Goal: Information Seeking & Learning: Learn about a topic

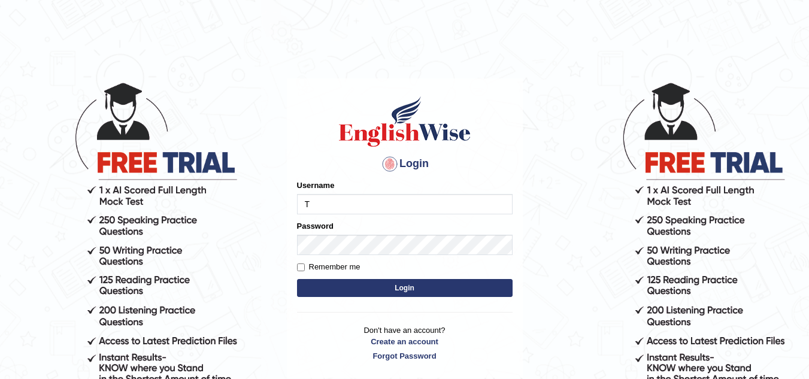
type input "Tashiz"
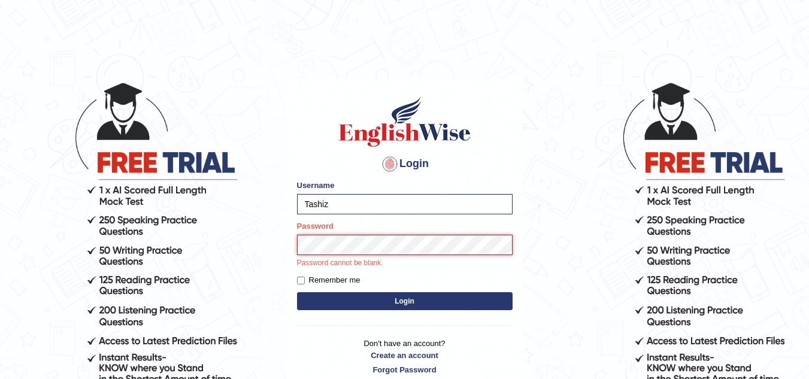
click at [297, 292] on button "Login" at bounding box center [405, 301] width 216 height 18
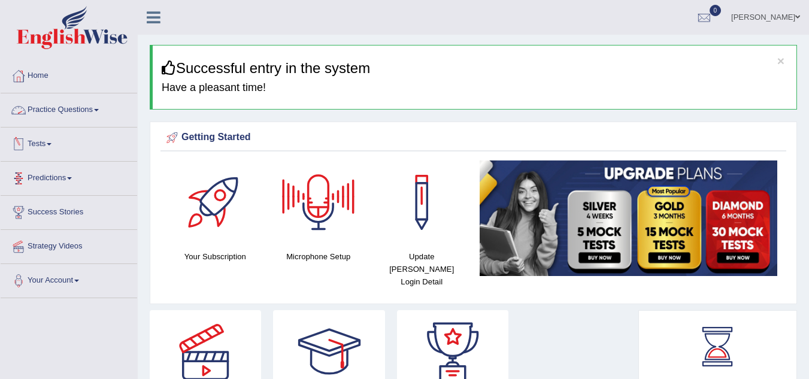
click at [100, 106] on link "Practice Questions" at bounding box center [69, 108] width 137 height 30
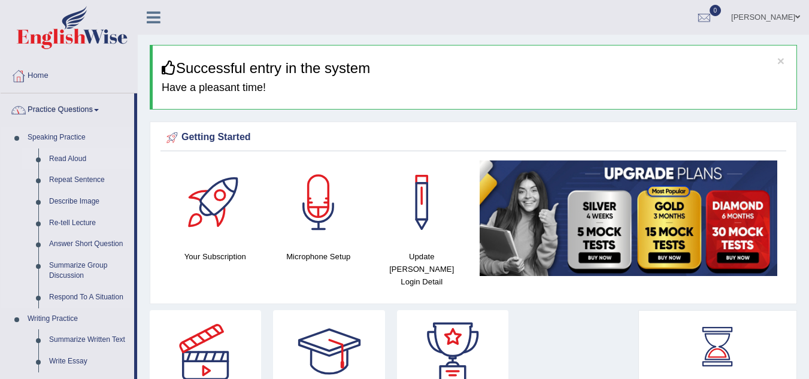
click at [72, 159] on link "Read Aloud" at bounding box center [89, 160] width 90 height 22
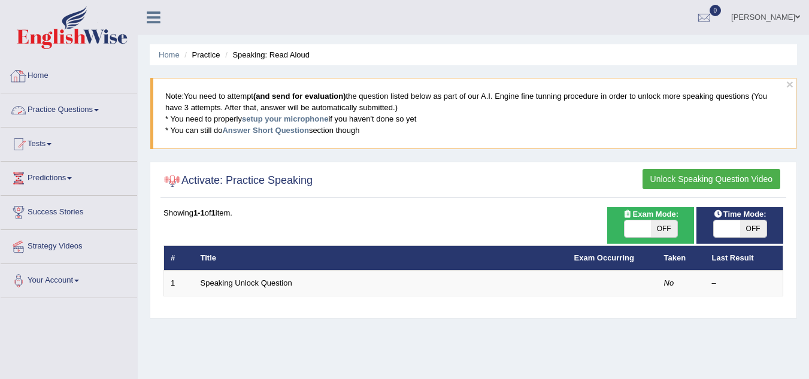
click at [70, 81] on link "Home" at bounding box center [69, 74] width 137 height 30
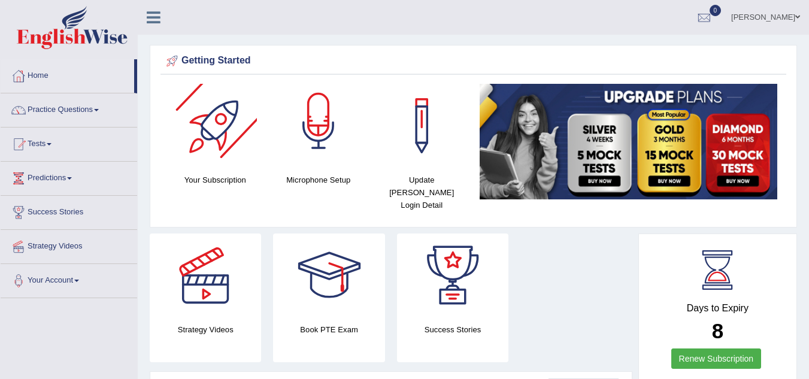
click at [341, 126] on div at bounding box center [319, 126] width 84 height 84
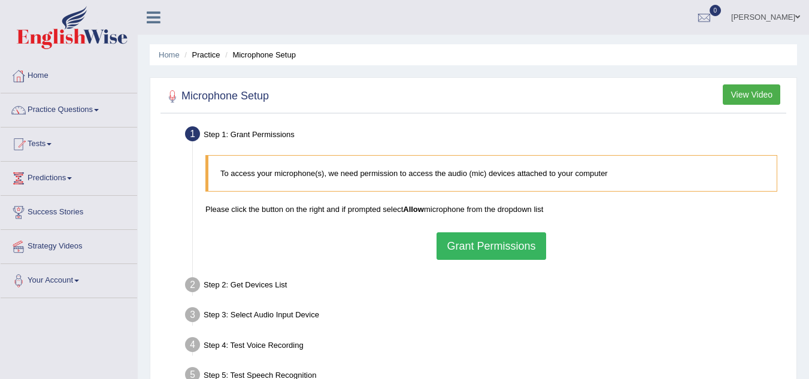
click at [498, 255] on button "Grant Permissions" at bounding box center [491, 246] width 109 height 28
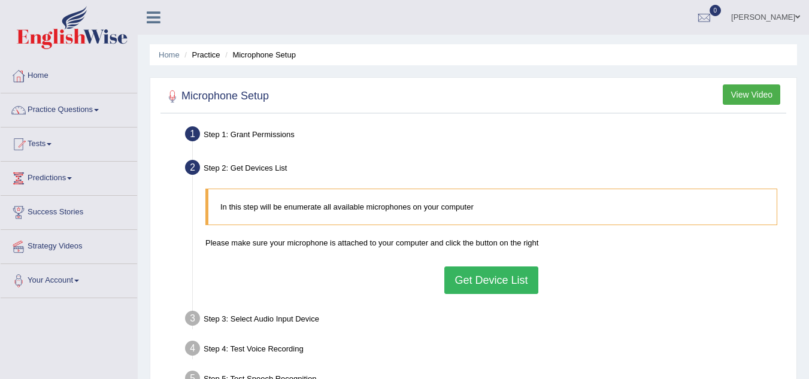
scroll to position [60, 0]
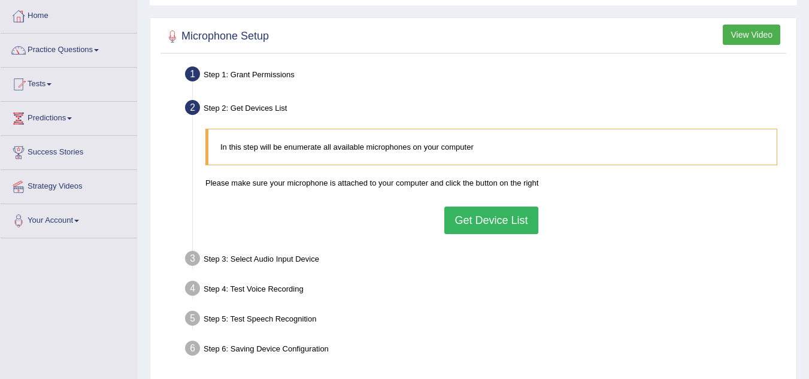
click at [482, 226] on button "Get Device List" at bounding box center [491, 221] width 93 height 28
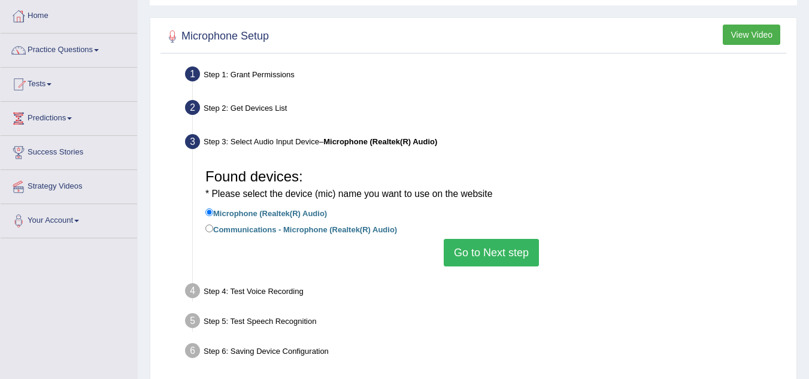
click at [482, 249] on button "Go to Next step" at bounding box center [491, 253] width 95 height 28
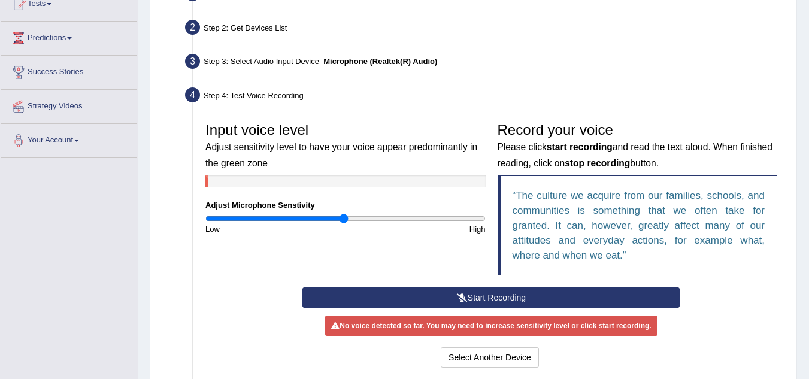
scroll to position [180, 0]
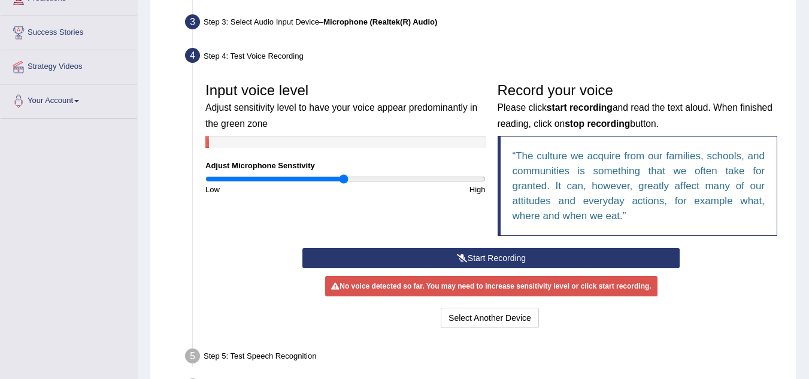
click at [471, 259] on button "Start Recording" at bounding box center [491, 258] width 377 height 20
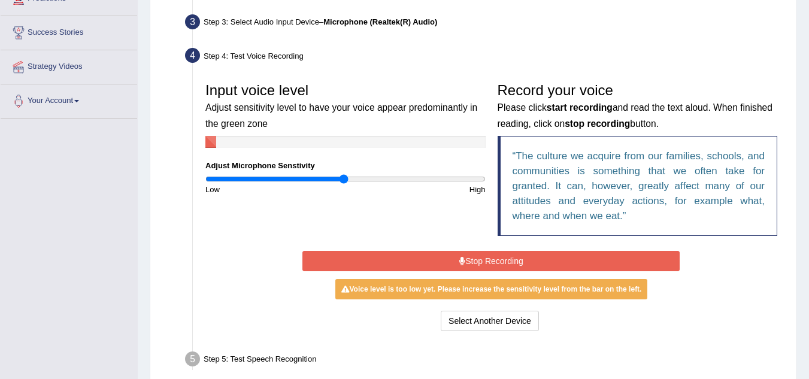
click at [467, 256] on button "Stop Recording" at bounding box center [491, 261] width 377 height 20
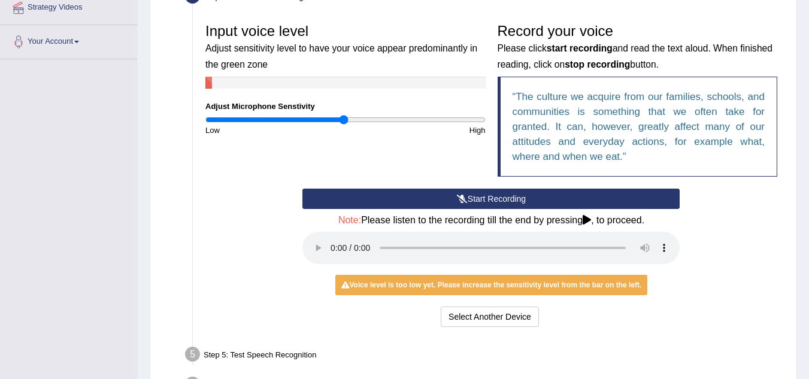
scroll to position [240, 0]
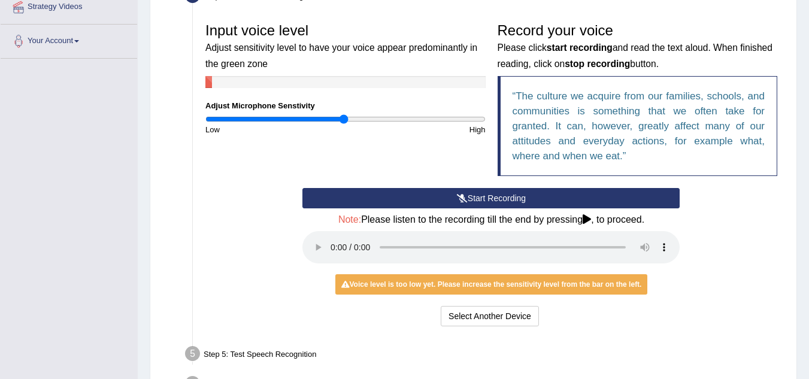
click at [488, 197] on button "Start Recording" at bounding box center [491, 198] width 377 height 20
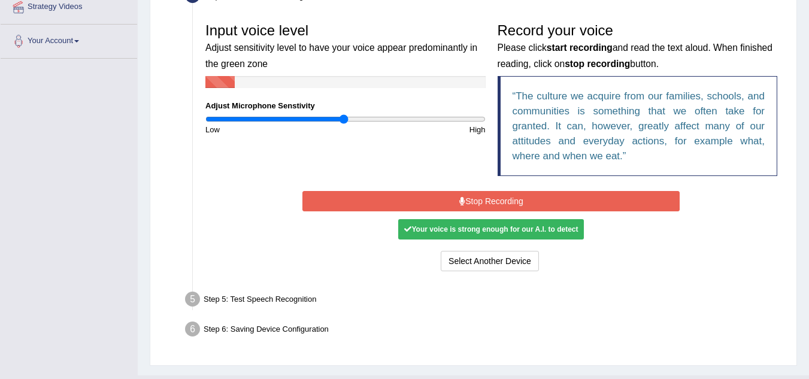
click at [480, 206] on button "Stop Recording" at bounding box center [491, 201] width 377 height 20
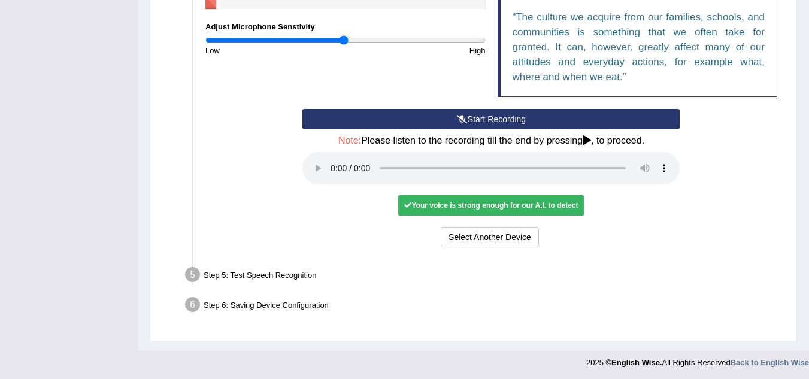
scroll to position [321, 0]
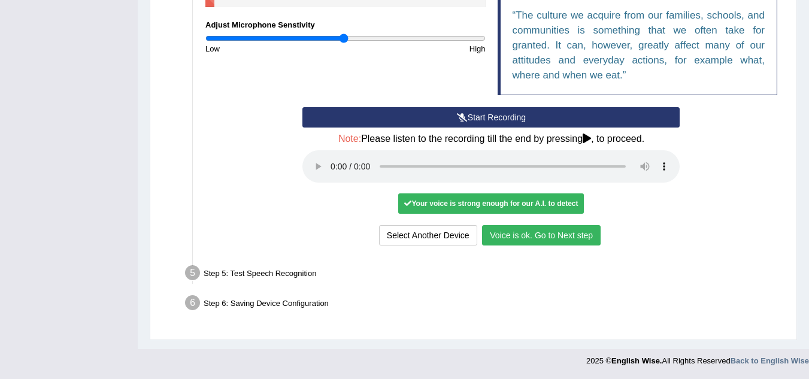
click at [529, 238] on button "Voice is ok. Go to Next step" at bounding box center [541, 235] width 119 height 20
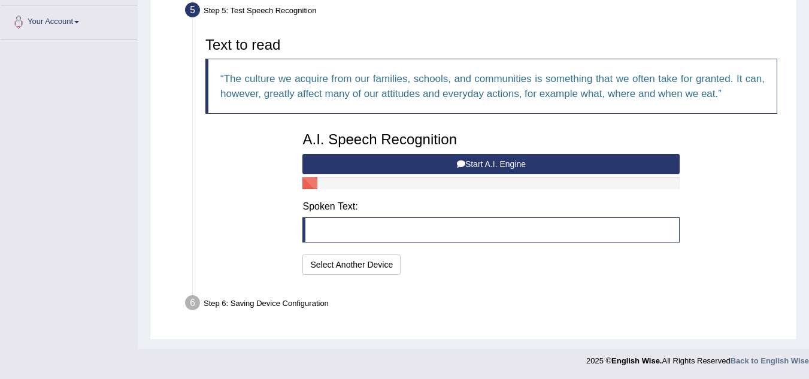
scroll to position [259, 0]
click at [483, 167] on button "Start A.I. Engine" at bounding box center [491, 164] width 377 height 20
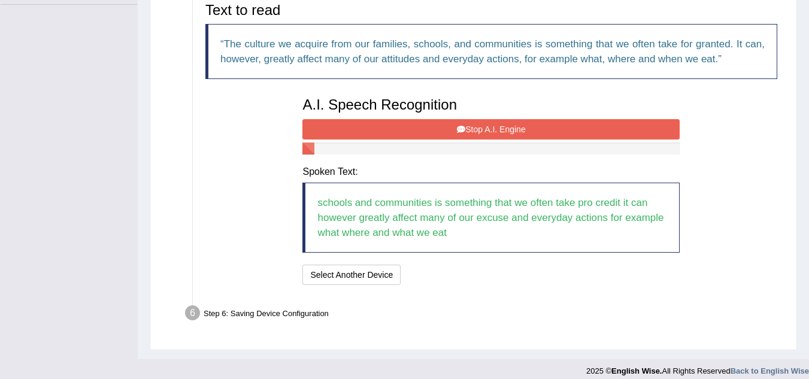
scroll to position [304, 0]
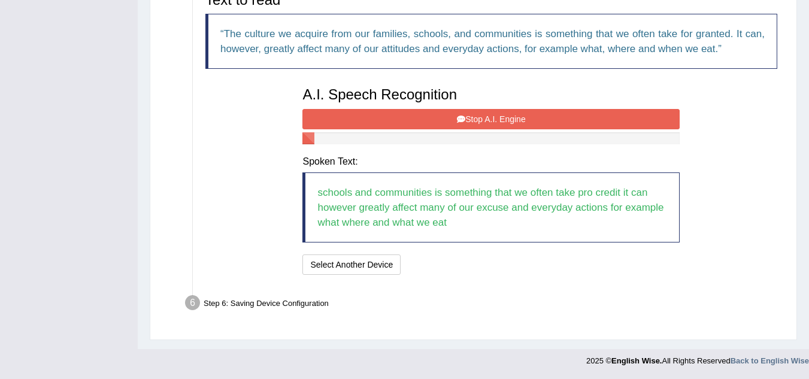
click at [470, 113] on button "Stop A.I. Engine" at bounding box center [491, 119] width 377 height 20
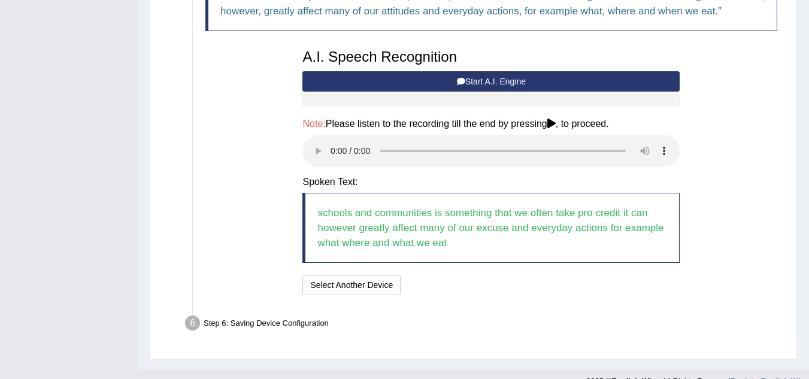
scroll to position [362, 0]
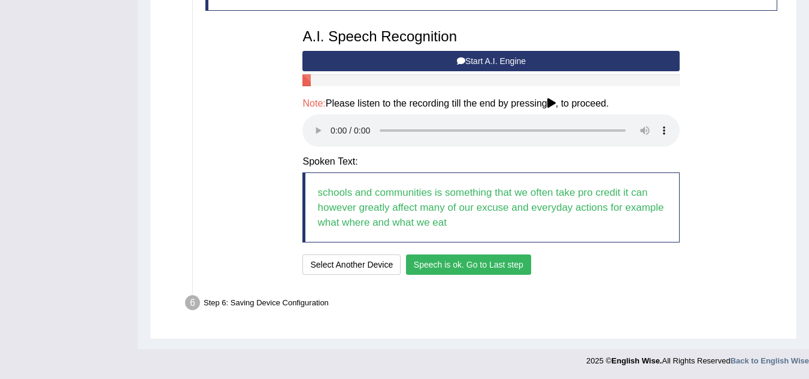
click at [471, 262] on button "Speech is ok. Go to Last step" at bounding box center [468, 265] width 125 height 20
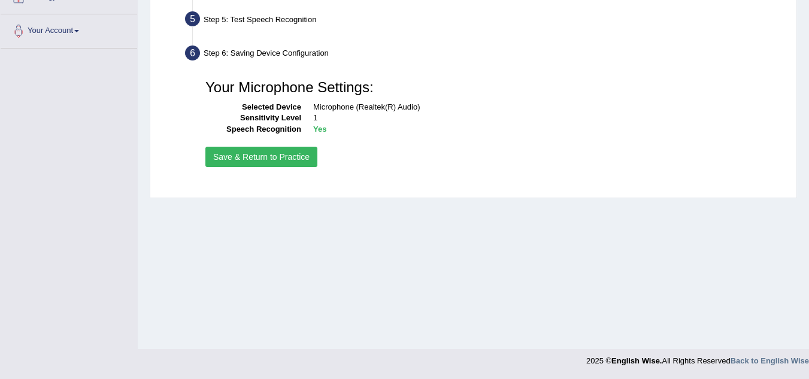
click at [287, 152] on button "Save & Return to Practice" at bounding box center [261, 157] width 112 height 20
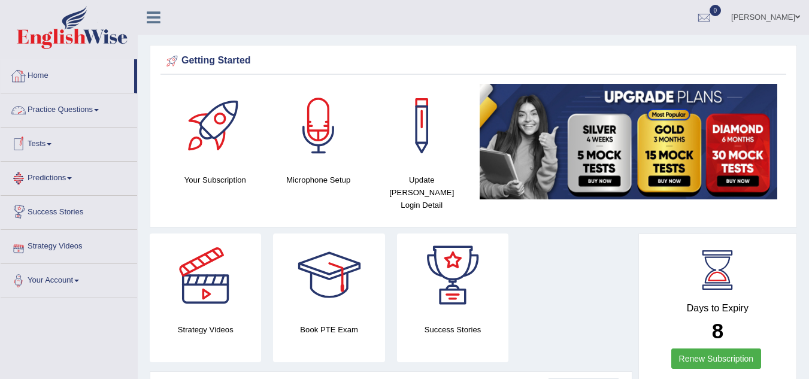
click at [98, 108] on link "Practice Questions" at bounding box center [69, 108] width 137 height 30
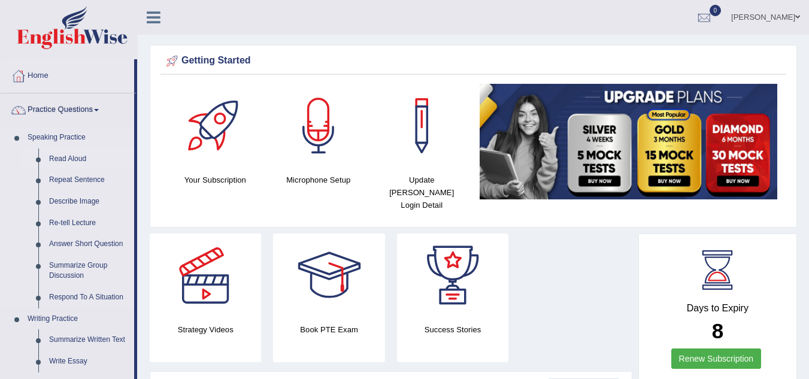
click at [72, 151] on link "Read Aloud" at bounding box center [89, 160] width 90 height 22
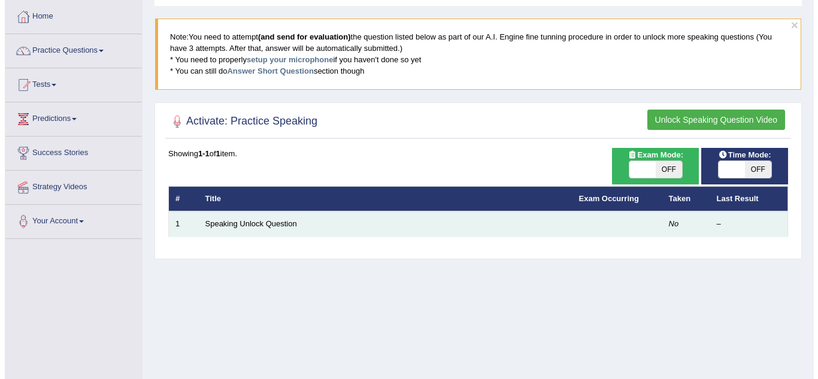
scroll to position [60, 0]
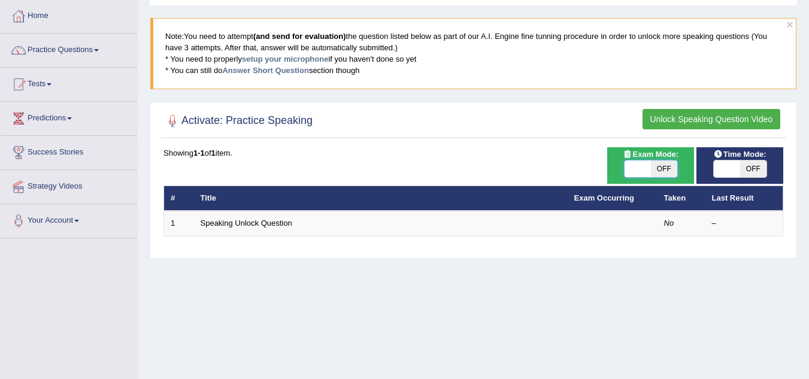
click at [648, 166] on span at bounding box center [638, 169] width 26 height 17
checkbox input "true"
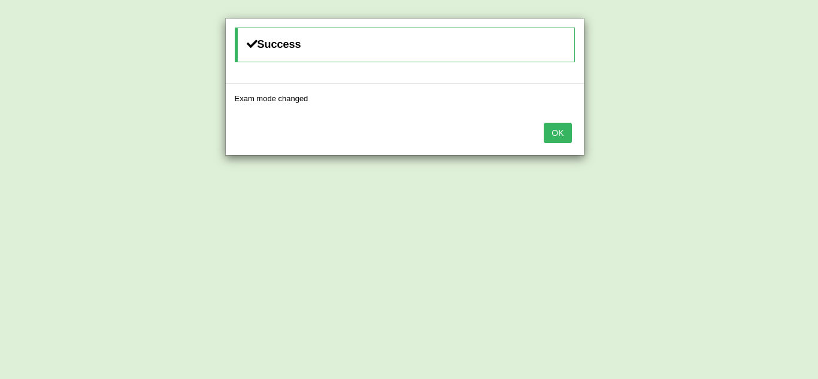
click at [555, 134] on button "OK" at bounding box center [558, 133] width 28 height 20
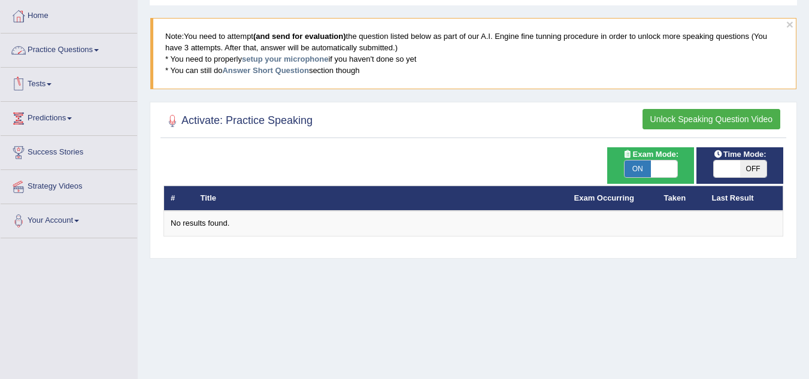
click at [63, 47] on link "Practice Questions" at bounding box center [69, 49] width 137 height 30
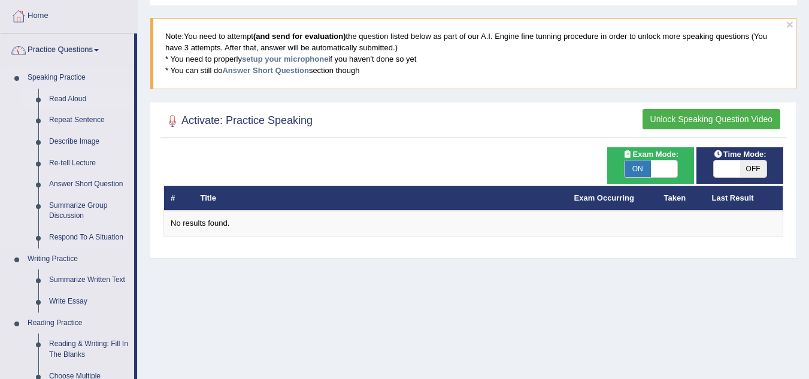
click at [58, 91] on link "Read Aloud" at bounding box center [89, 100] width 90 height 22
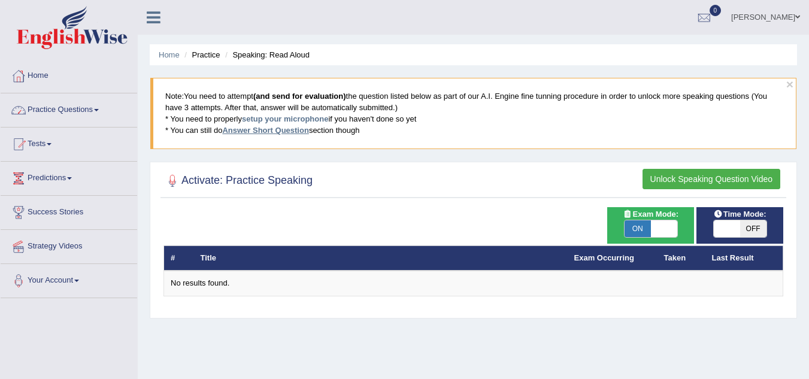
click at [265, 131] on link "Answer Short Question" at bounding box center [265, 130] width 86 height 9
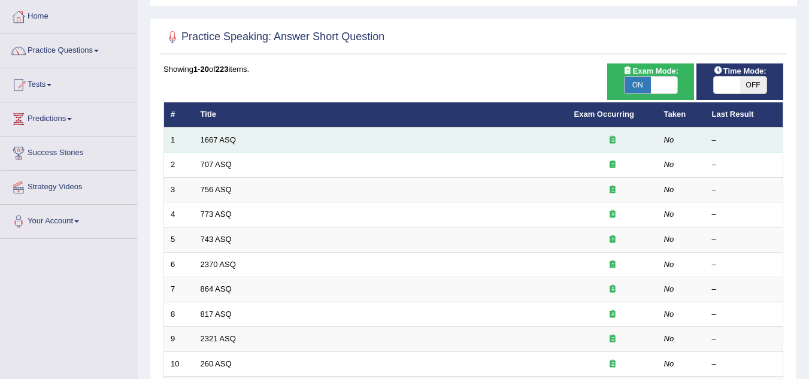
scroll to position [60, 0]
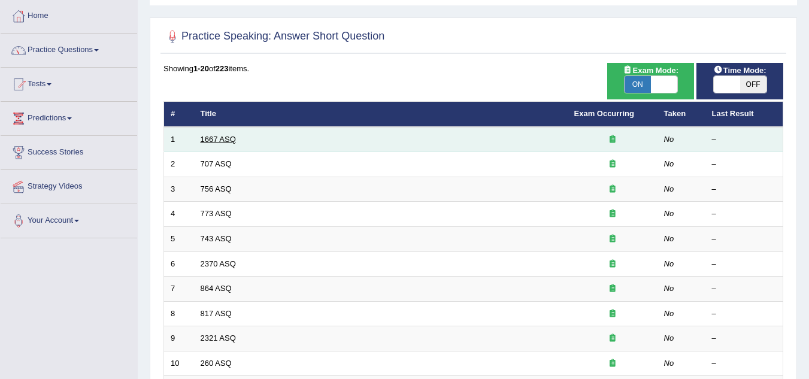
click link "1667 ASQ"
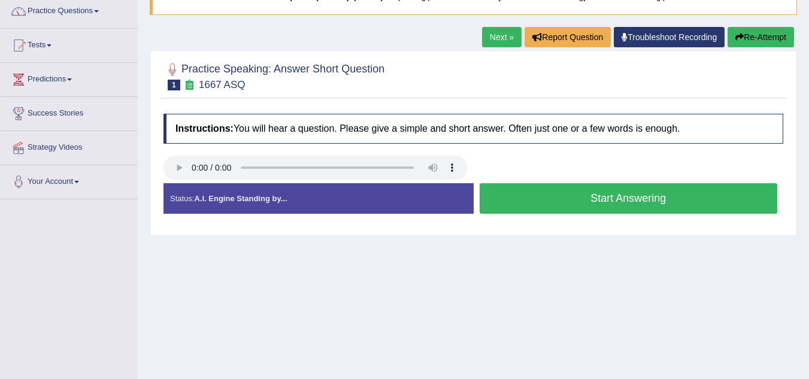
scroll to position [120, 0]
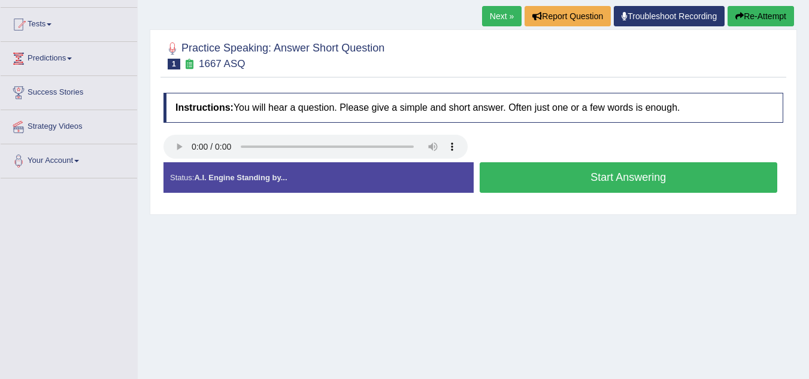
click at [549, 182] on button "Start Answering" at bounding box center [629, 177] width 298 height 31
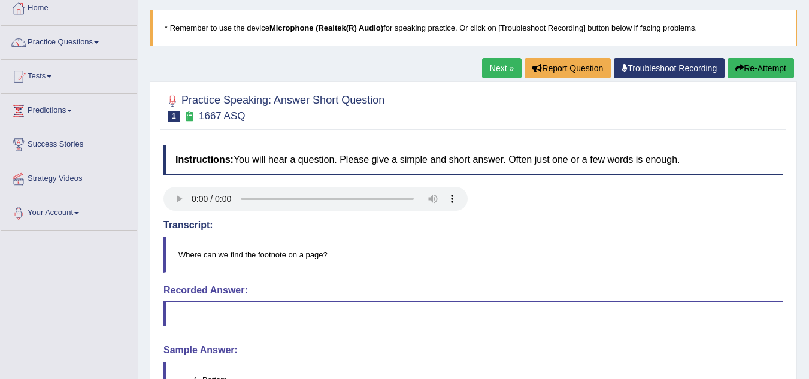
scroll to position [60, 0]
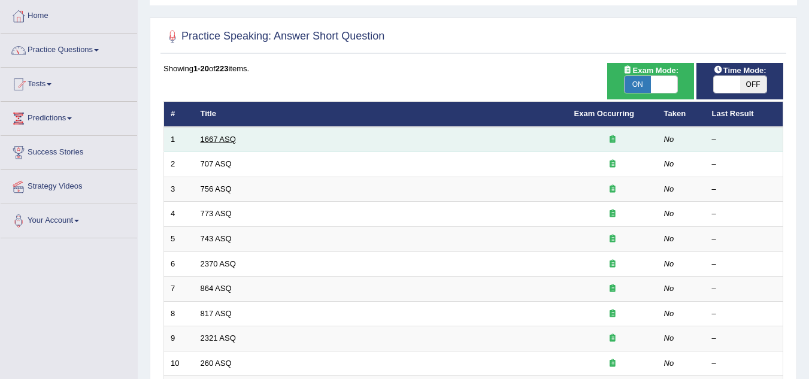
click at [210, 138] on link "1667 ASQ" at bounding box center [218, 139] width 35 height 9
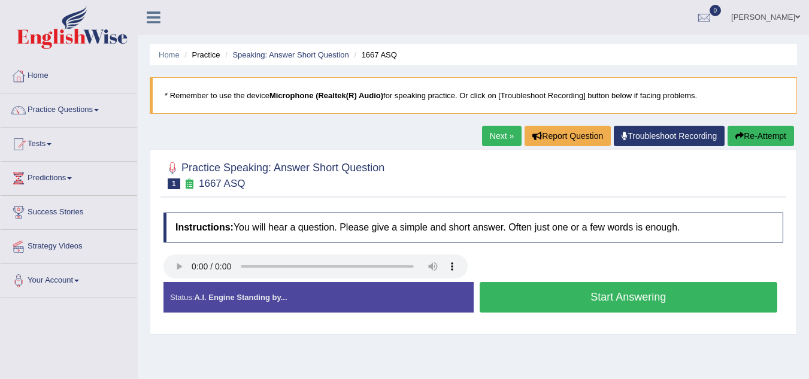
click at [578, 305] on button "Start Answering" at bounding box center [629, 297] width 298 height 31
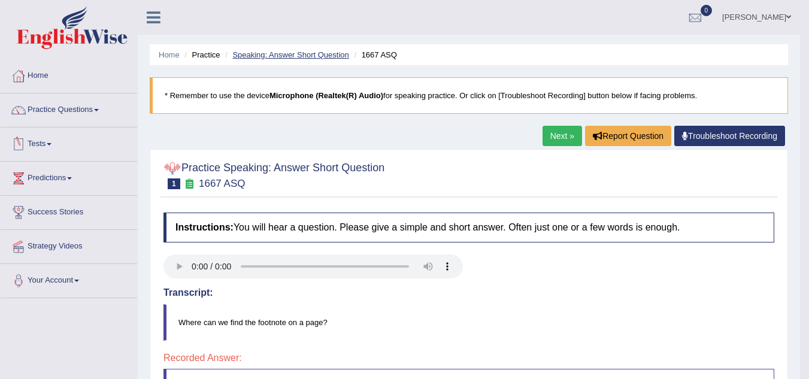
click at [281, 51] on link "Speaking: Answer Short Question" at bounding box center [290, 54] width 116 height 9
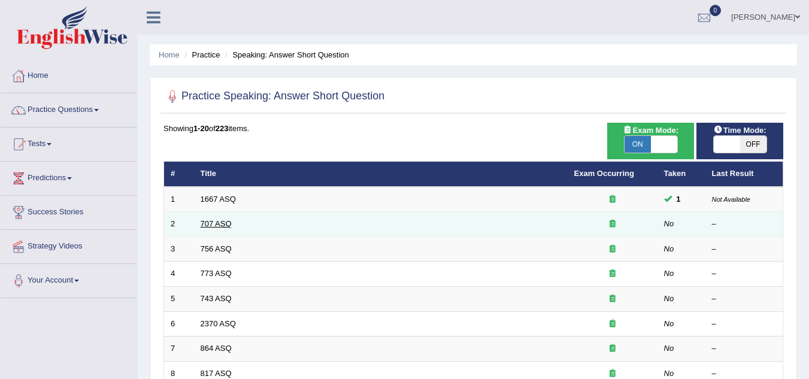
click at [223, 223] on link "707 ASQ" at bounding box center [216, 223] width 31 height 9
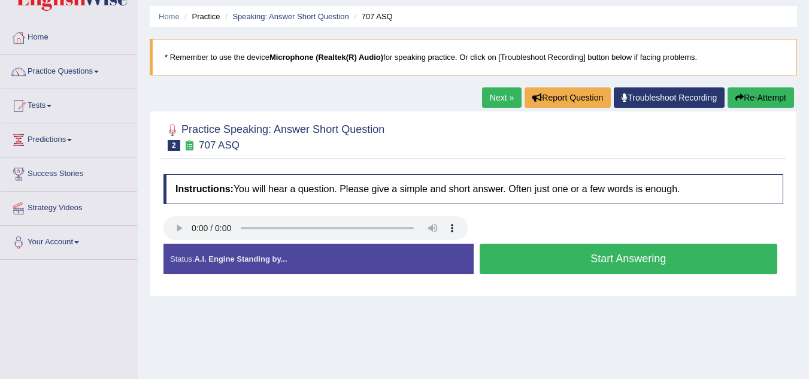
scroll to position [60, 0]
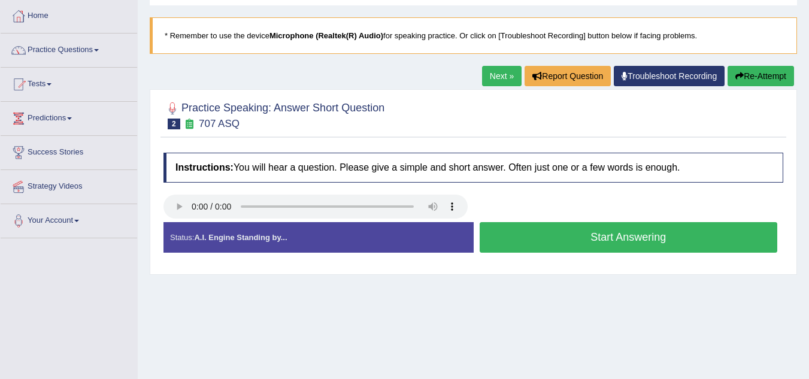
click at [609, 235] on button "Start Answering" at bounding box center [629, 237] width 298 height 31
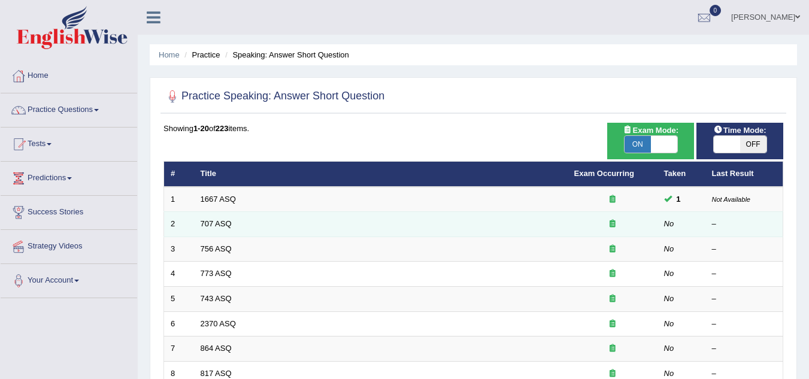
click at [222, 214] on td "707 ASQ" at bounding box center [381, 224] width 374 height 25
click at [225, 221] on link "707 ASQ" at bounding box center [216, 223] width 31 height 9
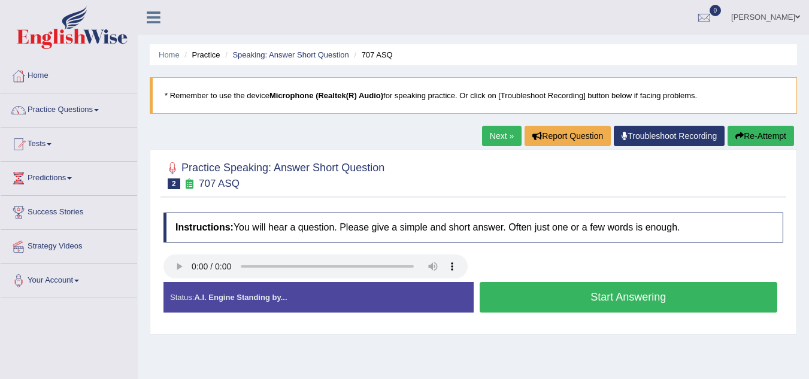
click at [649, 300] on button "Start Answering" at bounding box center [629, 297] width 298 height 31
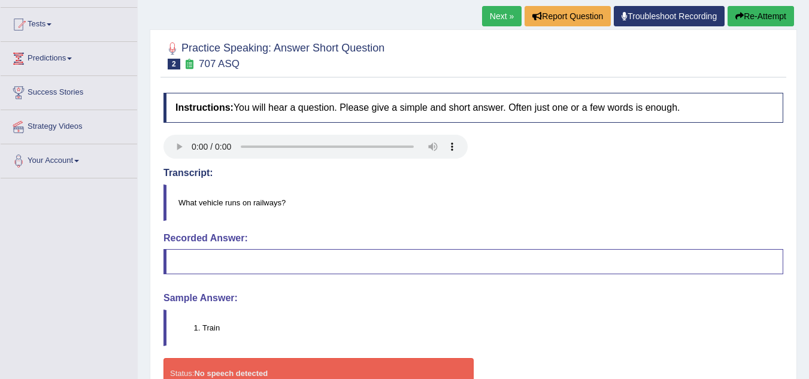
scroll to position [60, 0]
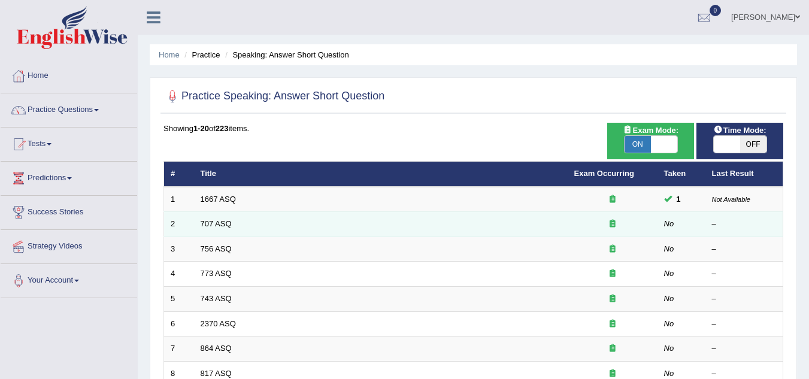
click at [218, 216] on td "707 ASQ" at bounding box center [381, 224] width 374 height 25
click at [218, 219] on td "707 ASQ" at bounding box center [381, 224] width 374 height 25
click at [219, 220] on link "707 ASQ" at bounding box center [216, 223] width 31 height 9
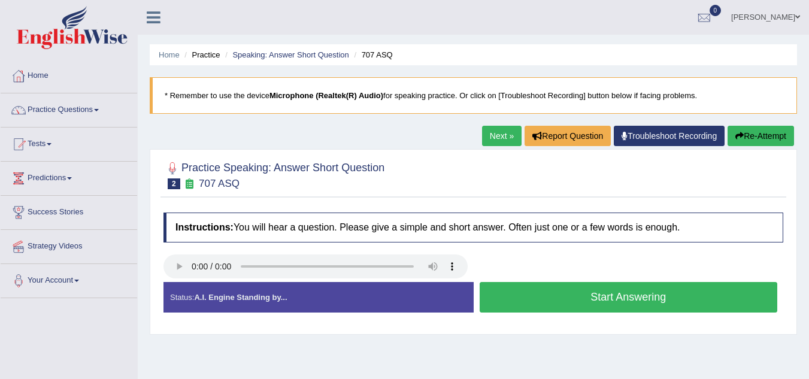
click at [617, 296] on button "Start Answering" at bounding box center [629, 297] width 298 height 31
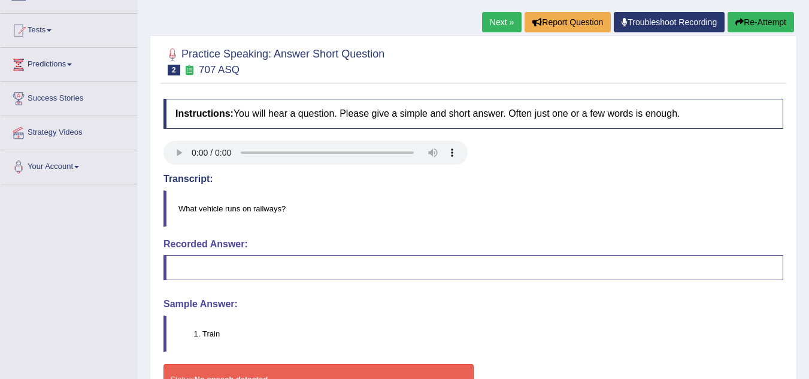
scroll to position [70, 0]
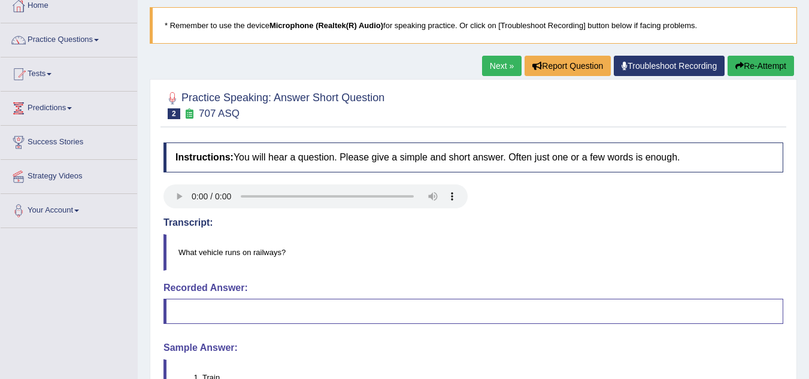
click at [684, 64] on link "Troubleshoot Recording" at bounding box center [669, 66] width 111 height 20
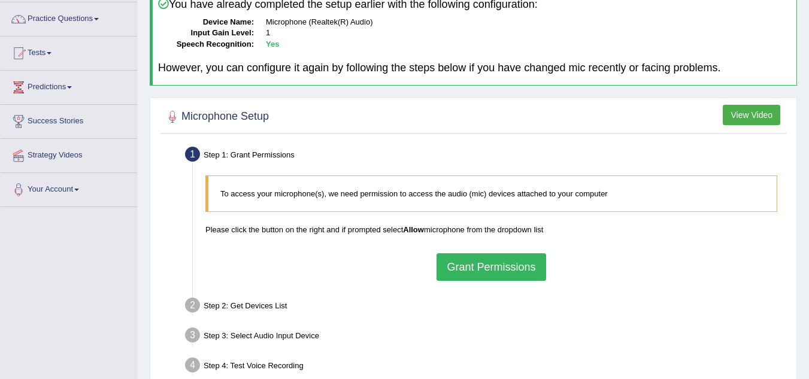
scroll to position [120, 0]
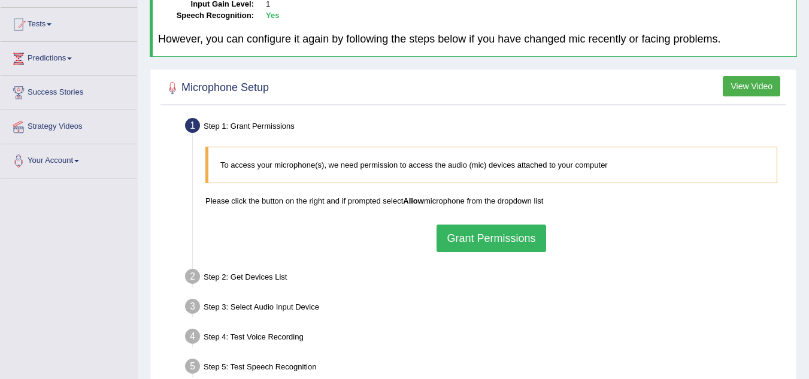
click at [489, 246] on button "Grant Permissions" at bounding box center [491, 239] width 109 height 28
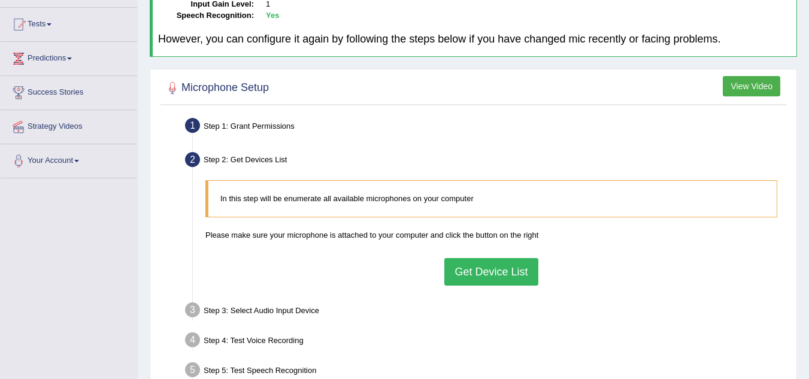
click at [497, 273] on button "Get Device List" at bounding box center [491, 272] width 93 height 28
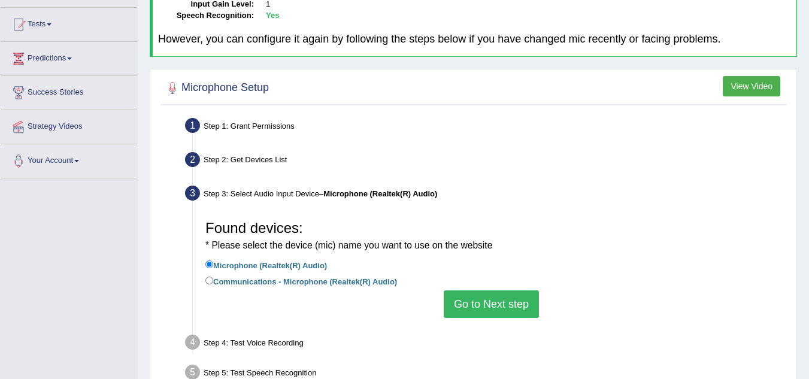
click at [511, 303] on button "Go to Next step" at bounding box center [491, 305] width 95 height 28
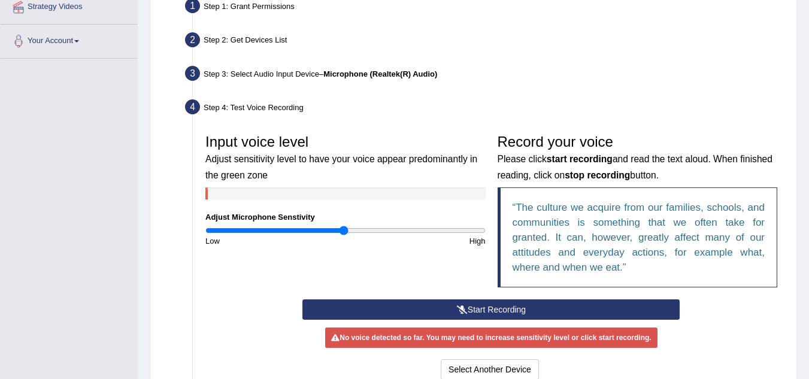
scroll to position [300, 0]
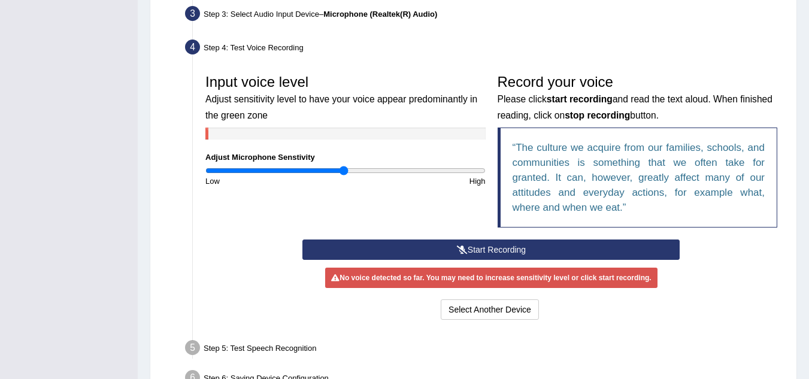
click at [489, 249] on button "Start Recording" at bounding box center [491, 250] width 377 height 20
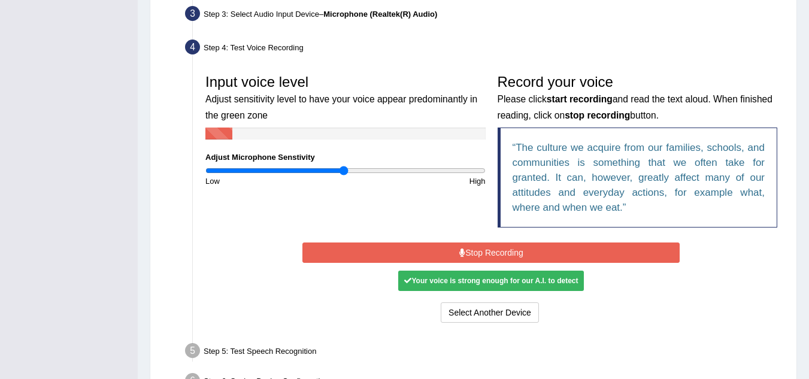
click at [464, 252] on icon at bounding box center [462, 253] width 6 height 8
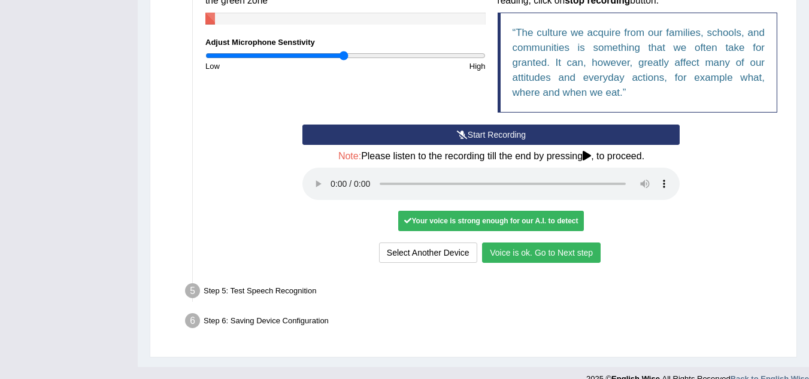
scroll to position [419, 0]
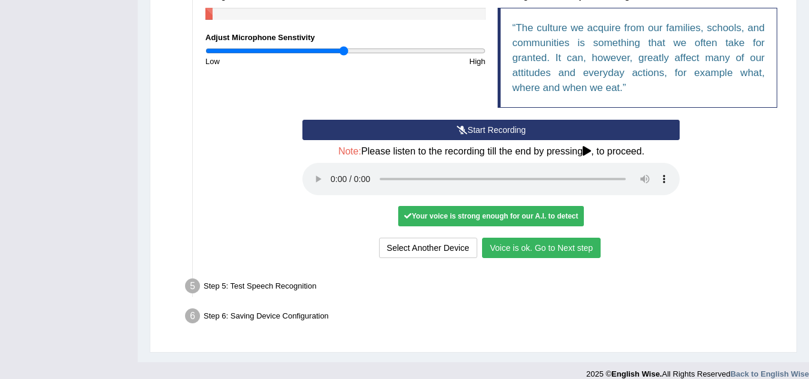
click at [576, 247] on button "Voice is ok. Go to Next step" at bounding box center [541, 248] width 119 height 20
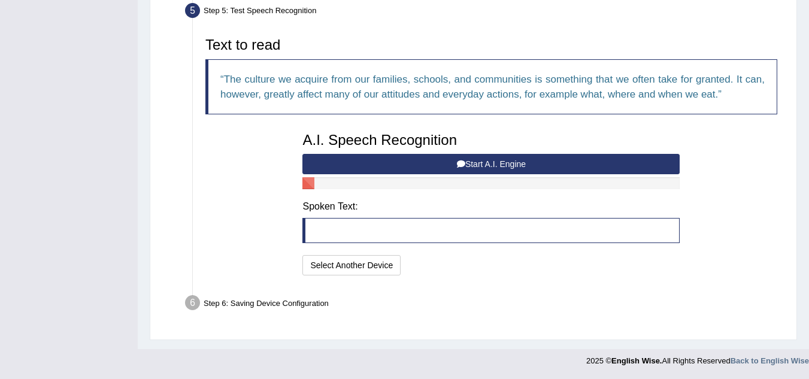
scroll to position [370, 0]
click at [508, 165] on button "Start A.I. Engine" at bounding box center [491, 164] width 377 height 20
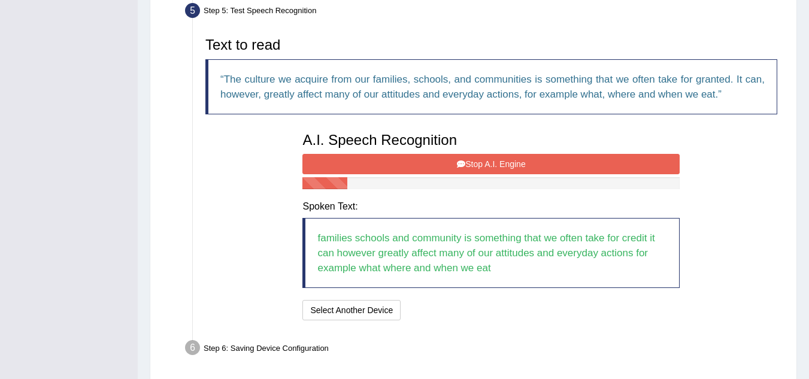
click at [506, 169] on button "Stop A.I. Engine" at bounding box center [491, 164] width 377 height 20
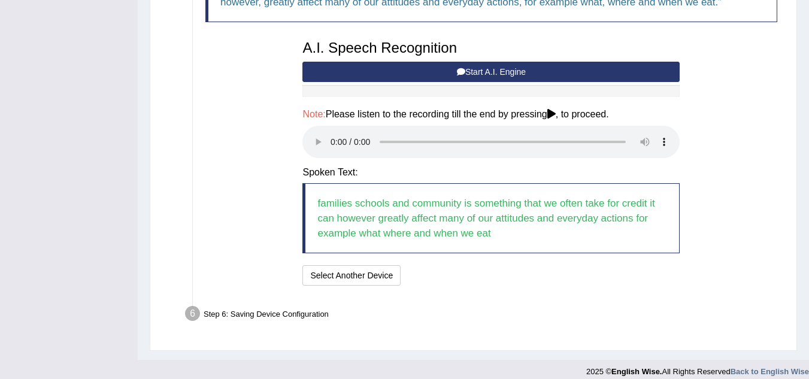
scroll to position [473, 0]
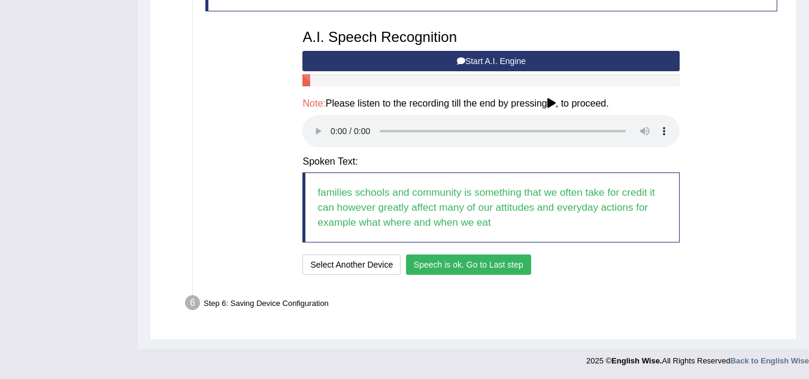
click at [483, 270] on button "Speech is ok. Go to Last step" at bounding box center [468, 265] width 125 height 20
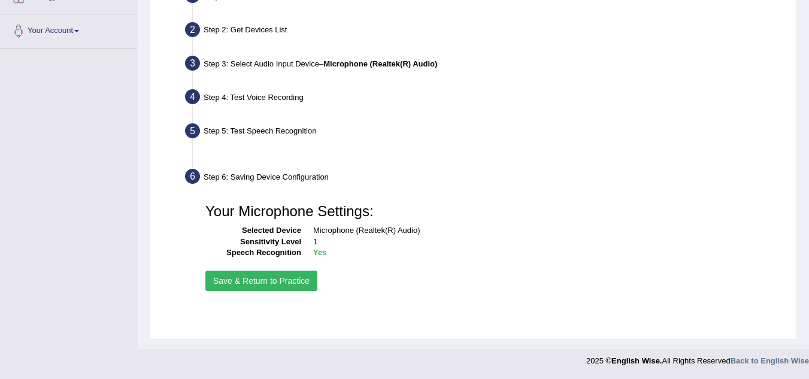
scroll to position [250, 0]
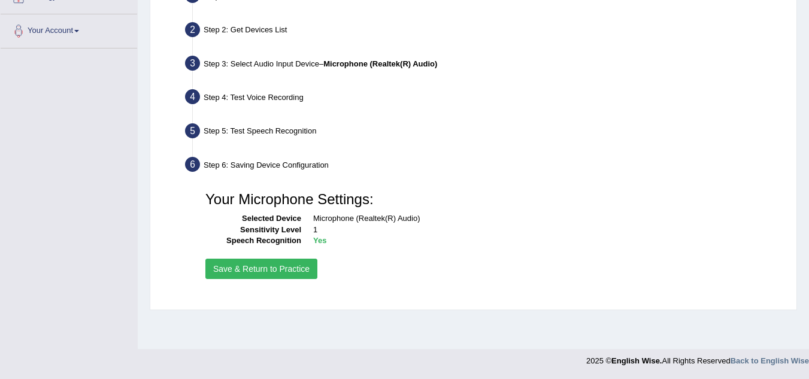
click at [299, 269] on button "Save & Return to Practice" at bounding box center [261, 269] width 112 height 20
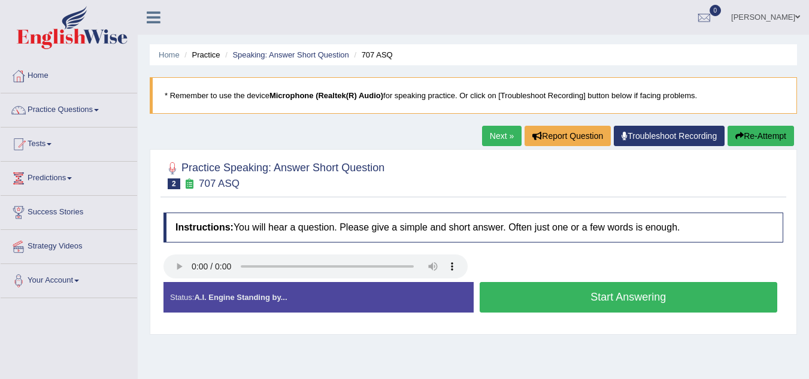
click at [618, 298] on button "Start Answering" at bounding box center [629, 297] width 298 height 31
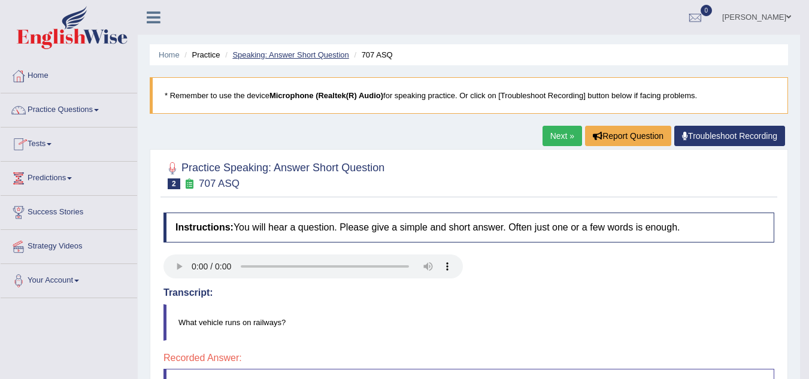
click at [264, 53] on link "Speaking: Answer Short Question" at bounding box center [290, 54] width 116 height 9
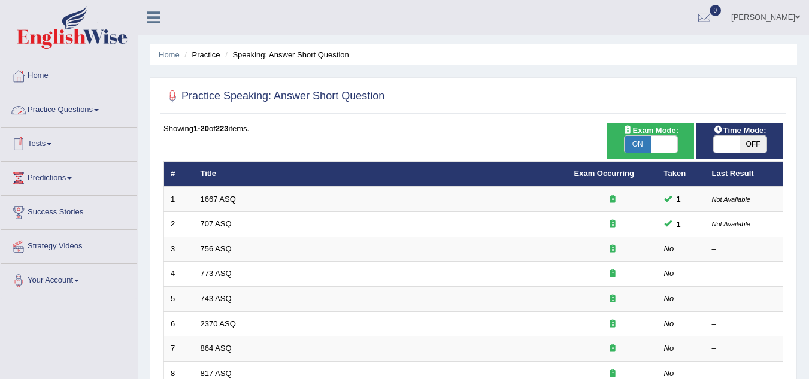
click at [97, 107] on link "Practice Questions" at bounding box center [69, 108] width 137 height 30
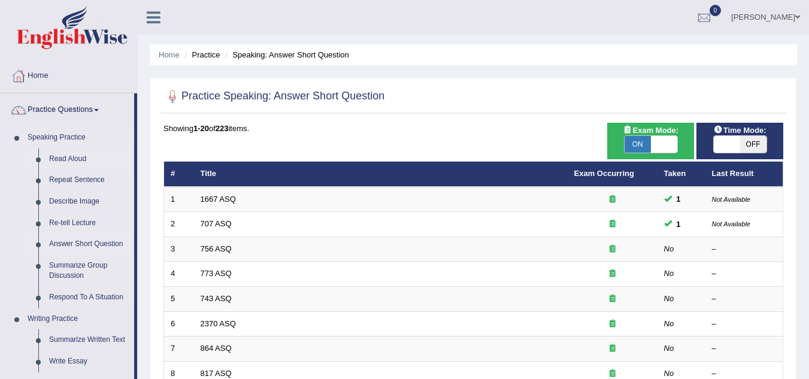
click at [69, 158] on link "Read Aloud" at bounding box center [89, 160] width 90 height 22
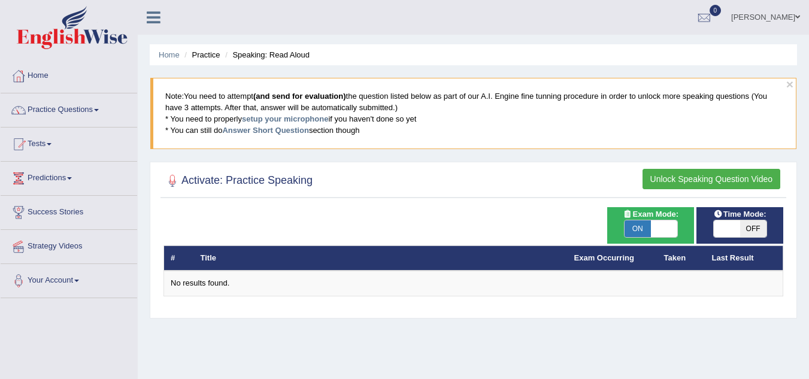
click at [251, 182] on h2 "Activate: Practice Speaking" at bounding box center [238, 181] width 149 height 18
click at [641, 227] on span "ON" at bounding box center [638, 228] width 26 height 17
checkbox input "false"
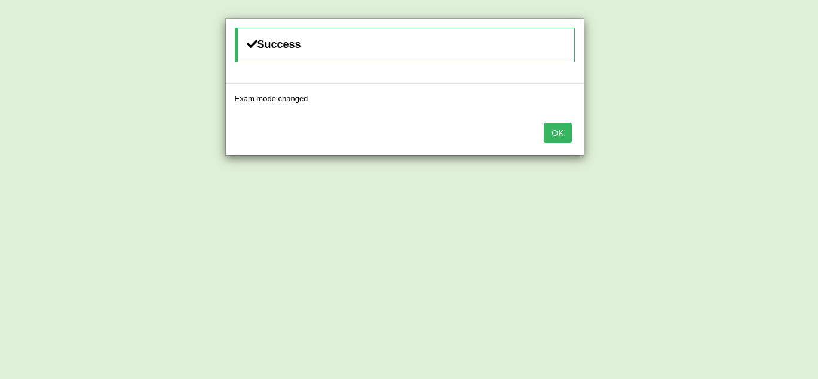
click at [550, 128] on button "OK" at bounding box center [558, 133] width 28 height 20
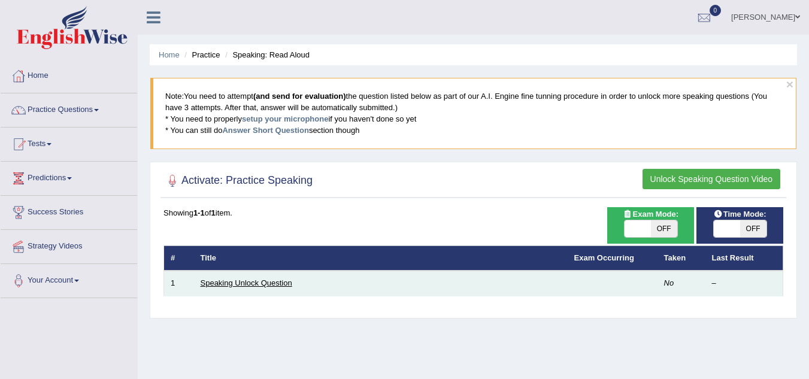
click at [220, 282] on link "Speaking Unlock Question" at bounding box center [247, 283] width 92 height 9
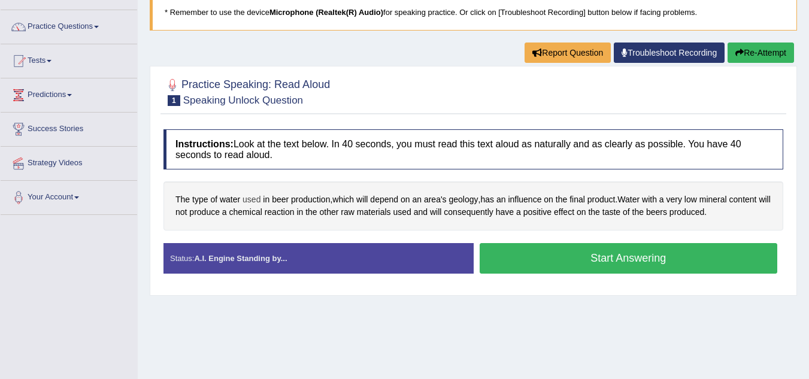
scroll to position [120, 0]
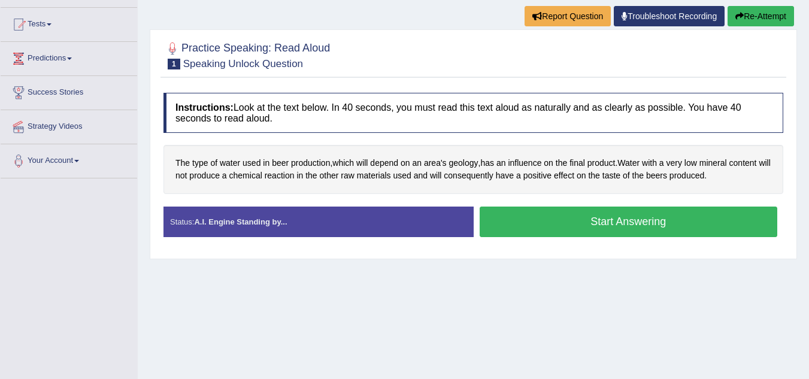
click at [621, 213] on button "Start Answering" at bounding box center [629, 222] width 298 height 31
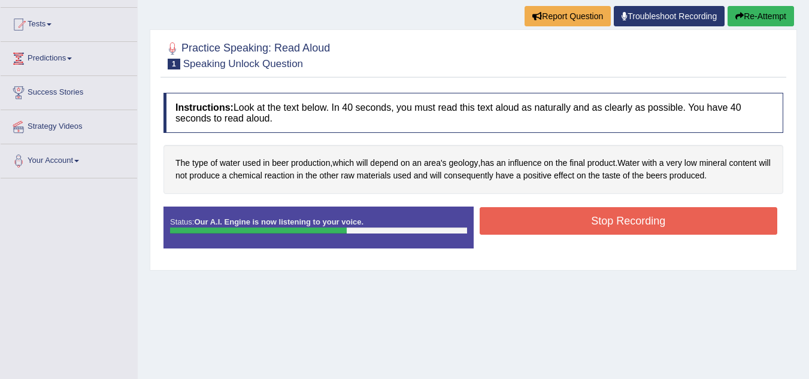
click at [575, 220] on button "Stop Recording" at bounding box center [629, 221] width 298 height 28
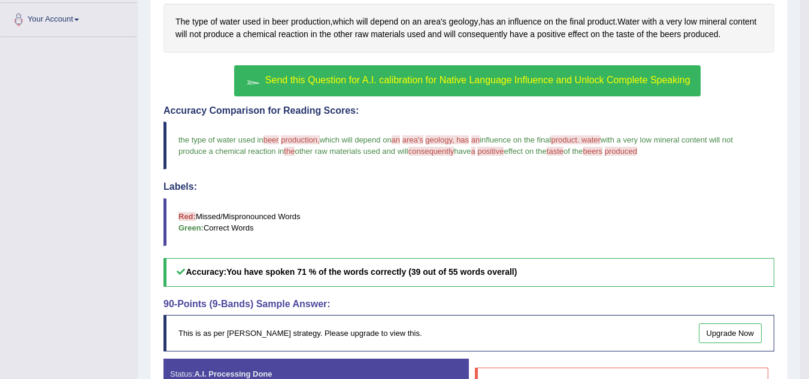
scroll to position [240, 0]
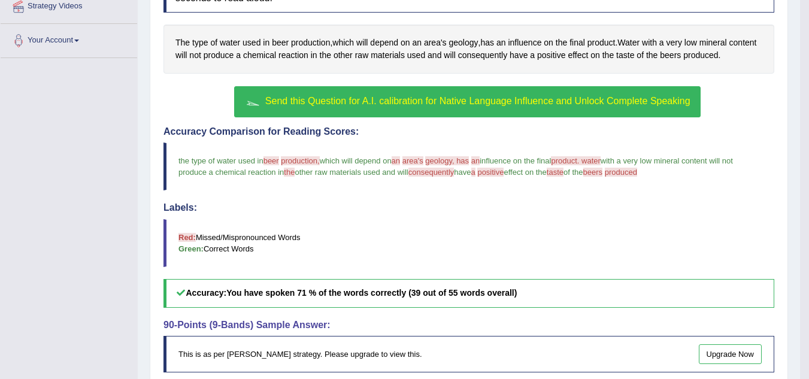
click at [383, 104] on span "Send this Question for A.I. calibration for Native Language Influence and Unloc…" at bounding box center [477, 101] width 425 height 10
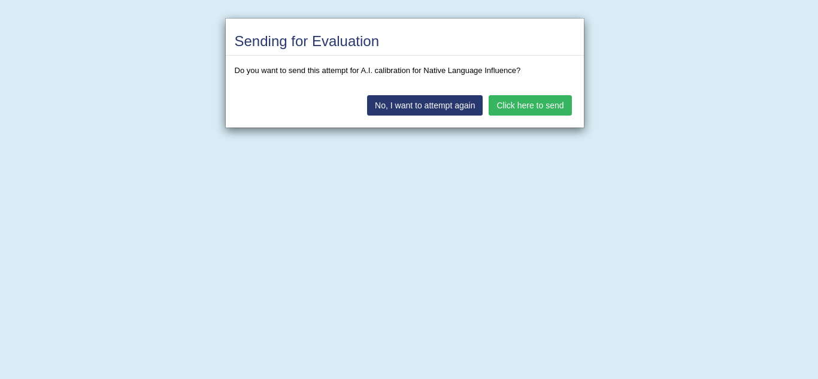
click at [518, 108] on button "Click here to send" at bounding box center [530, 105] width 83 height 20
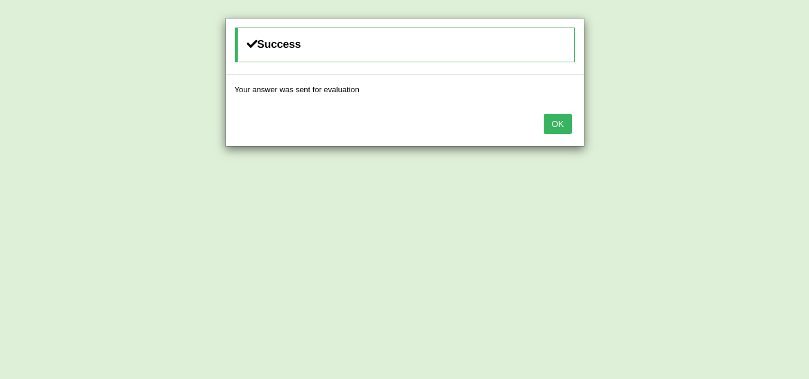
click at [573, 128] on div "OK" at bounding box center [405, 125] width 358 height 42
click at [564, 129] on button "OK" at bounding box center [558, 124] width 28 height 20
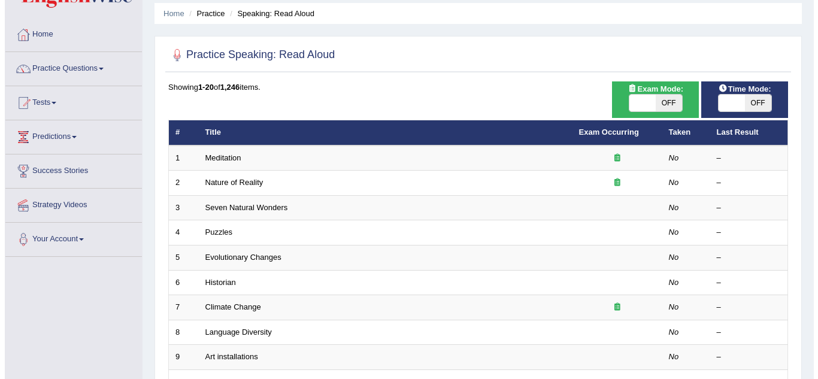
scroll to position [60, 0]
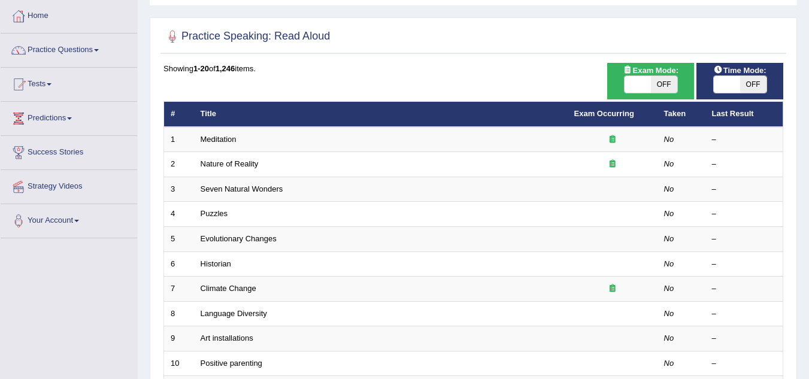
click at [664, 85] on span "OFF" at bounding box center [664, 84] width 26 height 17
checkbox input "true"
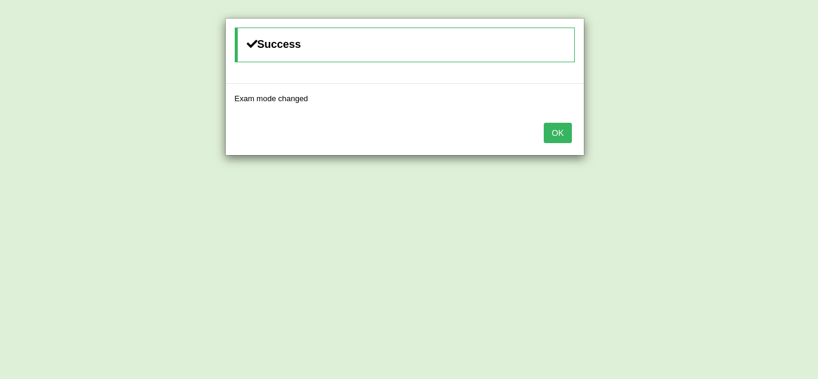
click at [555, 131] on button "OK" at bounding box center [558, 133] width 28 height 20
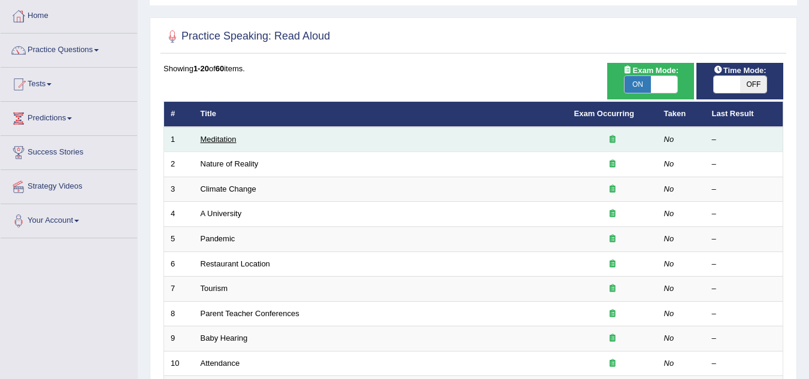
click at [218, 137] on link "Meditation" at bounding box center [219, 139] width 36 height 9
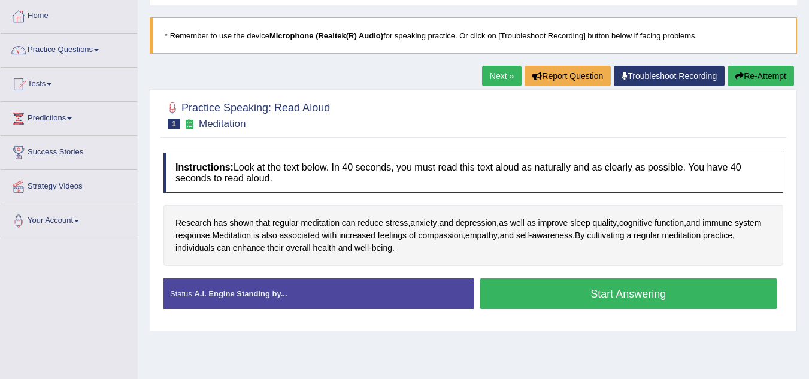
scroll to position [120, 0]
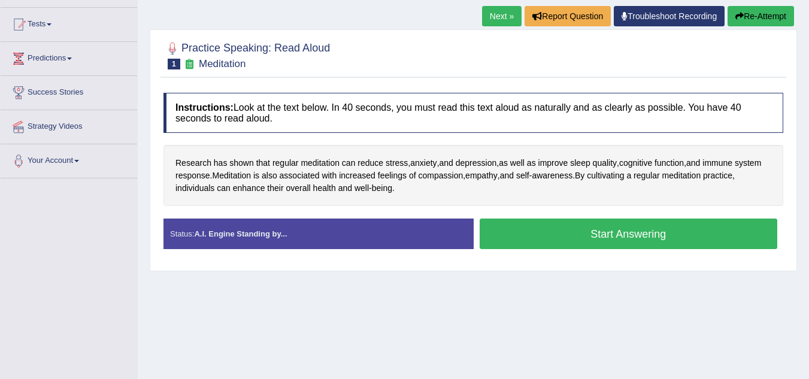
click at [621, 233] on button "Start Answering" at bounding box center [629, 234] width 298 height 31
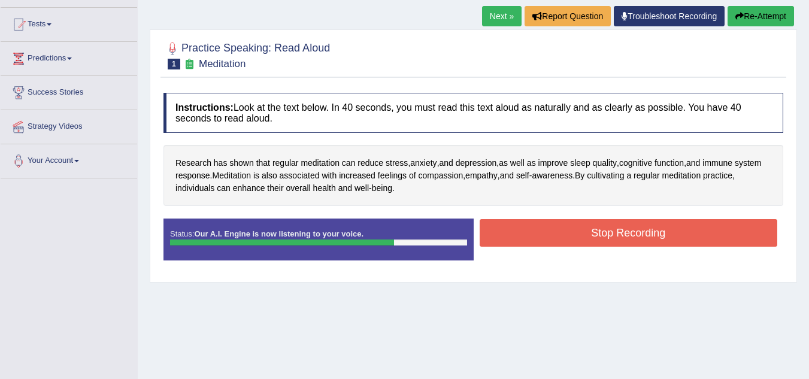
click at [540, 235] on button "Stop Recording" at bounding box center [629, 233] width 298 height 28
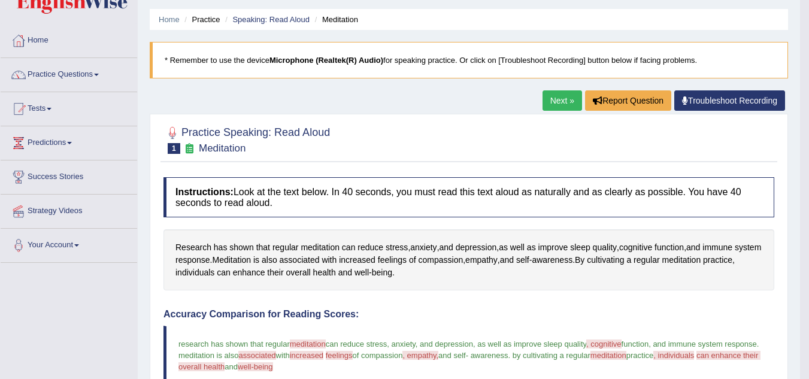
scroll to position [0, 0]
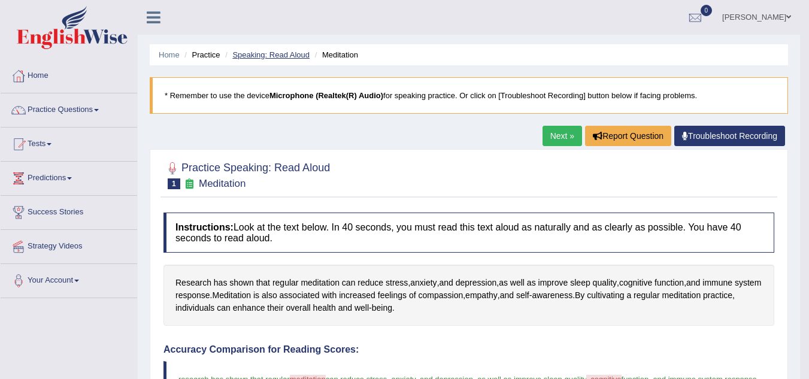
click at [268, 55] on link "Speaking: Read Aloud" at bounding box center [270, 54] width 77 height 9
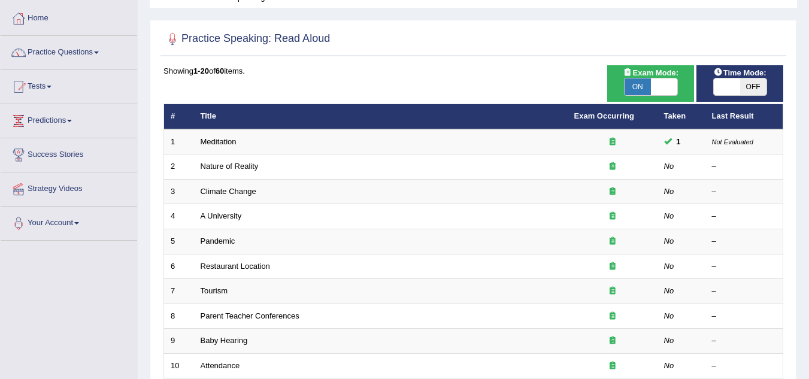
scroll to position [60, 0]
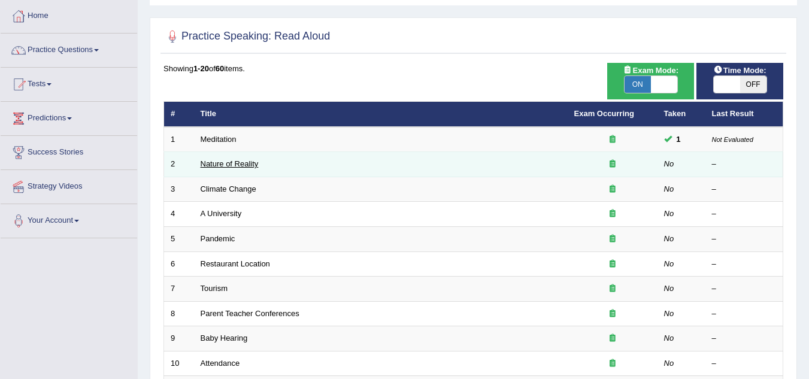
click at [232, 165] on link "Nature of Reality" at bounding box center [230, 163] width 58 height 9
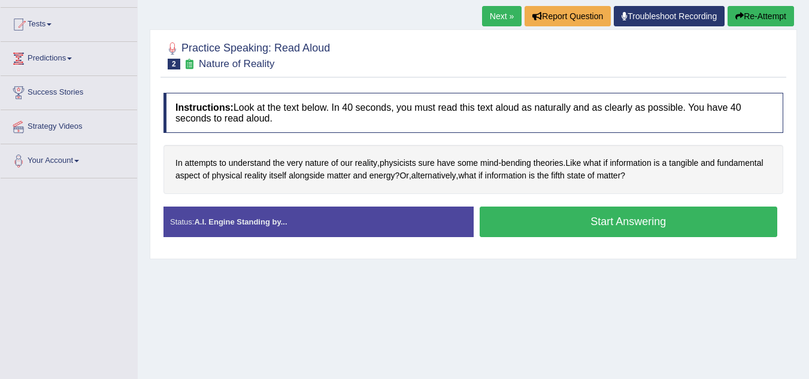
click at [561, 229] on button "Start Answering" at bounding box center [629, 222] width 298 height 31
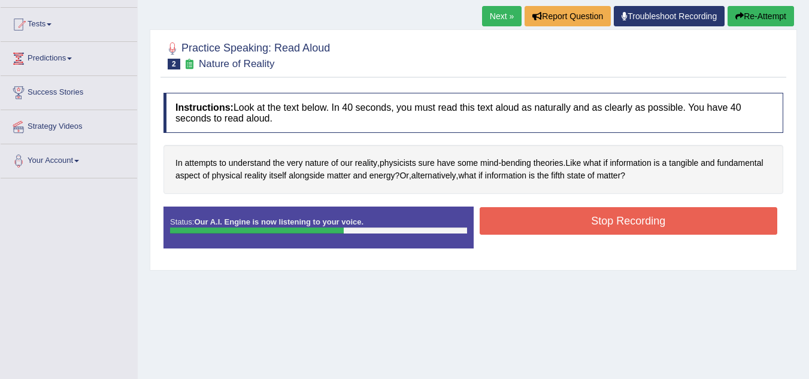
click at [527, 210] on button "Stop Recording" at bounding box center [629, 221] width 298 height 28
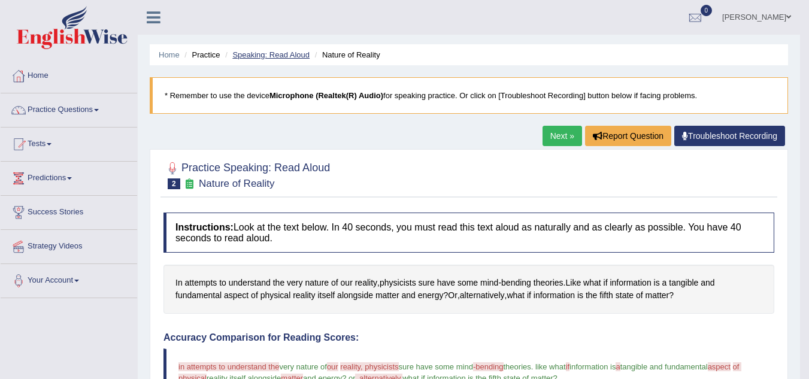
click at [282, 58] on link "Speaking: Read Aloud" at bounding box center [270, 54] width 77 height 9
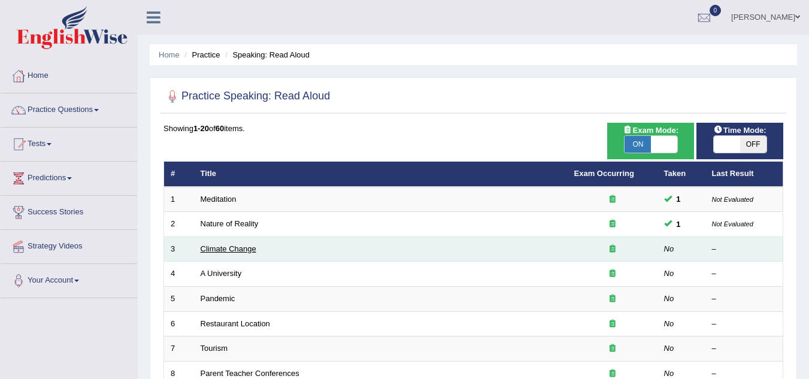
click at [231, 251] on link "Climate Change" at bounding box center [229, 248] width 56 height 9
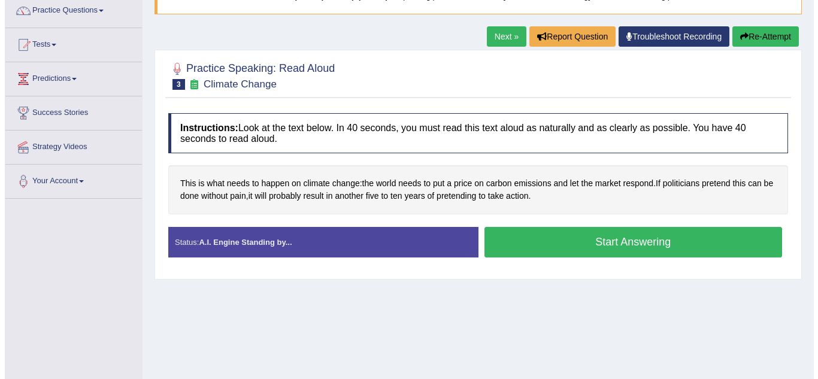
scroll to position [120, 0]
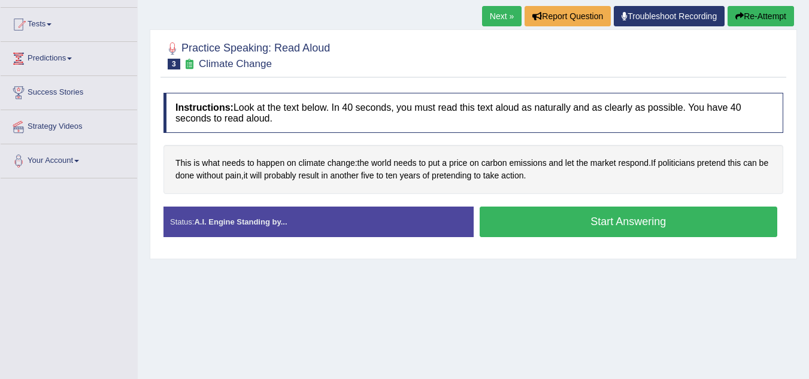
click at [597, 230] on button "Start Answering" at bounding box center [629, 222] width 298 height 31
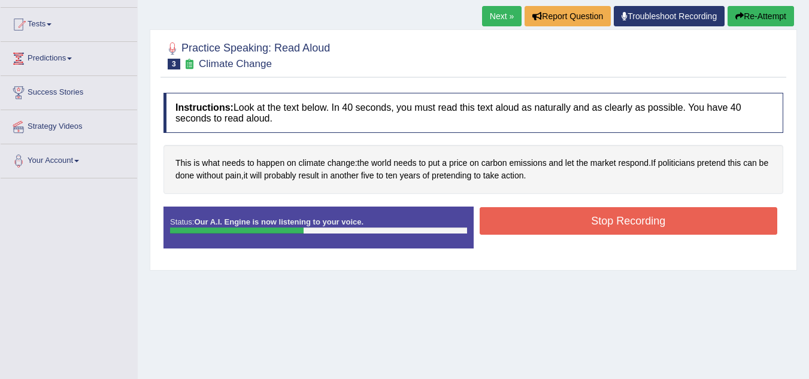
click at [582, 219] on button "Stop Recording" at bounding box center [629, 221] width 298 height 28
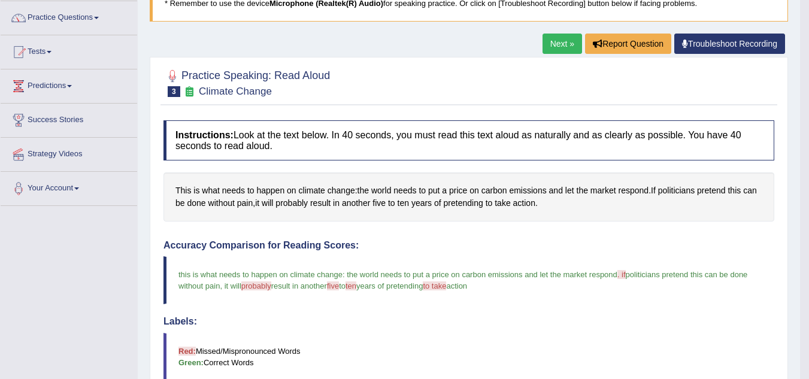
scroll to position [0, 0]
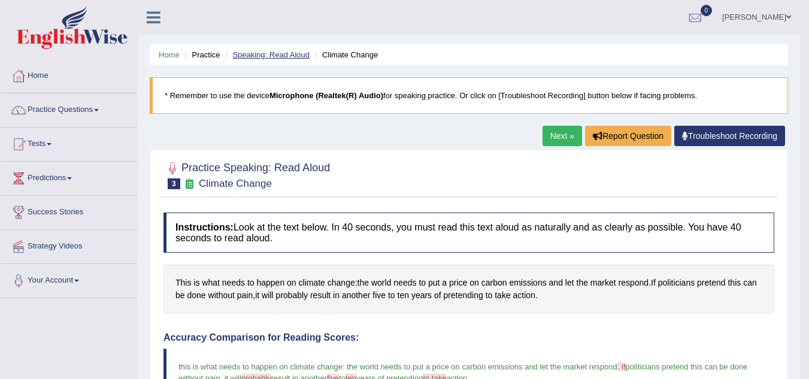
click at [265, 50] on li "Speaking: Read Aloud" at bounding box center [265, 54] width 87 height 11
click at [265, 55] on link "Speaking: Read Aloud" at bounding box center [270, 54] width 77 height 9
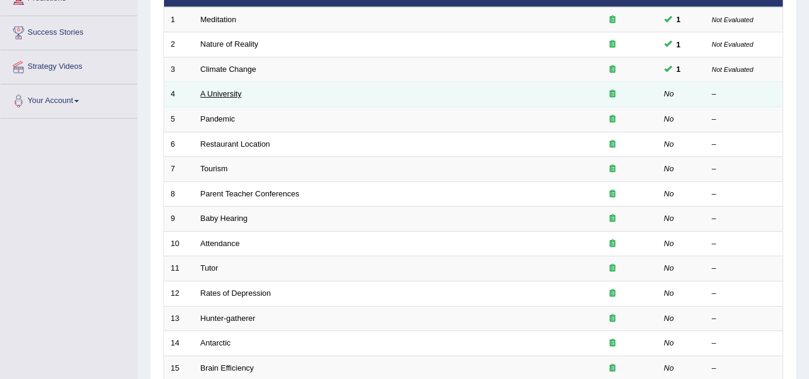
click at [229, 93] on link "A University" at bounding box center [221, 93] width 41 height 9
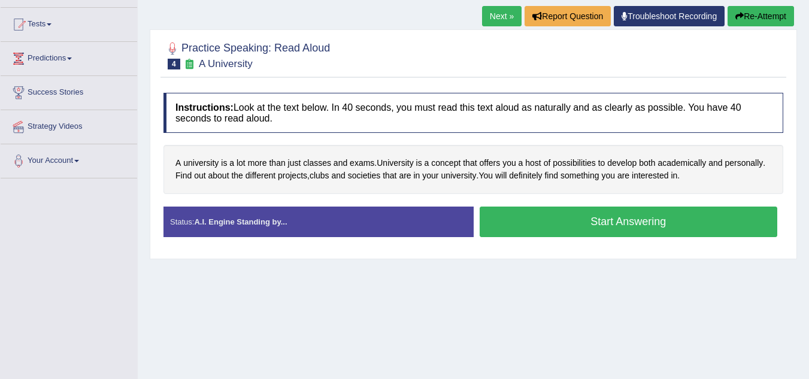
click at [539, 213] on button "Start Answering" at bounding box center [629, 222] width 298 height 31
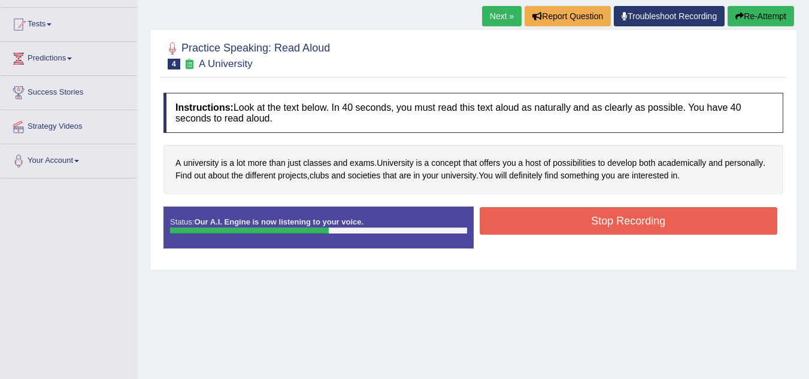
click at [540, 213] on button "Stop Recording" at bounding box center [629, 221] width 298 height 28
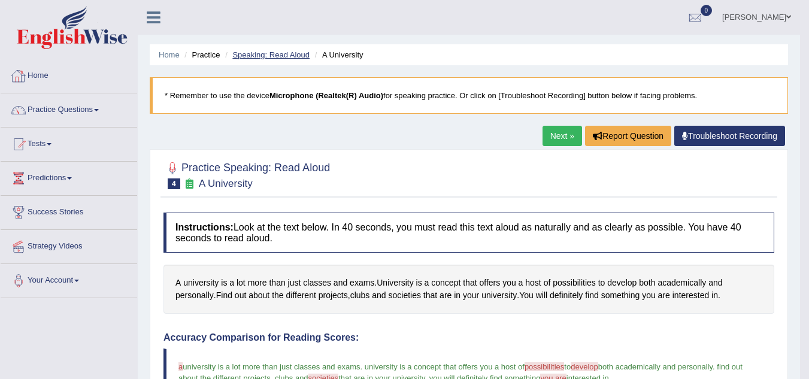
click at [263, 55] on link "Speaking: Read Aloud" at bounding box center [270, 54] width 77 height 9
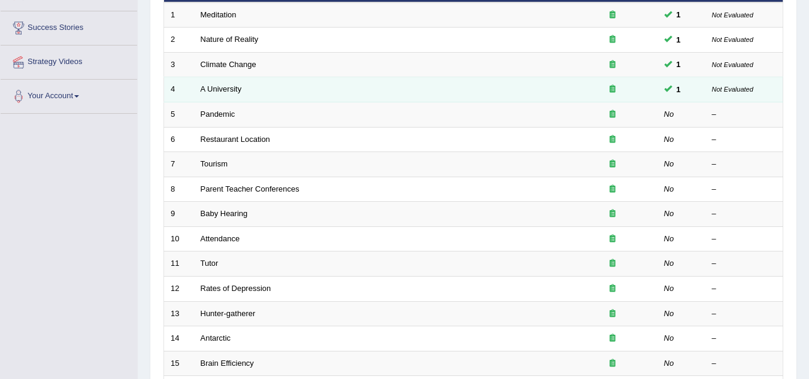
scroll to position [180, 0]
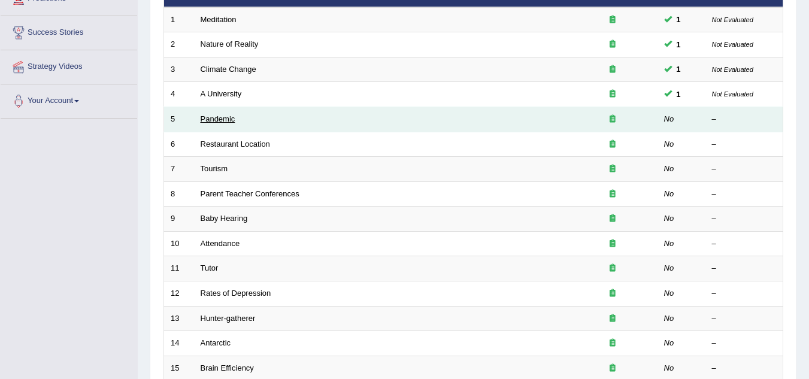
click at [225, 122] on link "Pandemic" at bounding box center [218, 118] width 35 height 9
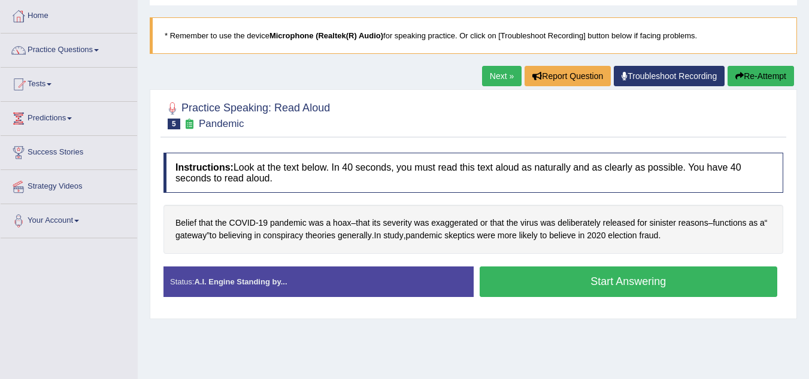
scroll to position [120, 0]
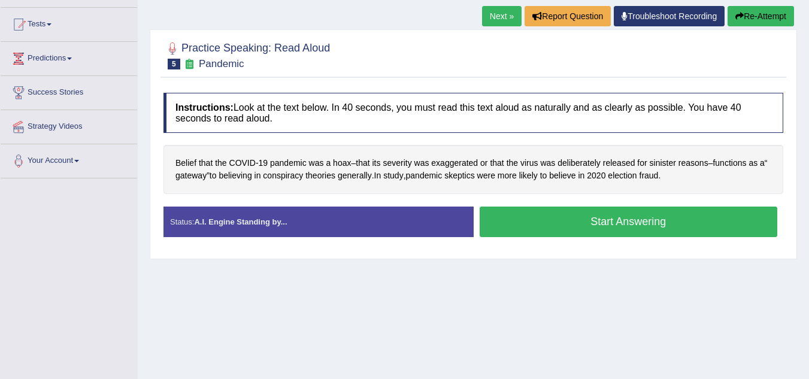
click at [568, 224] on button "Start Answering" at bounding box center [629, 222] width 298 height 31
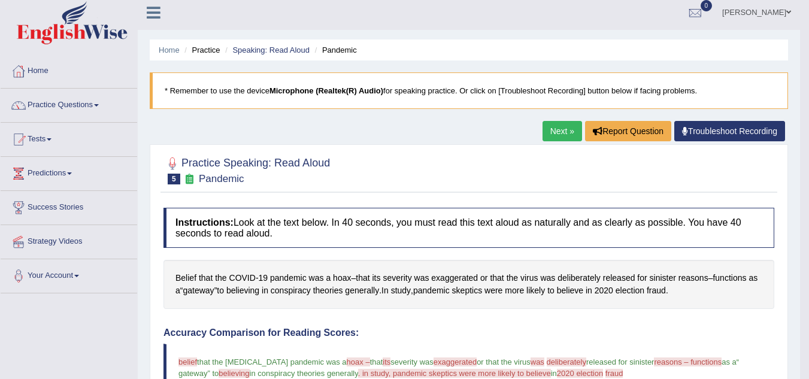
scroll to position [0, 0]
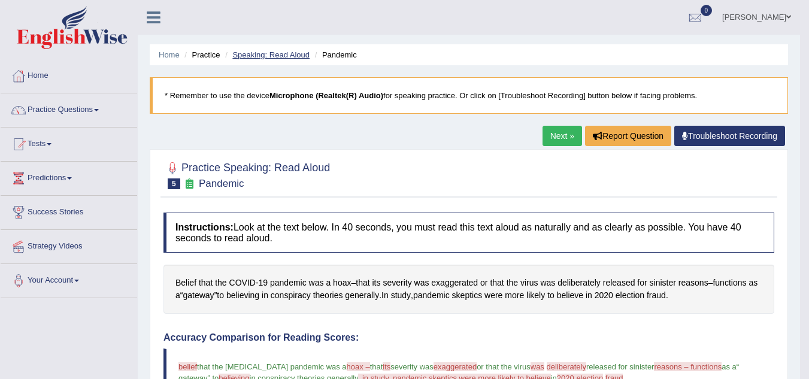
click at [271, 53] on link "Speaking: Read Aloud" at bounding box center [270, 54] width 77 height 9
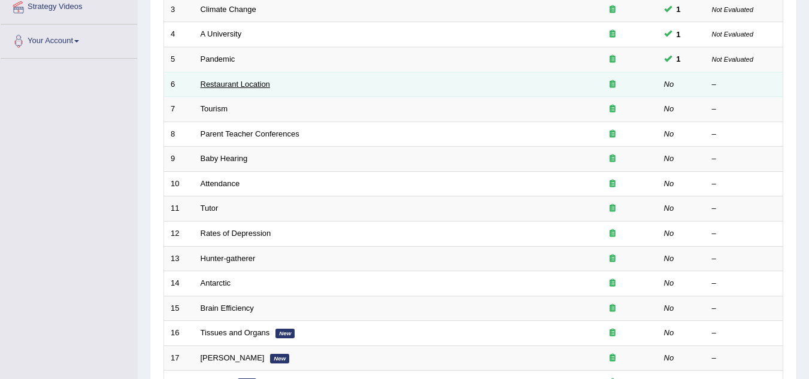
click at [219, 83] on link "Restaurant Location" at bounding box center [235, 84] width 69 height 9
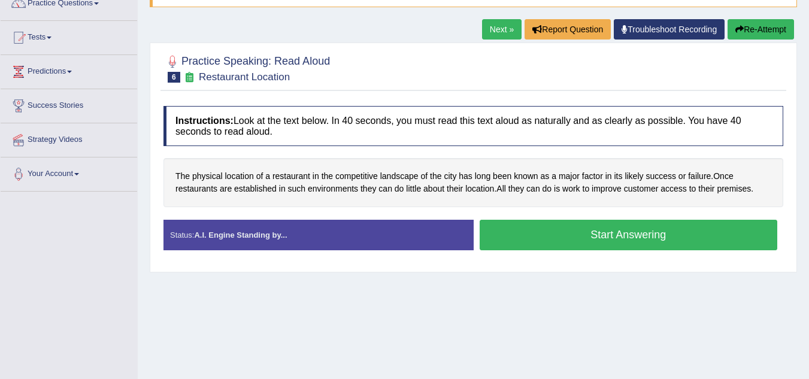
scroll to position [180, 0]
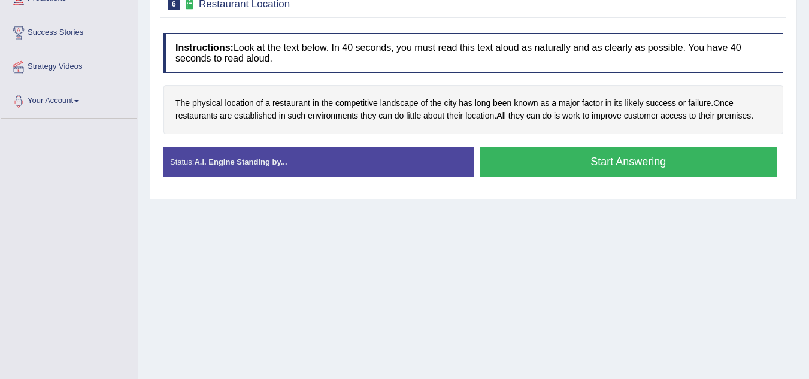
click at [552, 167] on button "Start Answering" at bounding box center [629, 162] width 298 height 31
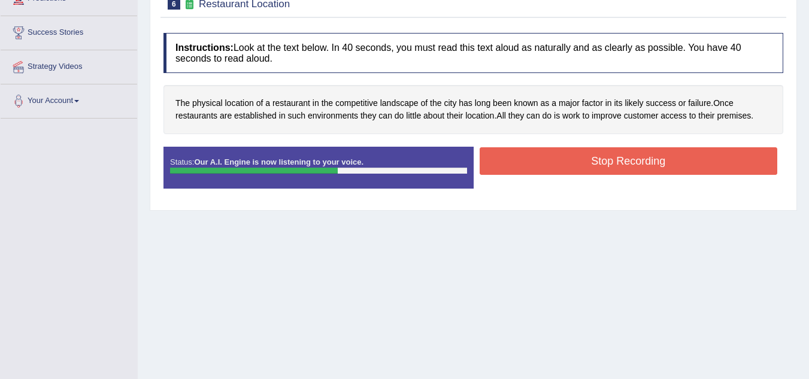
click at [563, 153] on button "Stop Recording" at bounding box center [629, 161] width 298 height 28
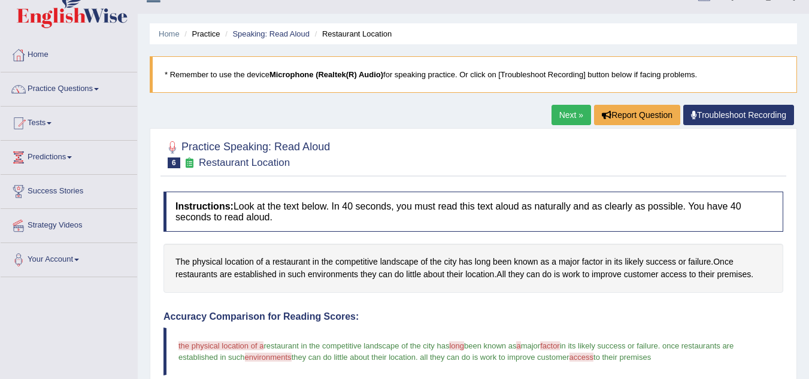
scroll to position [0, 0]
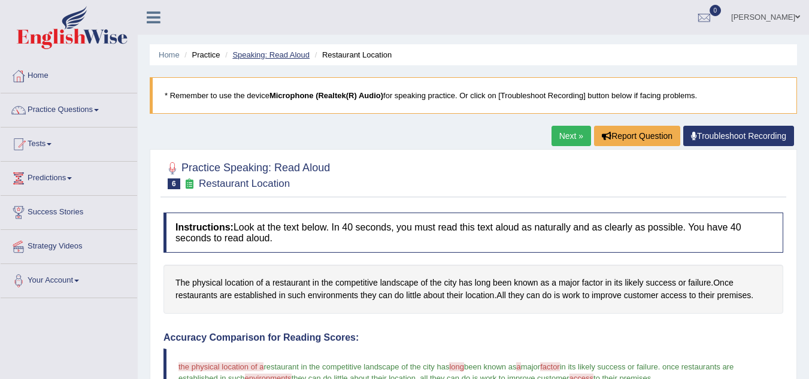
click at [276, 55] on link "Speaking: Read Aloud" at bounding box center [270, 54] width 77 height 9
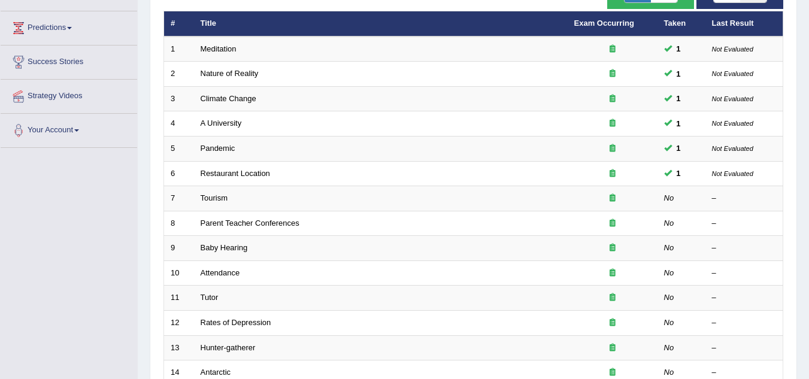
scroll to position [180, 0]
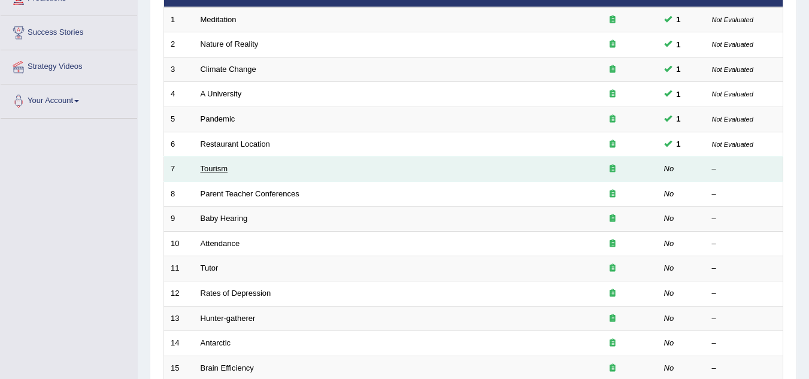
click at [211, 168] on link "Tourism" at bounding box center [215, 168] width 28 height 9
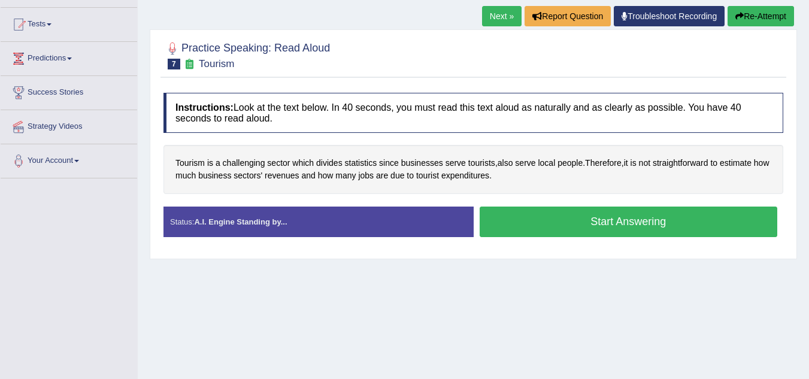
scroll to position [120, 0]
click at [610, 217] on button "Start Answering" at bounding box center [629, 222] width 298 height 31
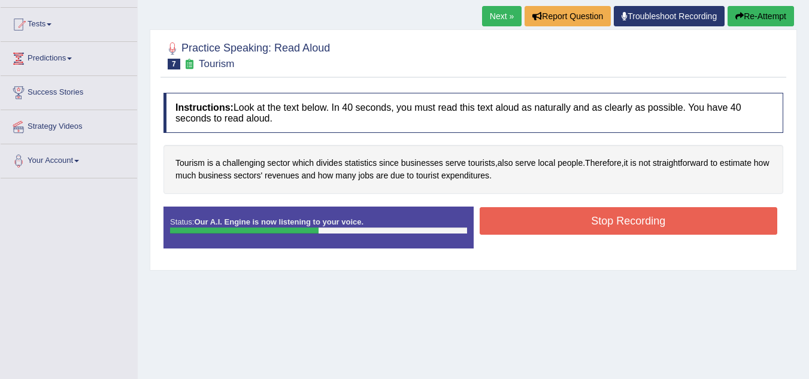
click at [576, 216] on button "Stop Recording" at bounding box center [629, 221] width 298 height 28
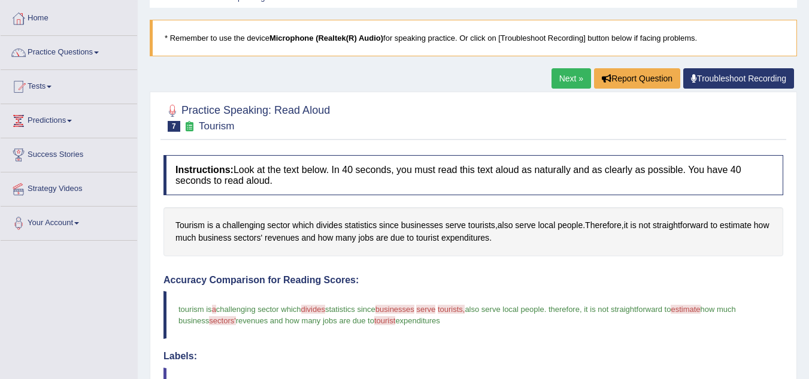
scroll to position [0, 0]
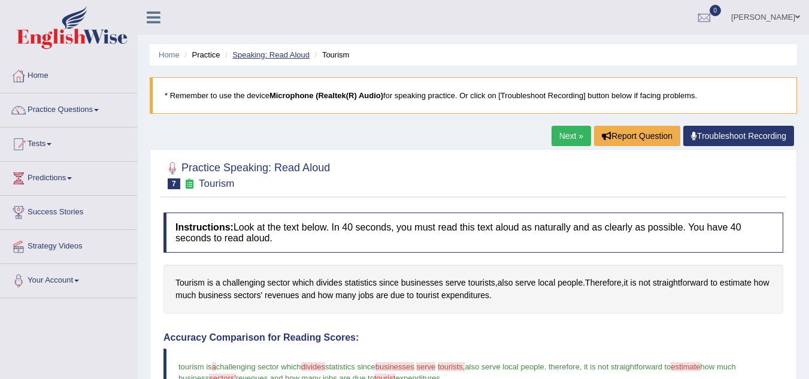
click at [278, 57] on link "Speaking: Read Aloud" at bounding box center [270, 54] width 77 height 9
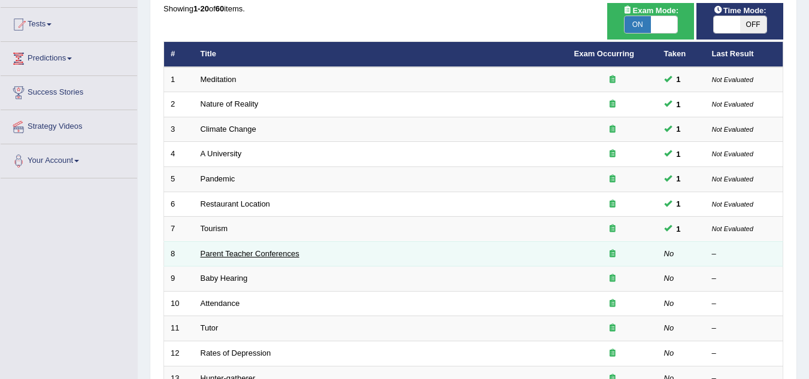
click at [273, 256] on link "Parent Teacher Conferences" at bounding box center [250, 253] width 99 height 9
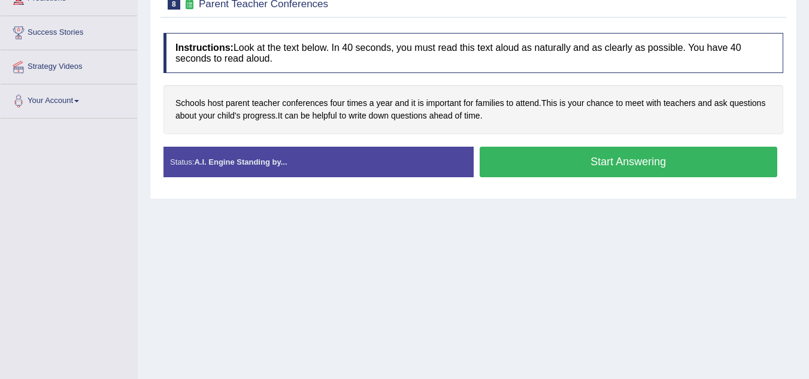
click at [593, 165] on button "Start Answering" at bounding box center [629, 162] width 298 height 31
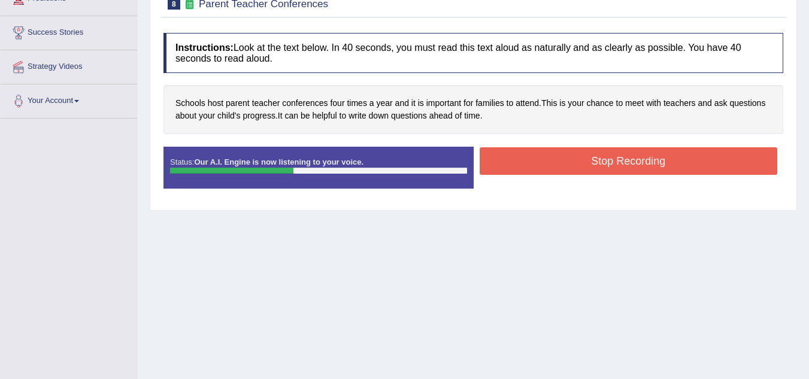
click at [551, 155] on button "Stop Recording" at bounding box center [629, 161] width 298 height 28
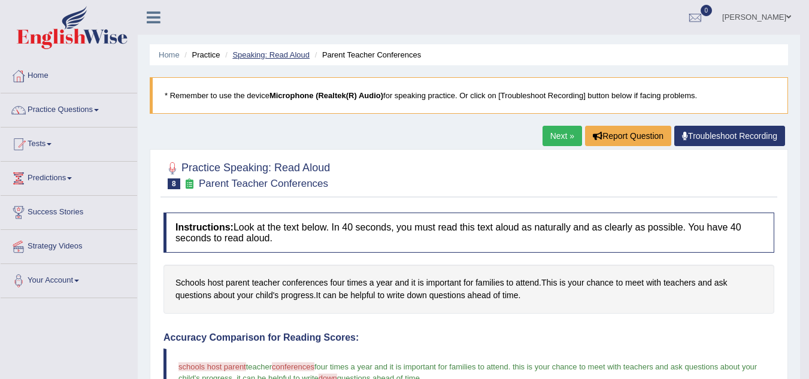
click at [289, 59] on link "Speaking: Read Aloud" at bounding box center [270, 54] width 77 height 9
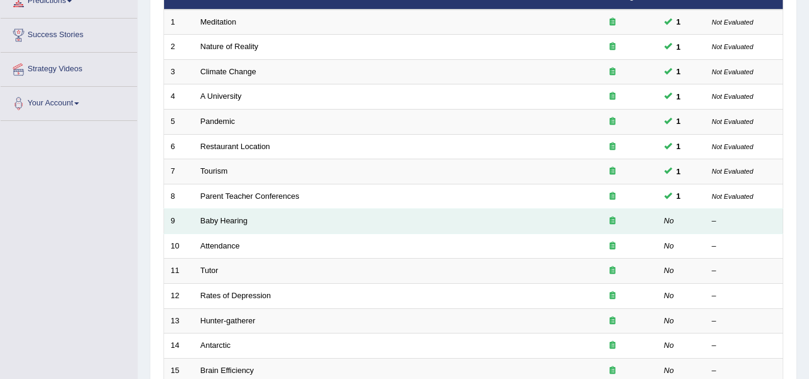
scroll to position [180, 0]
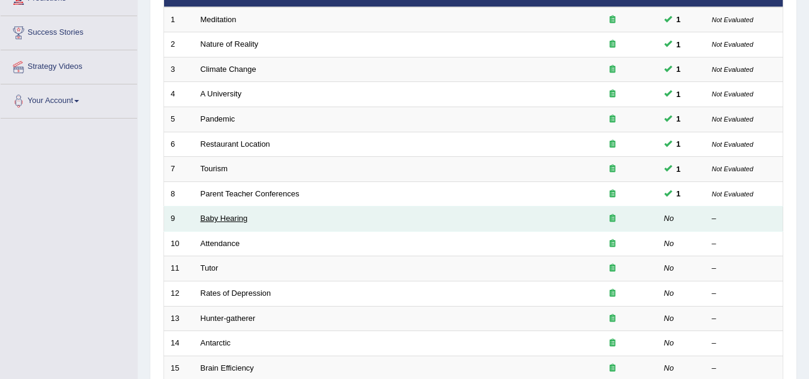
click at [233, 217] on link "Baby Hearing" at bounding box center [224, 218] width 47 height 9
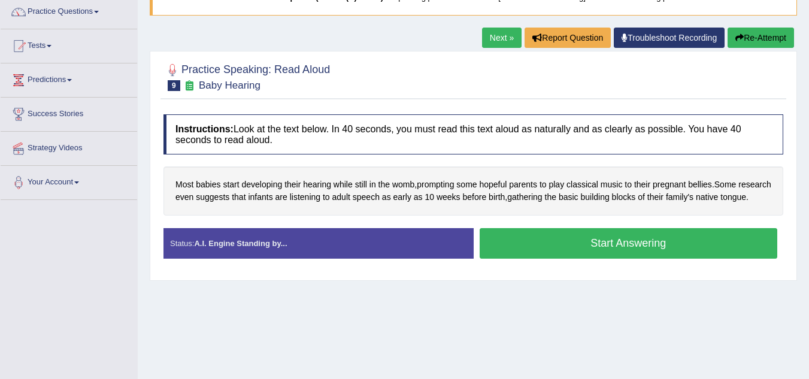
scroll to position [120, 0]
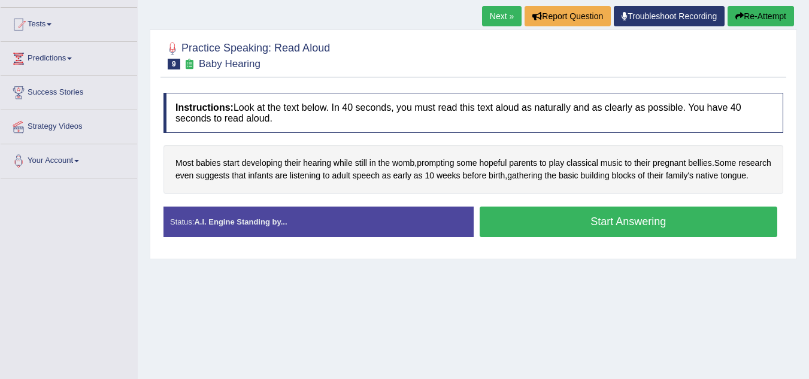
click at [552, 237] on button "Start Answering" at bounding box center [629, 222] width 298 height 31
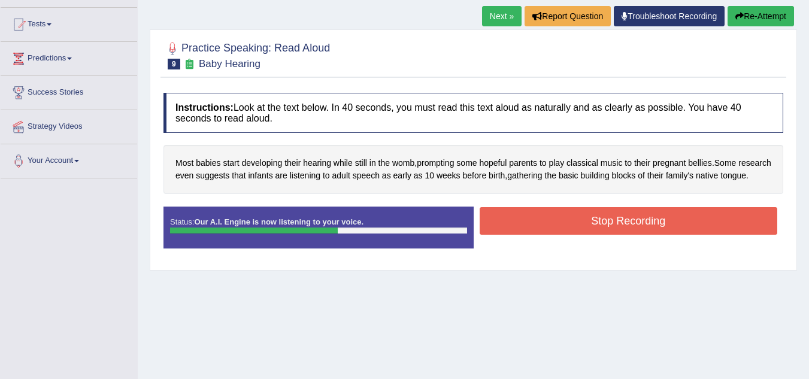
click at [554, 232] on button "Stop Recording" at bounding box center [629, 221] width 298 height 28
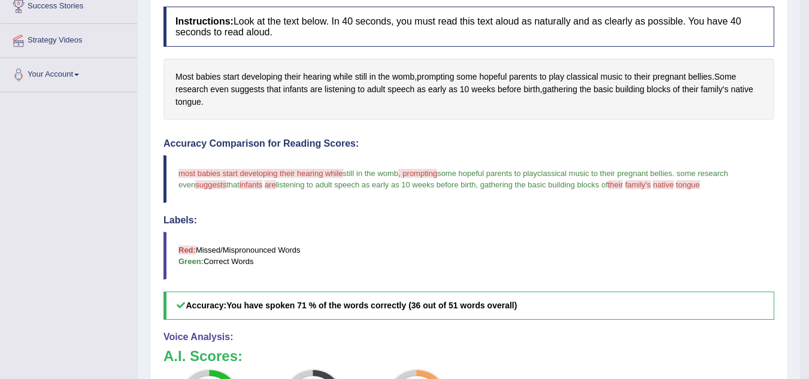
scroll to position [0, 0]
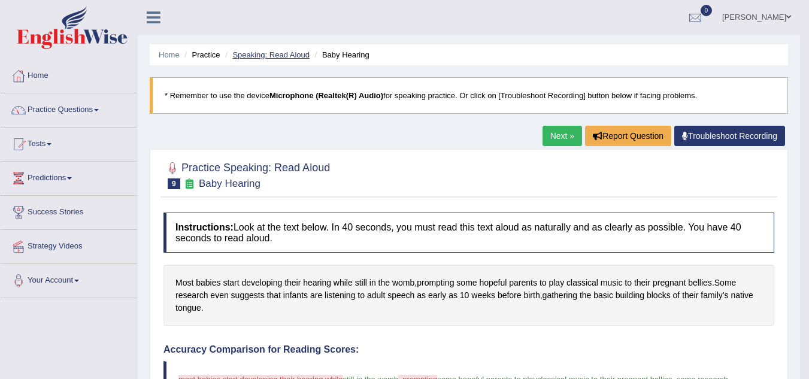
click at [276, 52] on link "Speaking: Read Aloud" at bounding box center [270, 54] width 77 height 9
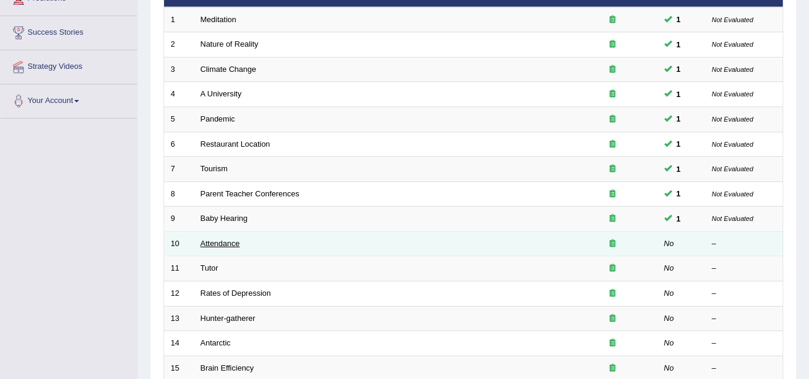
click at [223, 246] on link "Attendance" at bounding box center [221, 243] width 40 height 9
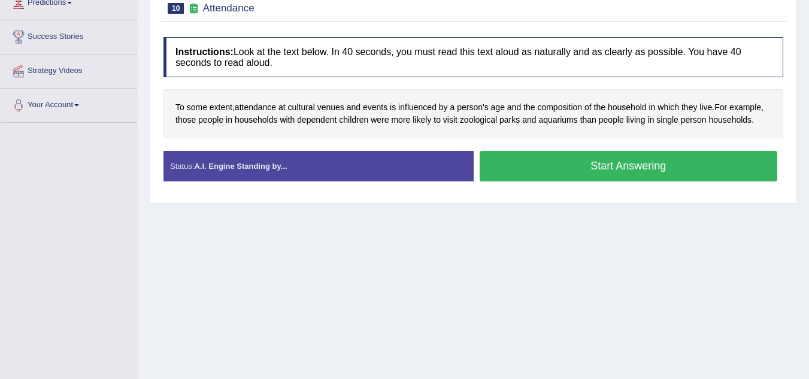
scroll to position [180, 0]
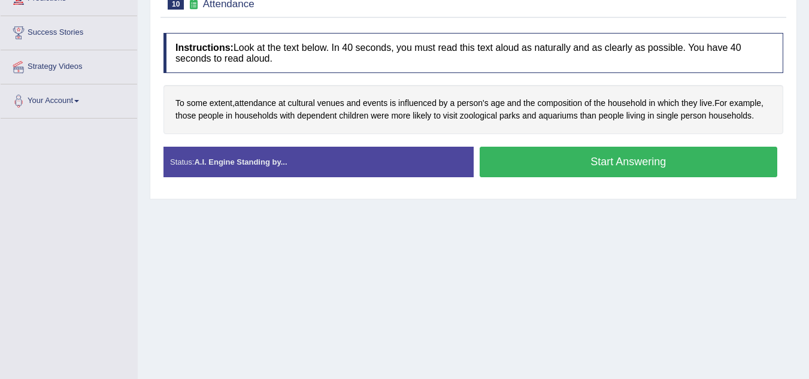
click at [560, 166] on button "Start Answering" at bounding box center [629, 162] width 298 height 31
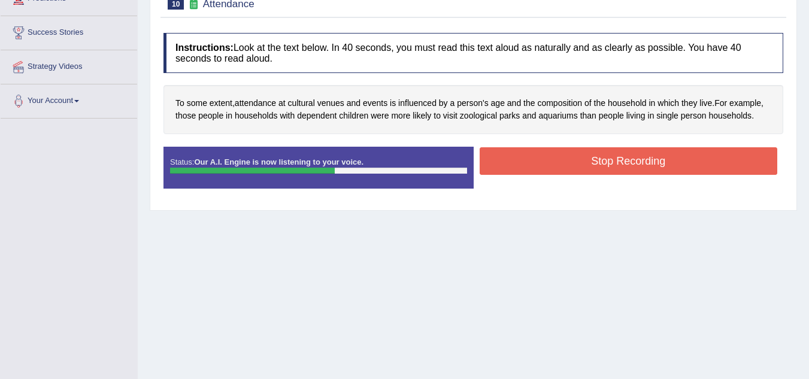
click at [544, 159] on button "Stop Recording" at bounding box center [629, 161] width 298 height 28
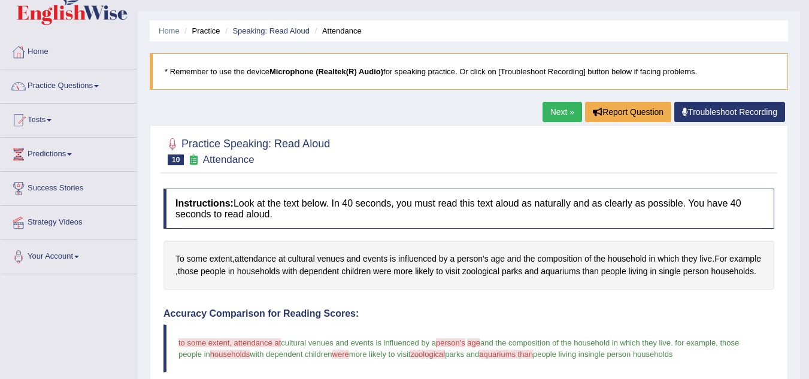
scroll to position [23, 0]
click at [259, 31] on link "Speaking: Read Aloud" at bounding box center [270, 31] width 77 height 9
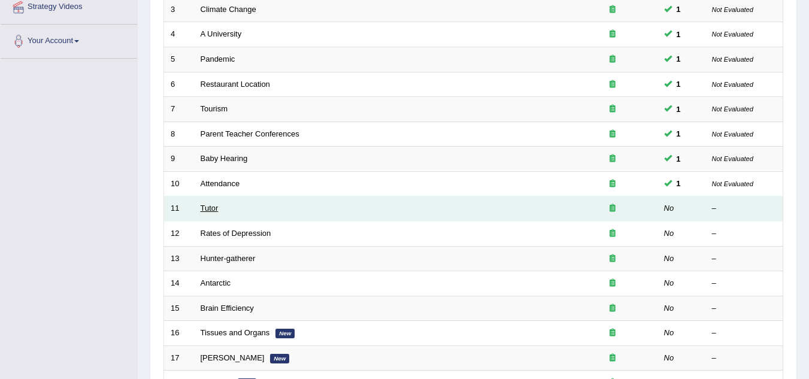
click at [203, 208] on link "Tutor" at bounding box center [210, 208] width 18 height 9
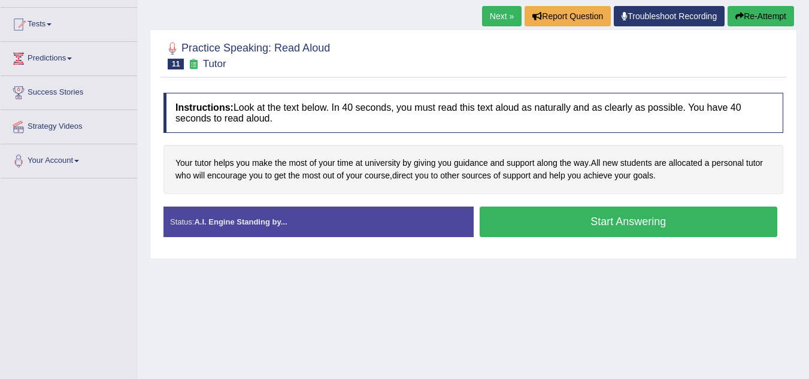
click at [563, 213] on button "Start Answering" at bounding box center [629, 222] width 298 height 31
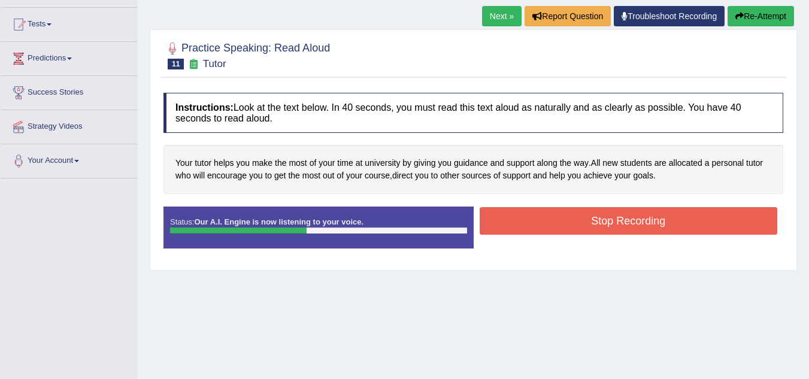
click at [516, 210] on button "Stop Recording" at bounding box center [629, 221] width 298 height 28
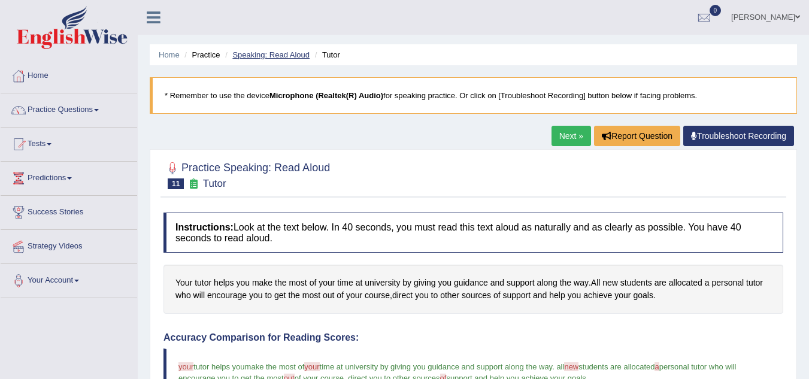
click at [289, 58] on link "Speaking: Read Aloud" at bounding box center [270, 54] width 77 height 9
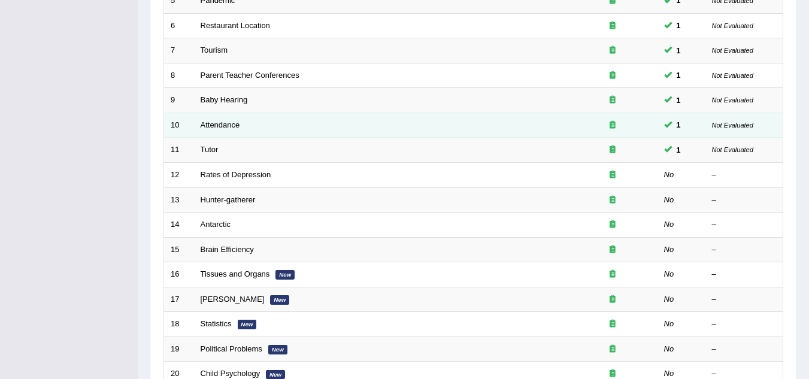
scroll to position [300, 0]
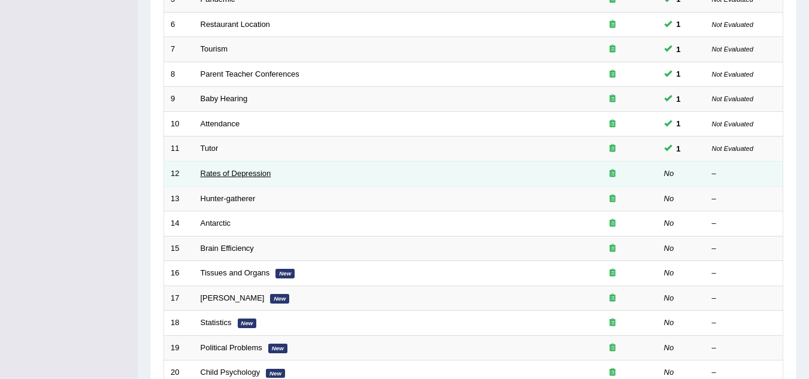
click at [230, 174] on link "Rates of Depression" at bounding box center [236, 173] width 71 height 9
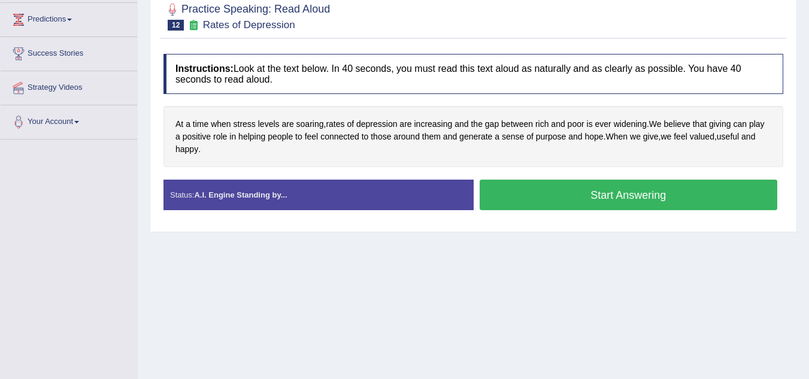
scroll to position [180, 0]
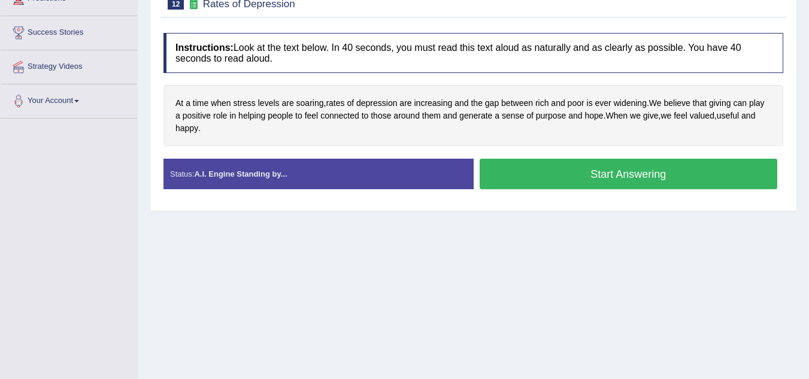
click at [564, 178] on button "Start Answering" at bounding box center [629, 174] width 298 height 31
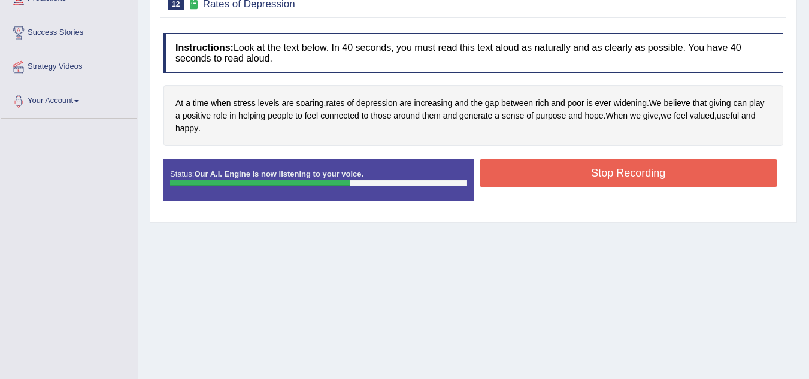
click at [595, 170] on button "Stop Recording" at bounding box center [629, 173] width 298 height 28
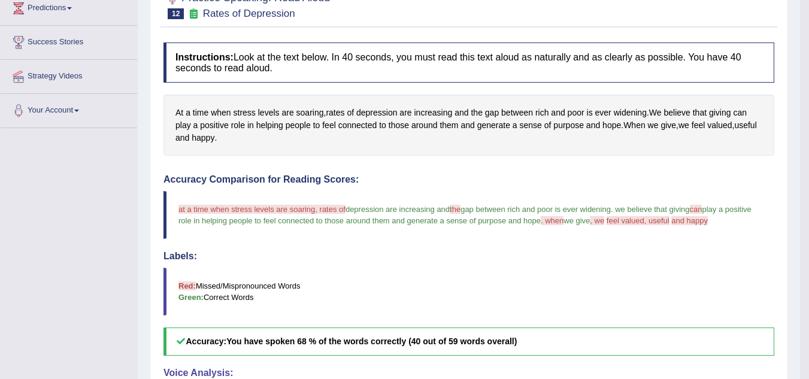
scroll to position [0, 0]
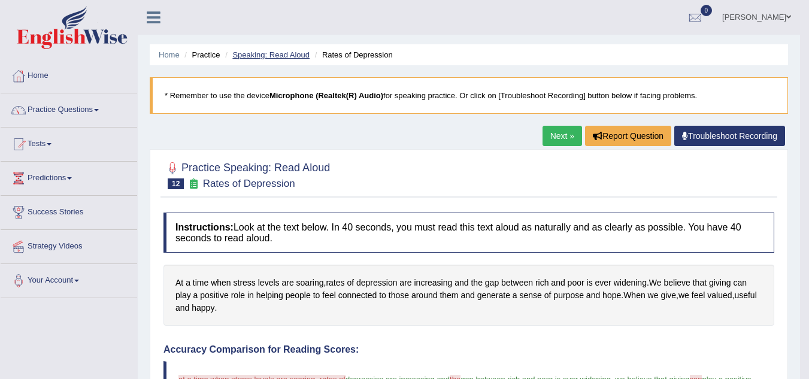
click at [296, 52] on link "Speaking: Read Aloud" at bounding box center [270, 54] width 77 height 9
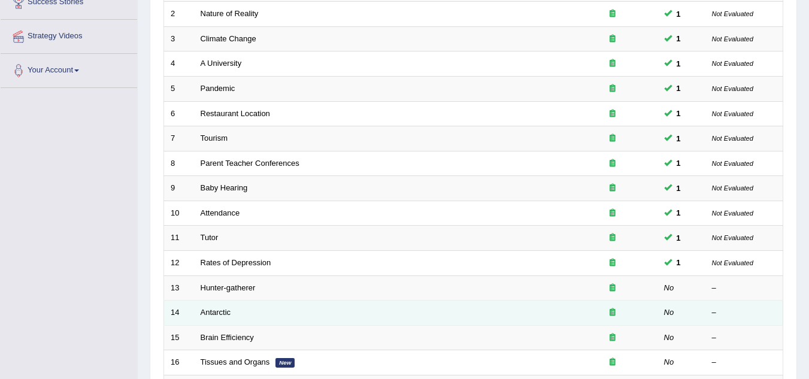
scroll to position [240, 0]
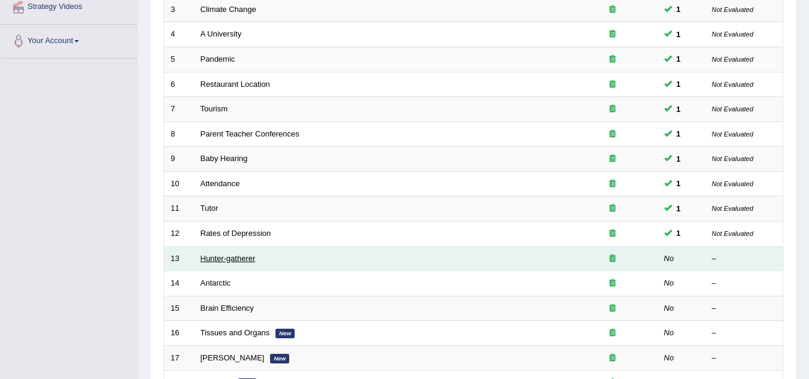
click at [227, 259] on link "Hunter-gatherer" at bounding box center [228, 258] width 55 height 9
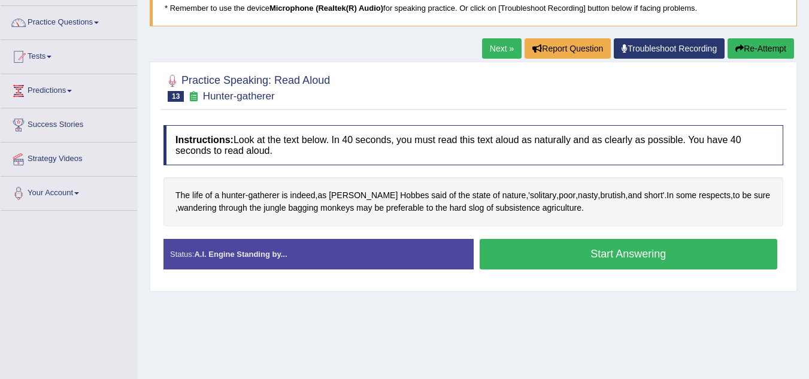
scroll to position [120, 0]
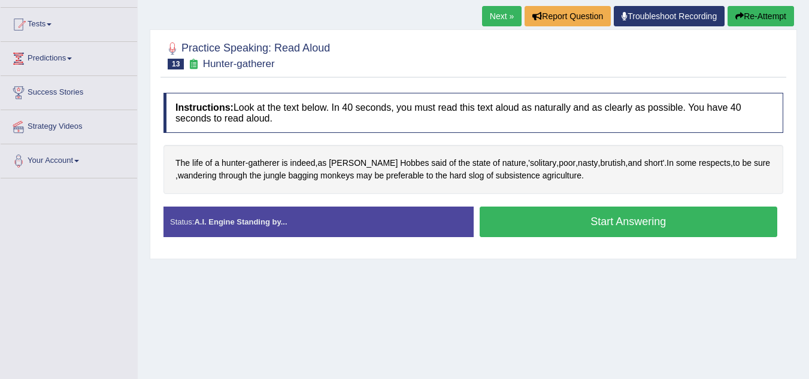
click at [571, 221] on button "Start Answering" at bounding box center [629, 222] width 298 height 31
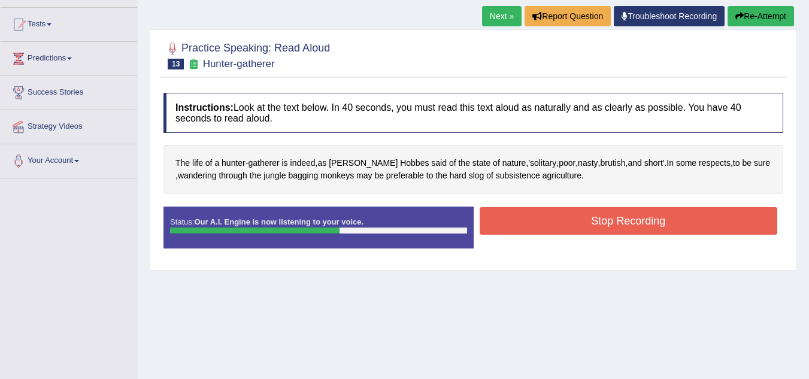
click at [539, 208] on button "Stop Recording" at bounding box center [629, 221] width 298 height 28
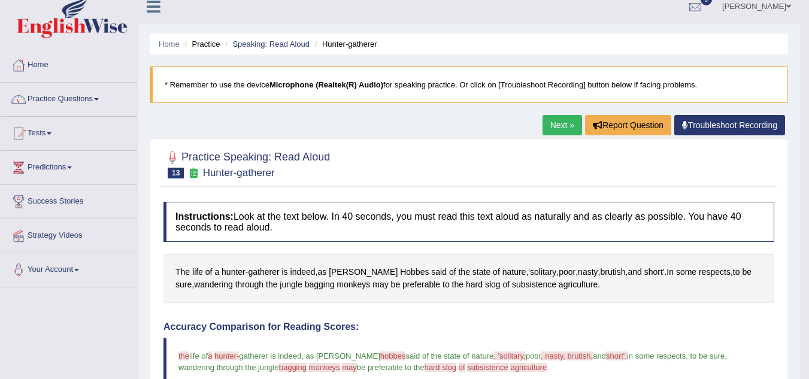
scroll to position [0, 0]
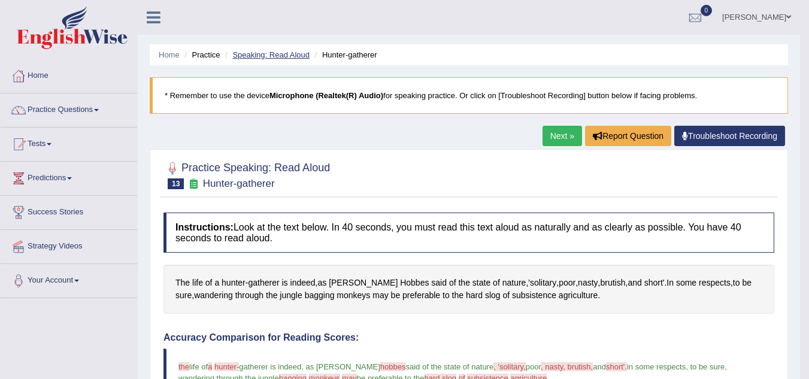
click at [280, 58] on link "Speaking: Read Aloud" at bounding box center [270, 54] width 77 height 9
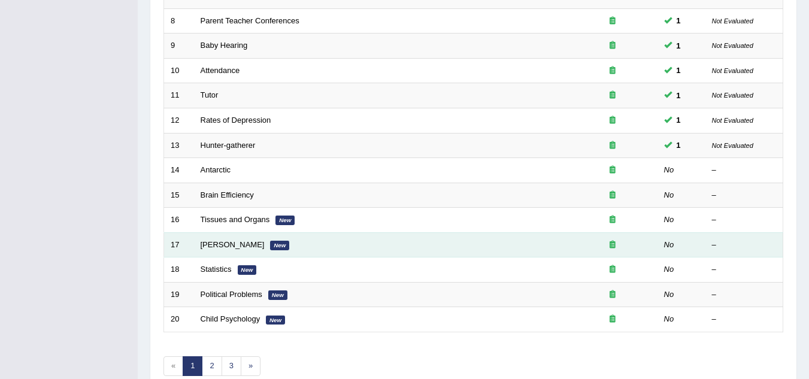
scroll to position [359, 0]
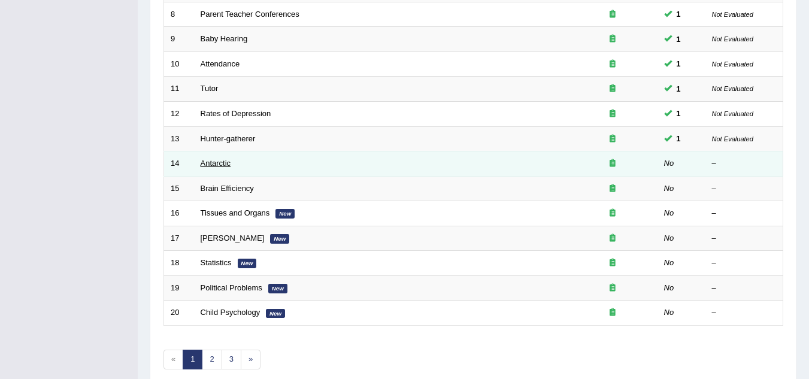
click at [225, 160] on link "Antarctic" at bounding box center [216, 163] width 31 height 9
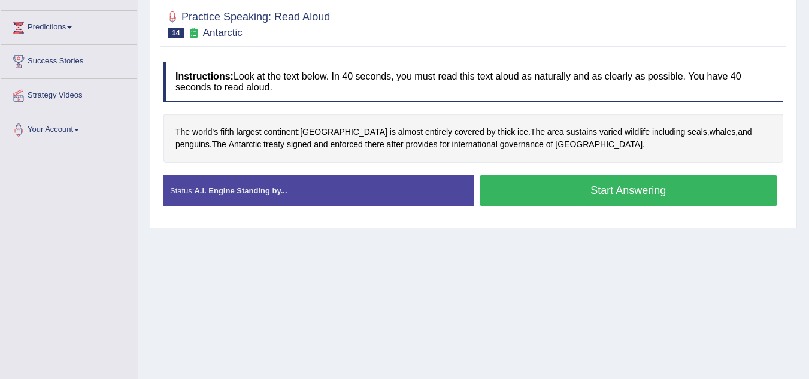
scroll to position [180, 0]
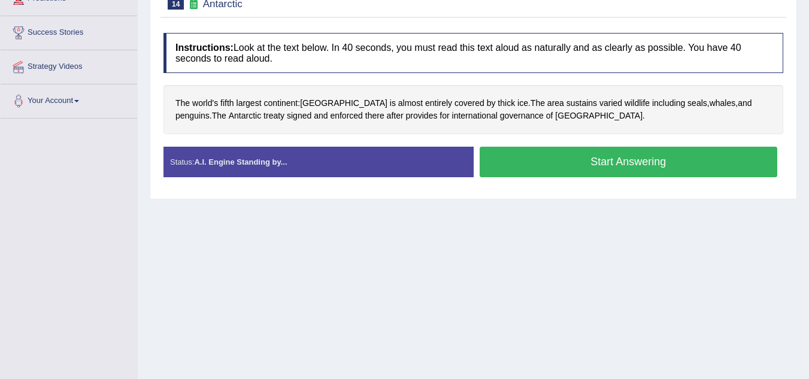
click at [615, 168] on button "Start Answering" at bounding box center [629, 162] width 298 height 31
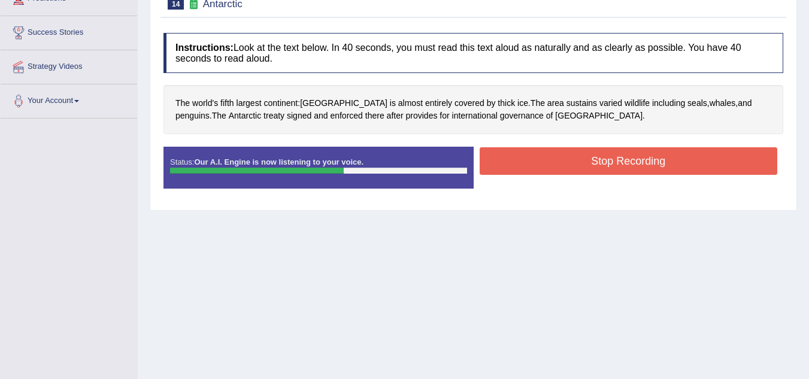
click at [583, 158] on button "Stop Recording" at bounding box center [629, 161] width 298 height 28
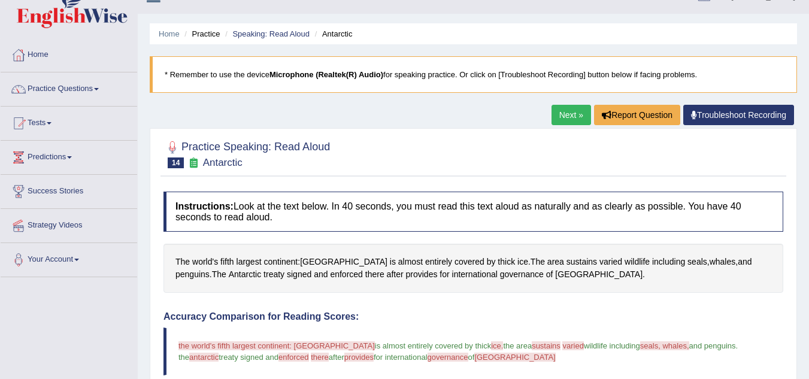
scroll to position [0, 0]
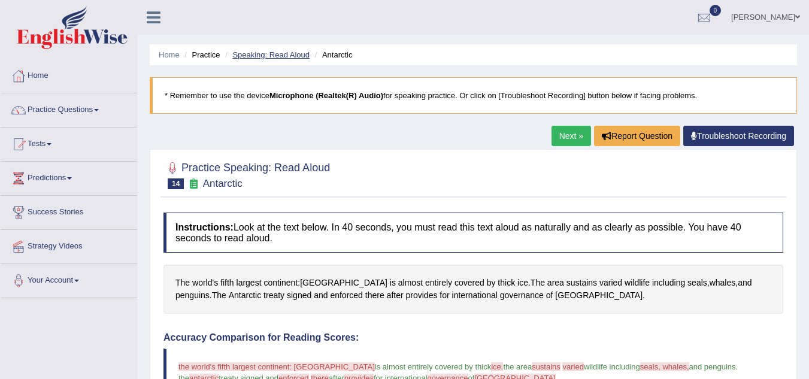
click at [241, 53] on link "Speaking: Read Aloud" at bounding box center [270, 54] width 77 height 9
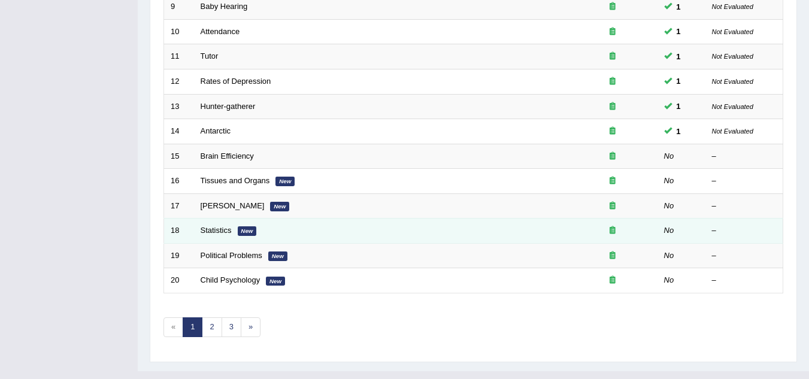
scroll to position [414, 0]
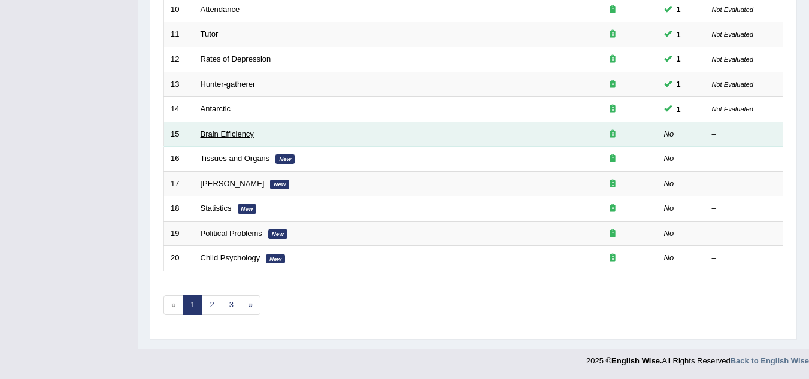
click at [240, 134] on link "Brain Efficiency" at bounding box center [227, 133] width 53 height 9
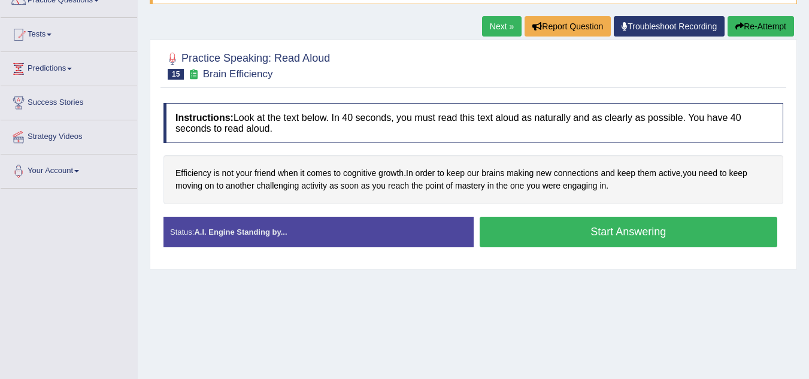
scroll to position [120, 0]
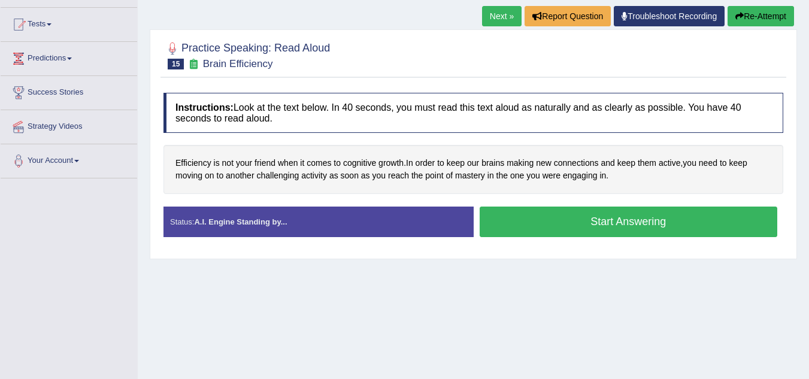
click at [611, 215] on button "Start Answering" at bounding box center [629, 222] width 298 height 31
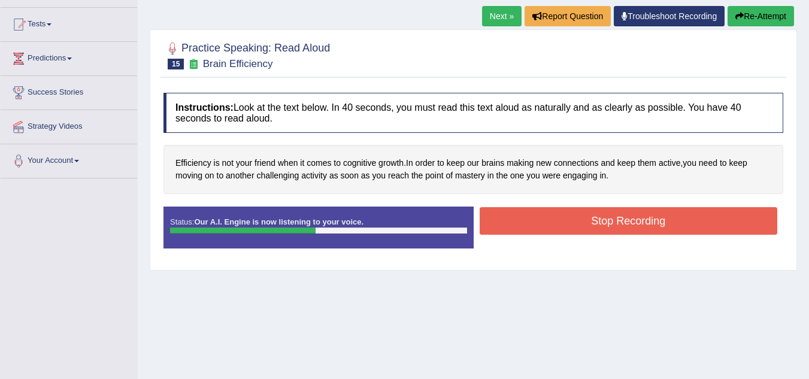
click at [586, 223] on button "Stop Recording" at bounding box center [629, 221] width 298 height 28
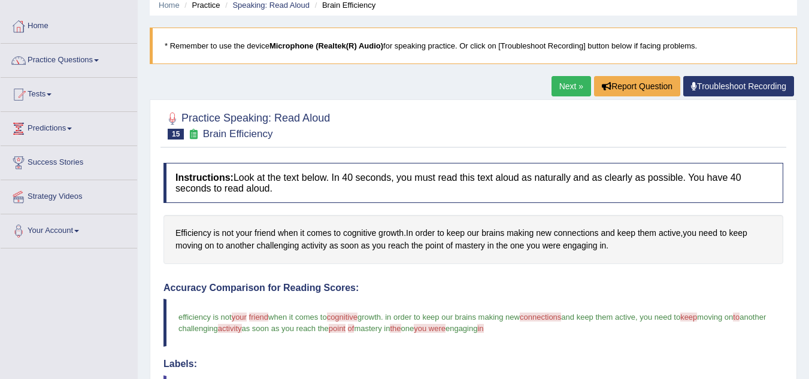
scroll to position [0, 0]
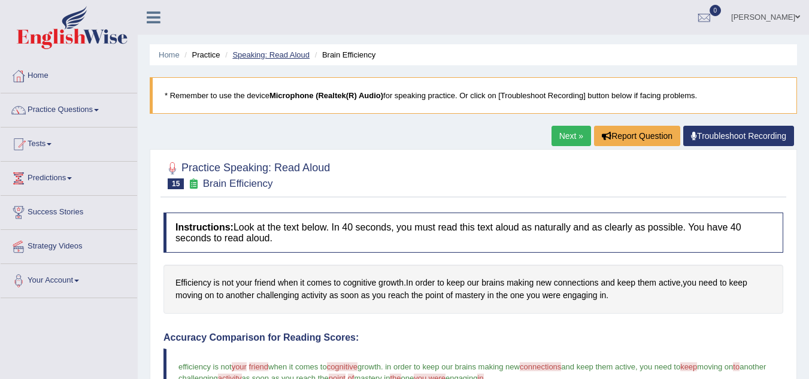
click at [252, 53] on link "Speaking: Read Aloud" at bounding box center [270, 54] width 77 height 9
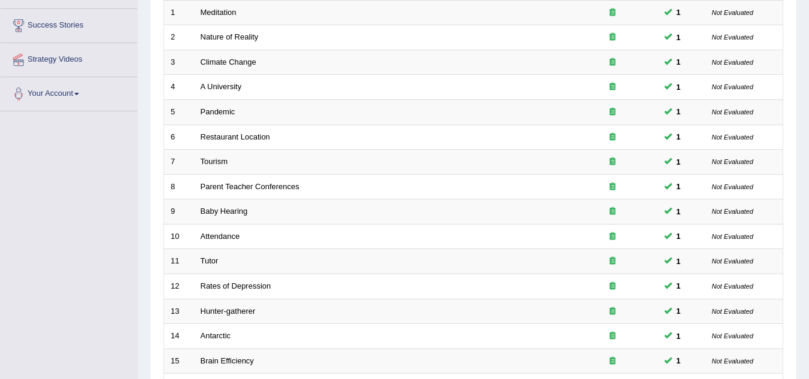
scroll to position [240, 0]
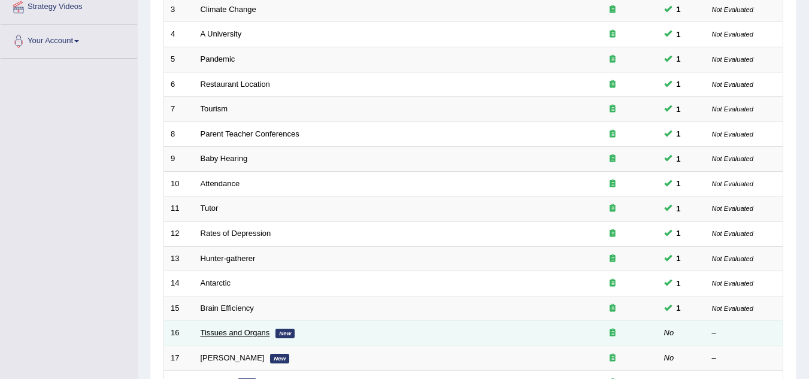
click at [234, 330] on link "Tissues and Organs" at bounding box center [235, 332] width 69 height 9
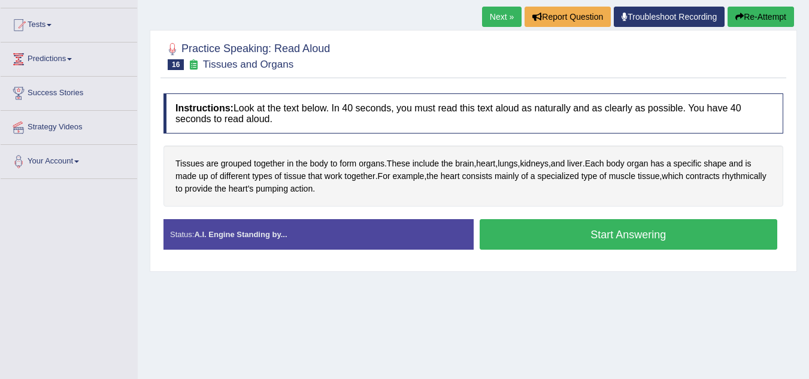
scroll to position [120, 0]
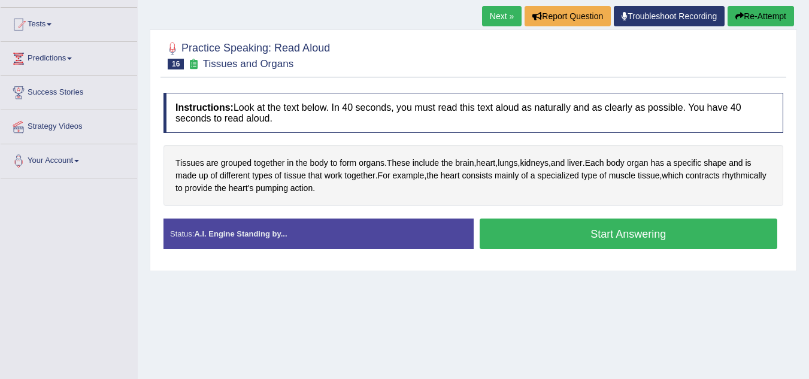
click at [584, 240] on button "Start Answering" at bounding box center [629, 234] width 298 height 31
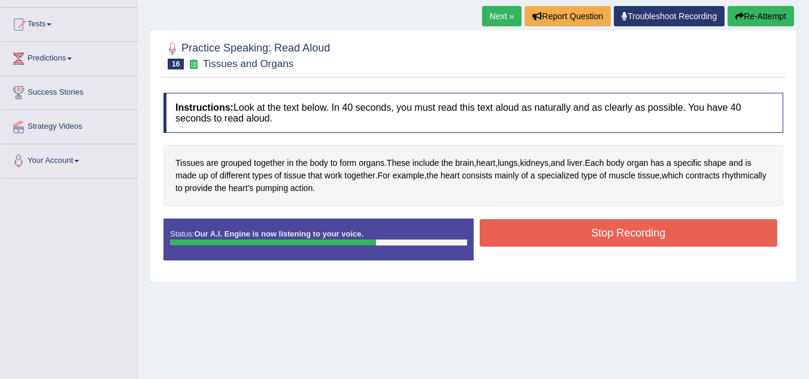
click at [582, 227] on button "Stop Recording" at bounding box center [629, 233] width 298 height 28
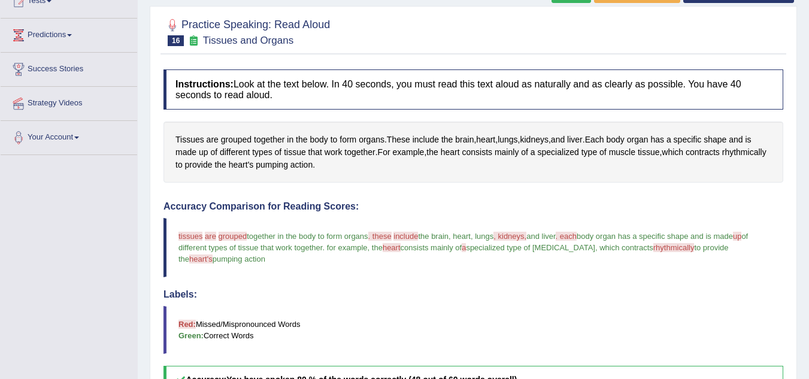
scroll to position [0, 0]
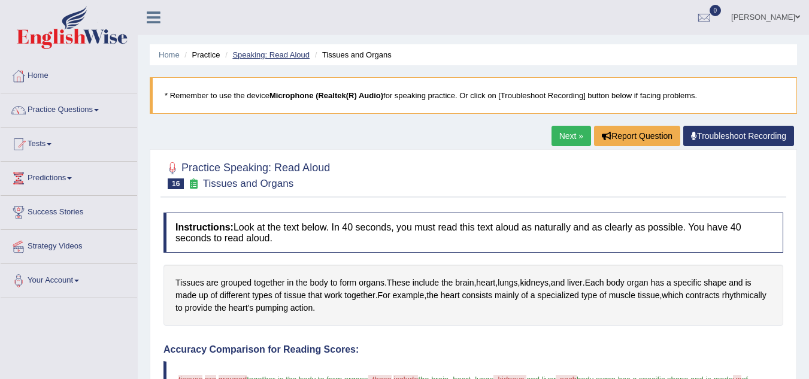
click at [286, 52] on link "Speaking: Read Aloud" at bounding box center [270, 54] width 77 height 9
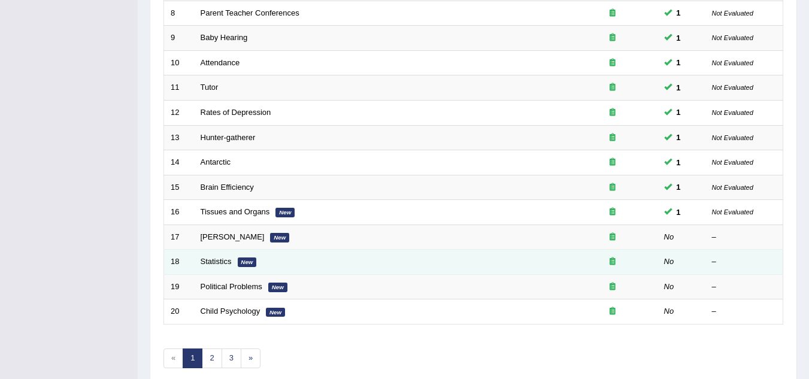
scroll to position [414, 0]
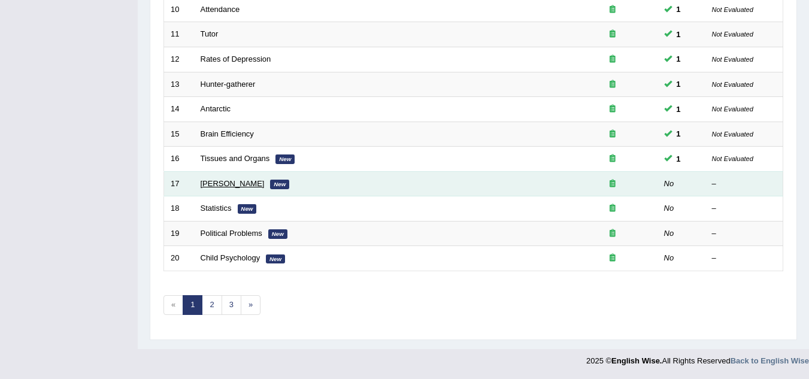
click at [250, 188] on link "[PERSON_NAME]" at bounding box center [233, 183] width 64 height 9
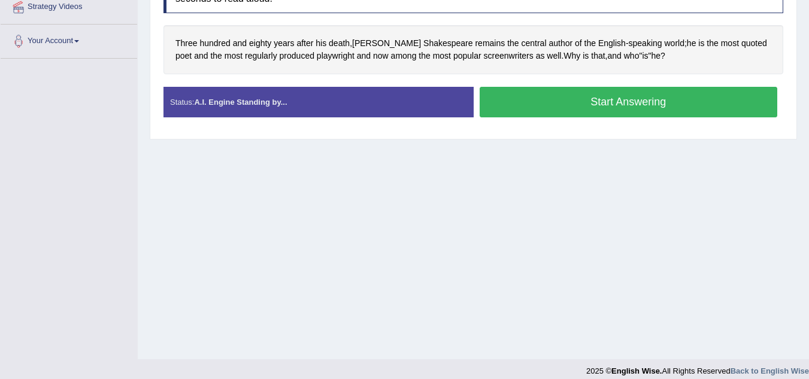
click at [669, 97] on button "Start Answering" at bounding box center [629, 102] width 298 height 31
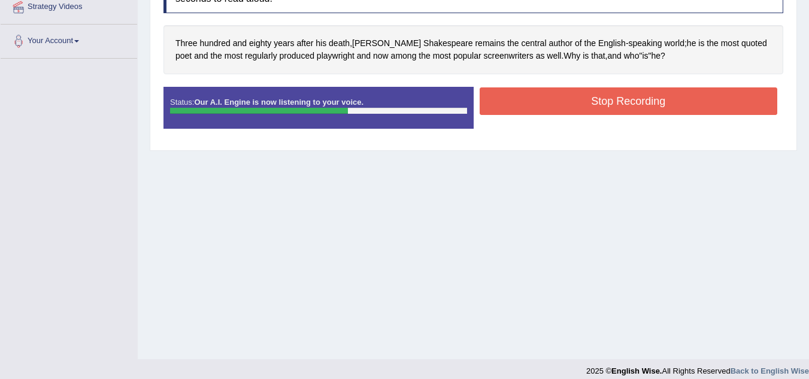
click at [552, 105] on button "Stop Recording" at bounding box center [629, 101] width 298 height 28
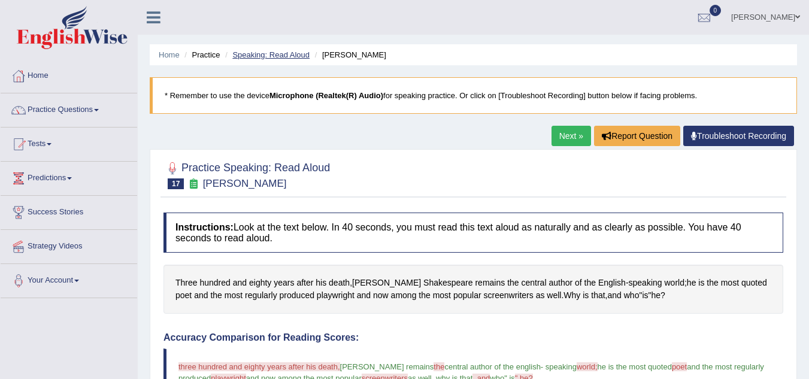
click at [282, 57] on link "Speaking: Read Aloud" at bounding box center [270, 54] width 77 height 9
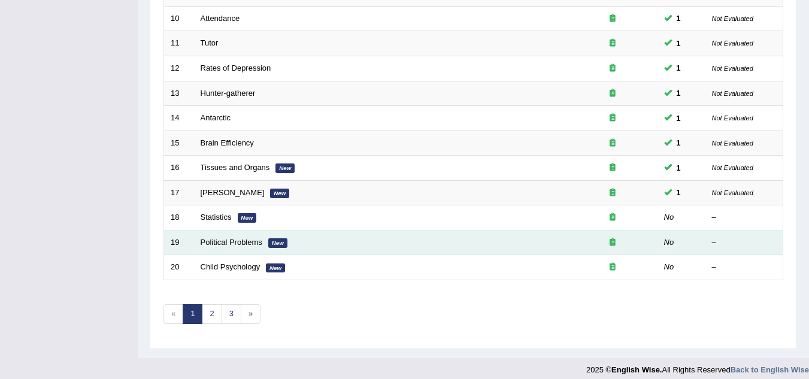
scroll to position [414, 0]
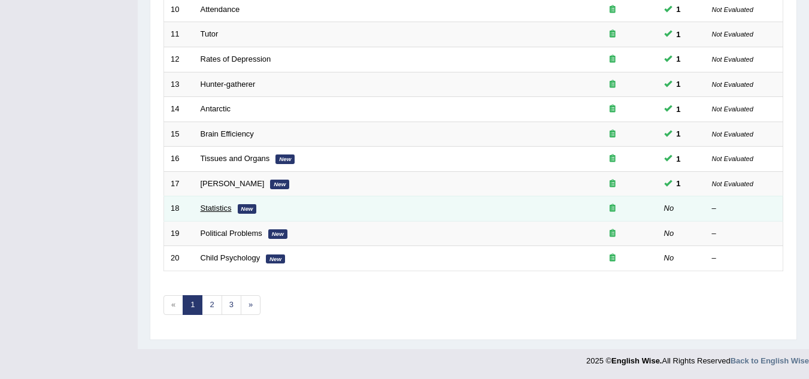
click at [210, 208] on link "Statistics" at bounding box center [216, 208] width 31 height 9
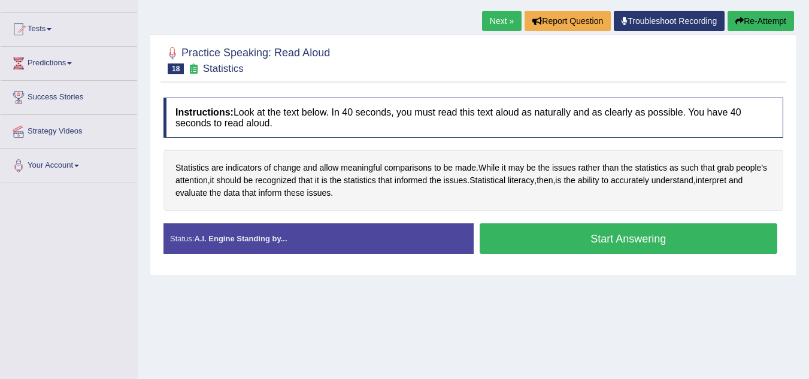
scroll to position [120, 0]
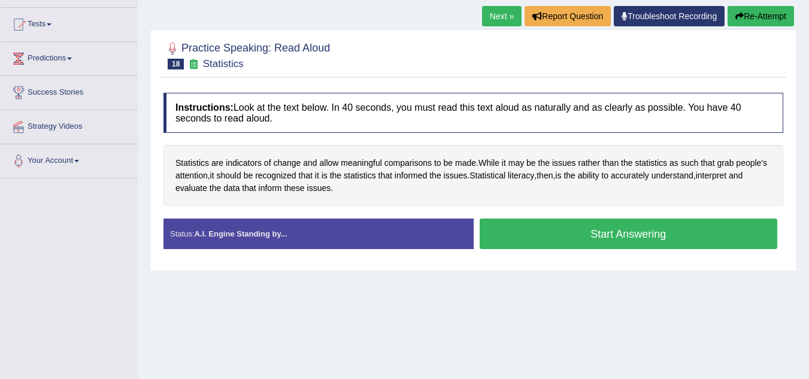
click at [565, 229] on button "Start Answering" at bounding box center [629, 234] width 298 height 31
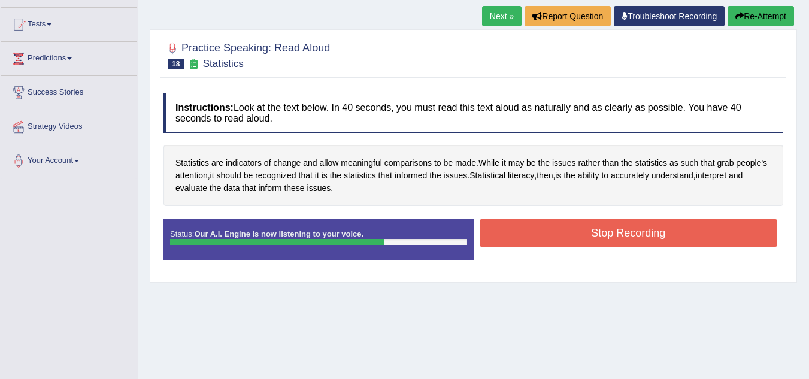
click at [585, 231] on button "Stop Recording" at bounding box center [629, 233] width 298 height 28
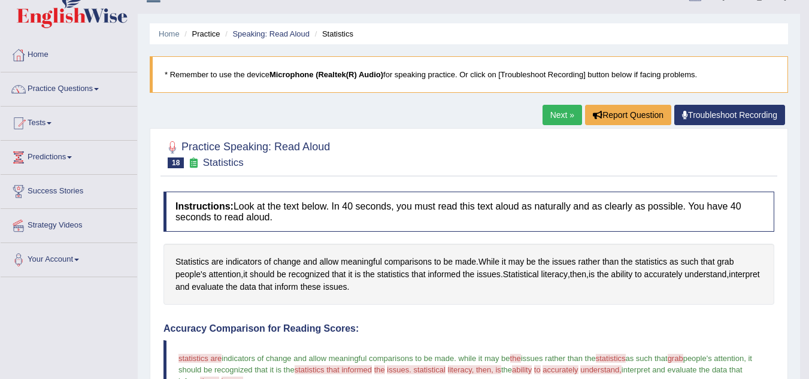
scroll to position [0, 0]
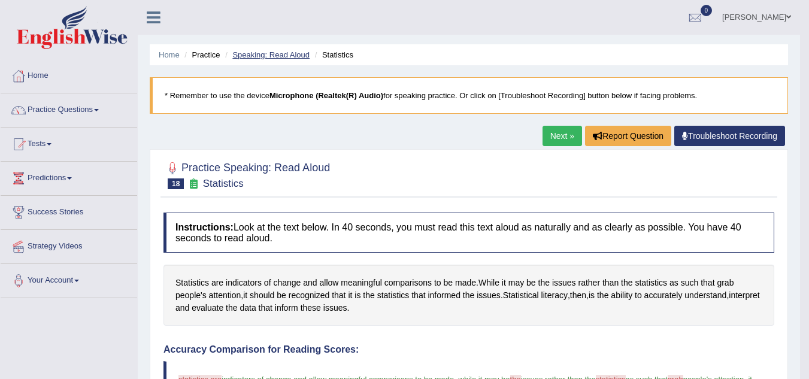
click at [285, 53] on link "Speaking: Read Aloud" at bounding box center [270, 54] width 77 height 9
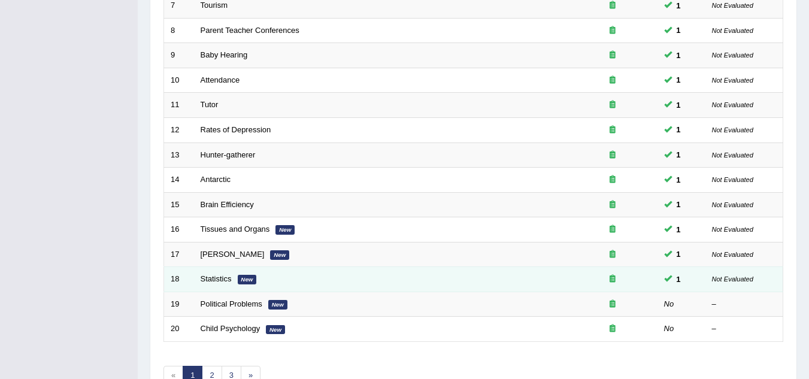
scroll to position [414, 0]
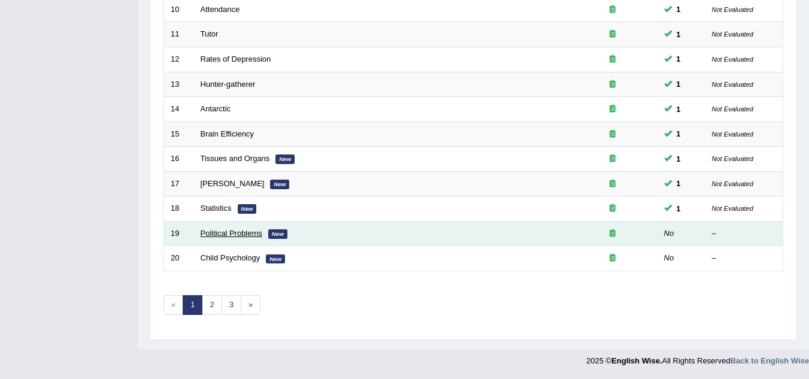
click at [243, 232] on link "Political Problems" at bounding box center [232, 233] width 62 height 9
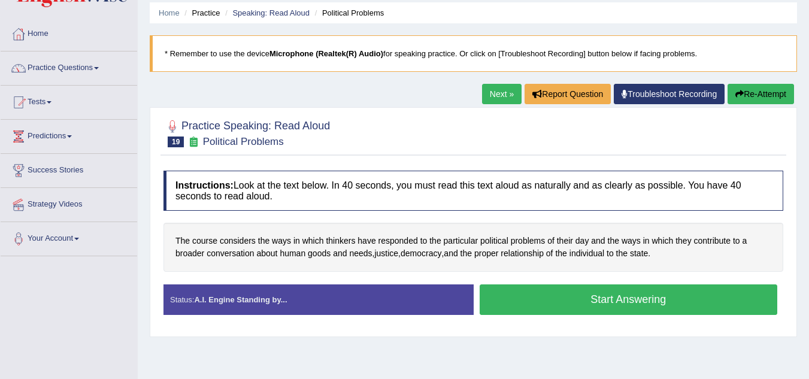
scroll to position [60, 0]
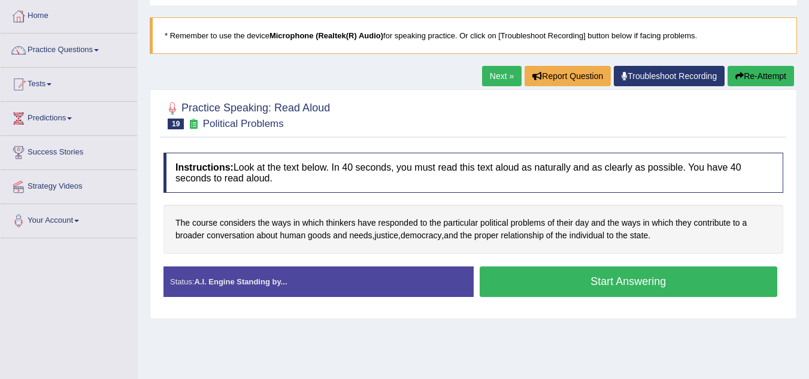
click at [592, 273] on button "Start Answering" at bounding box center [629, 282] width 298 height 31
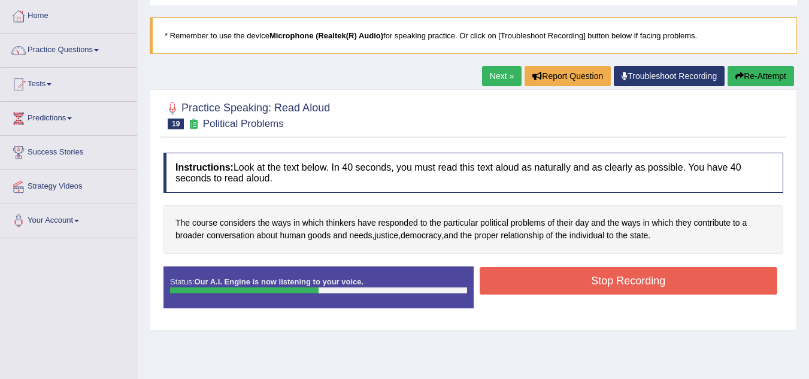
click at [579, 276] on button "Stop Recording" at bounding box center [629, 281] width 298 height 28
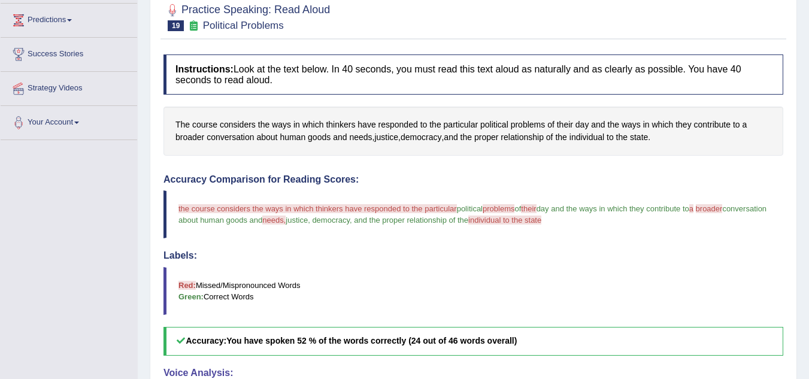
scroll to position [0, 0]
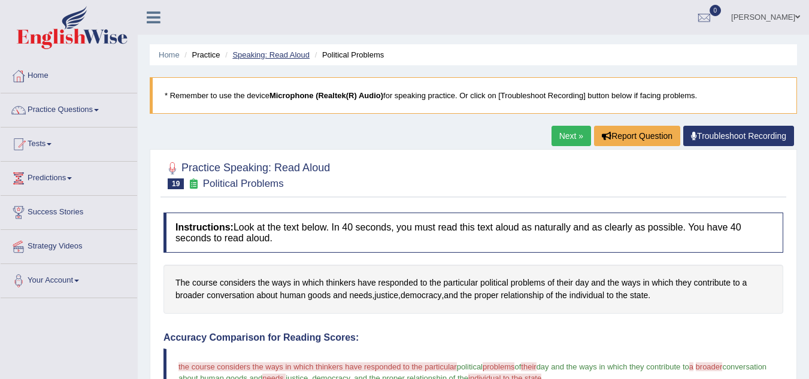
click at [277, 53] on link "Speaking: Read Aloud" at bounding box center [270, 54] width 77 height 9
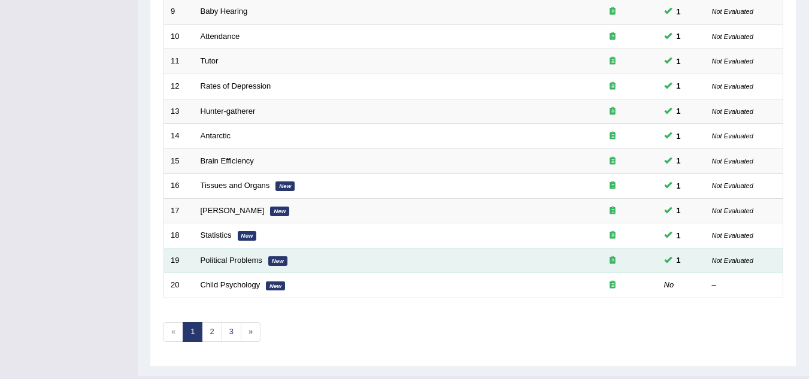
scroll to position [414, 0]
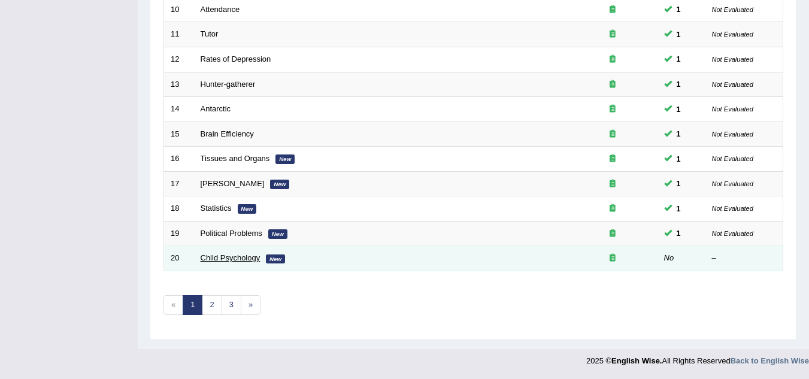
click at [219, 256] on link "Child Psychology" at bounding box center [231, 257] width 60 height 9
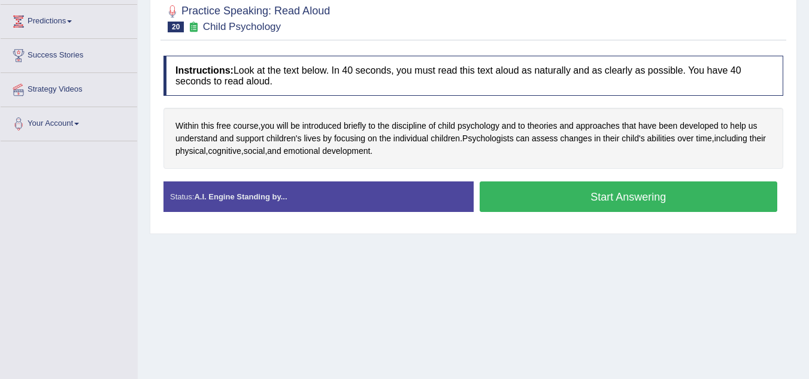
scroll to position [180, 0]
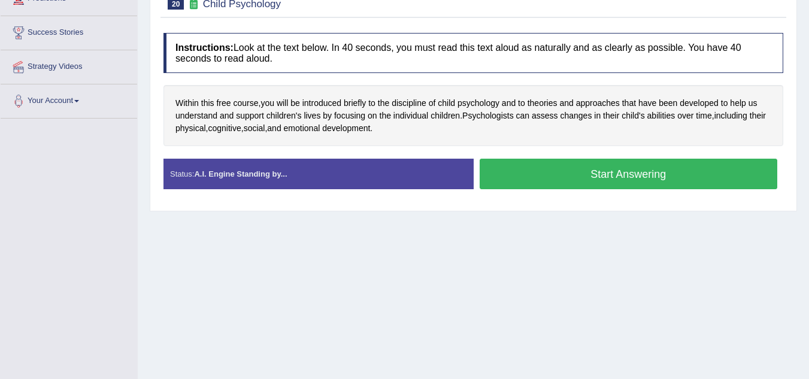
click at [589, 174] on button "Start Answering" at bounding box center [629, 174] width 298 height 31
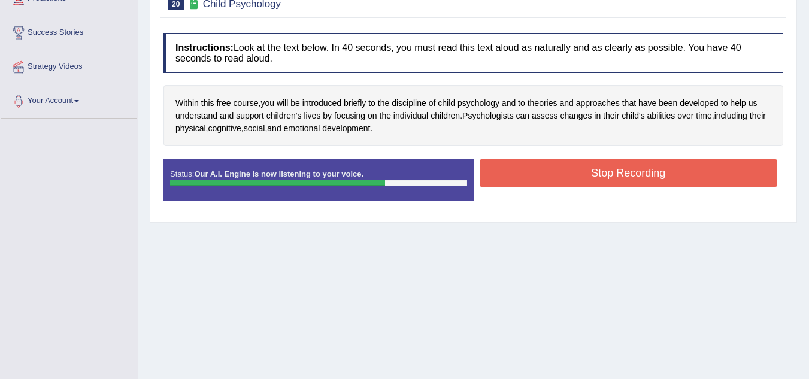
click at [604, 176] on button "Stop Recording" at bounding box center [629, 173] width 298 height 28
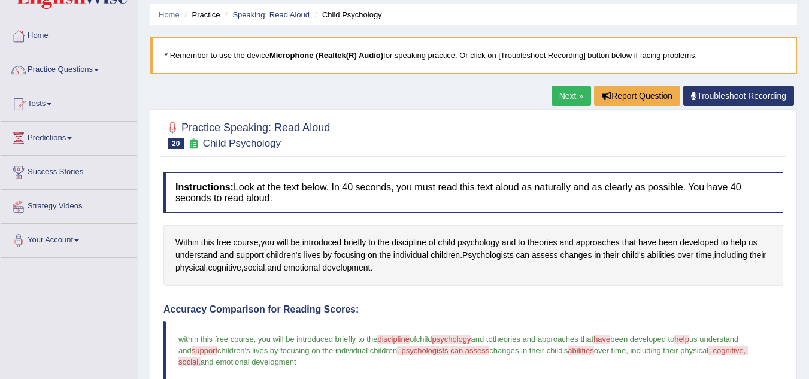
scroll to position [0, 0]
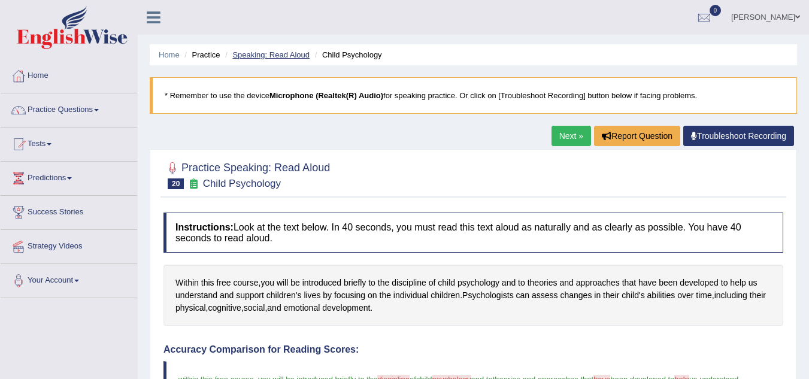
click at [260, 55] on link "Speaking: Read Aloud" at bounding box center [270, 54] width 77 height 9
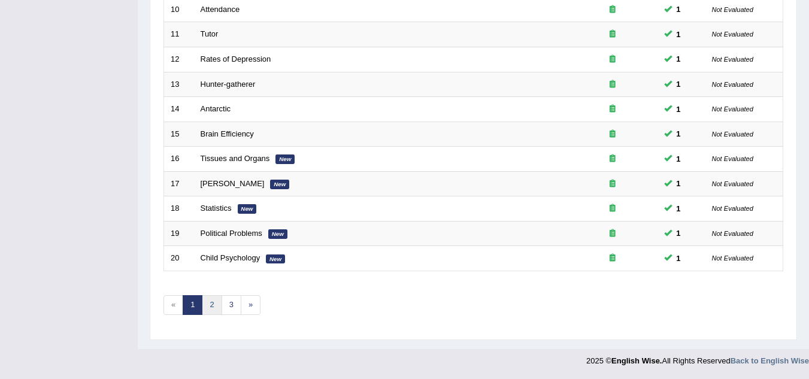
click at [217, 309] on link "2" at bounding box center [212, 305] width 20 height 20
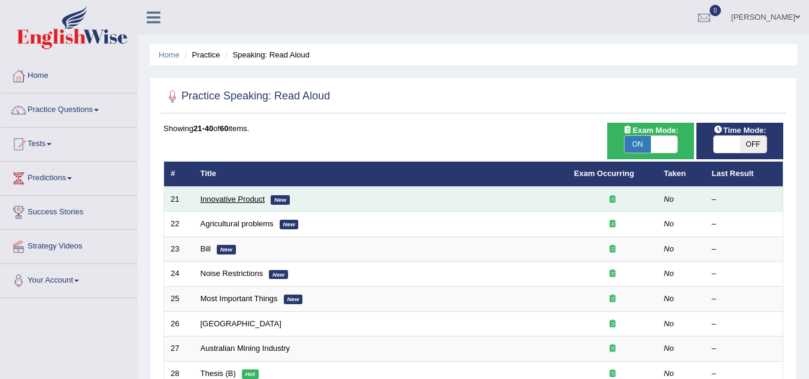
click at [238, 200] on link "Innovative Product" at bounding box center [233, 199] width 65 height 9
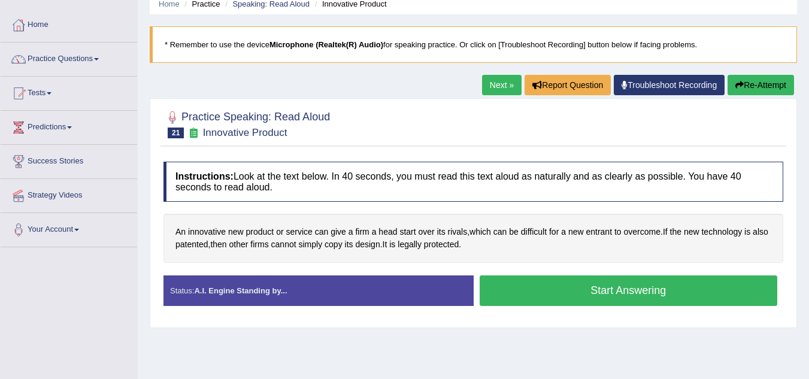
scroll to position [120, 0]
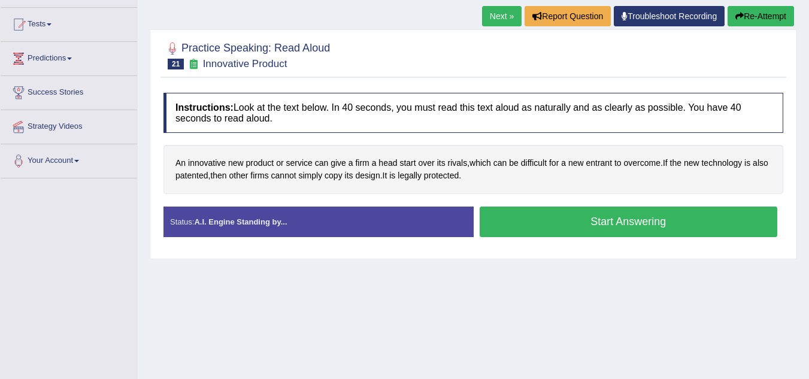
click at [580, 220] on button "Start Answering" at bounding box center [629, 222] width 298 height 31
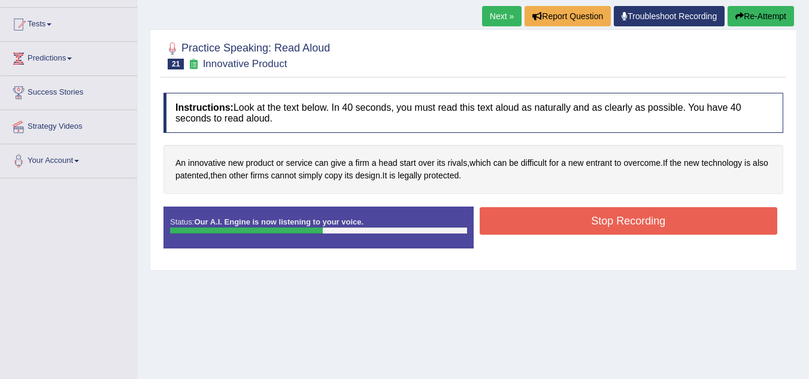
click at [557, 214] on button "Stop Recording" at bounding box center [629, 221] width 298 height 28
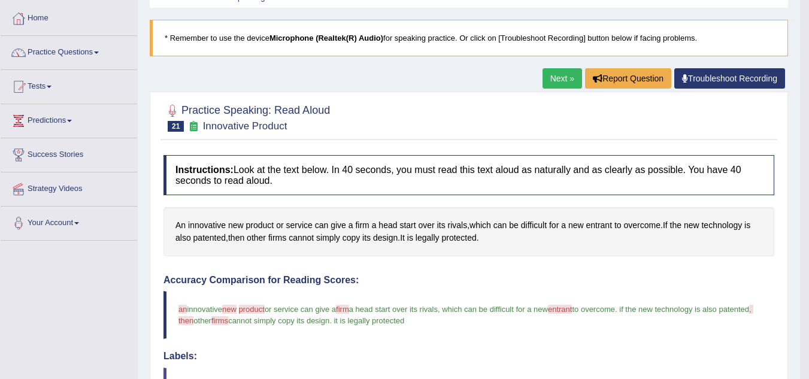
scroll to position [0, 0]
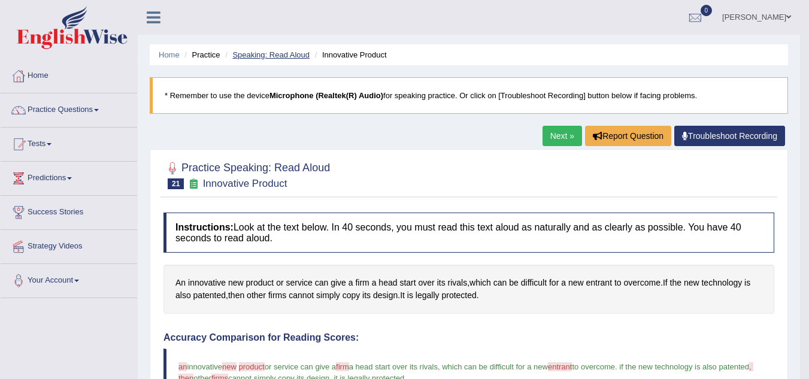
click at [258, 55] on link "Speaking: Read Aloud" at bounding box center [270, 54] width 77 height 9
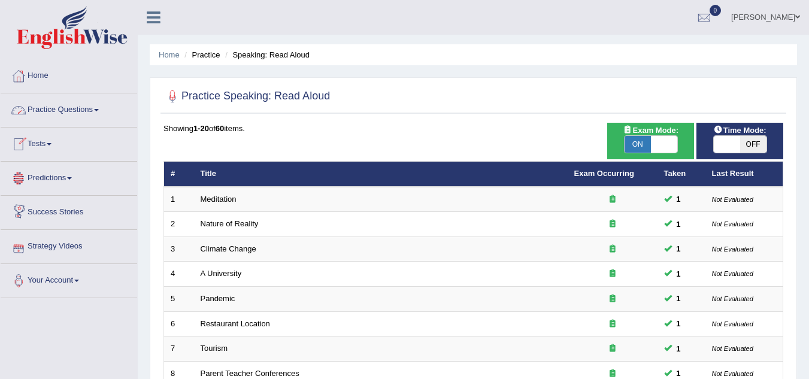
click at [93, 110] on link "Practice Questions" at bounding box center [69, 108] width 137 height 30
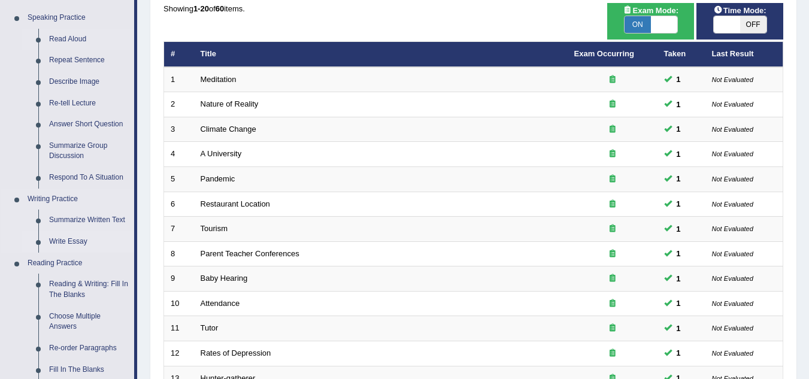
scroll to position [180, 0]
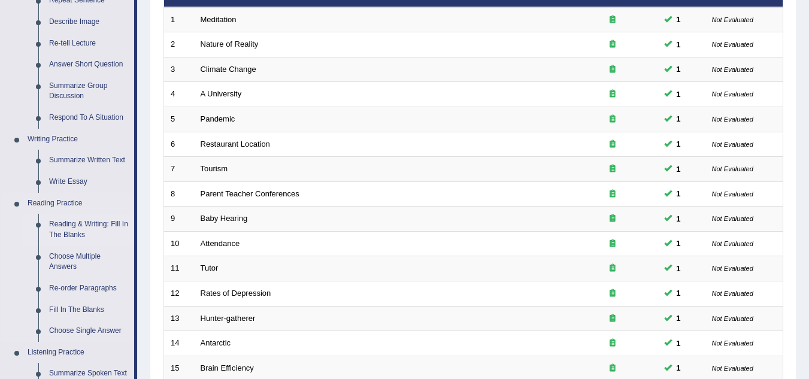
click at [83, 227] on link "Reading & Writing: Fill In The Blanks" at bounding box center [89, 230] width 90 height 32
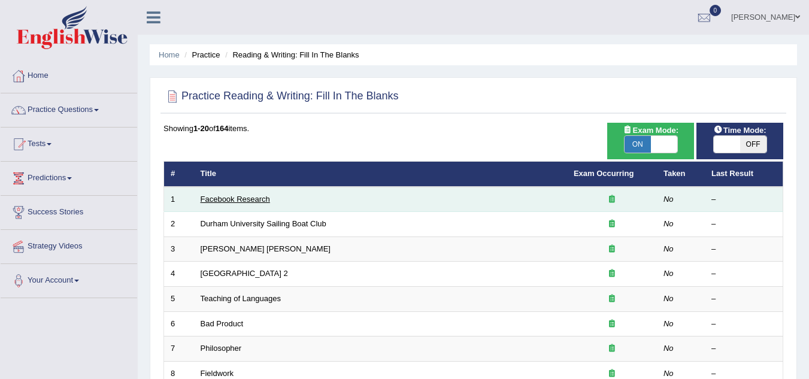
click at [258, 196] on link "Facebook Research" at bounding box center [235, 199] width 69 height 9
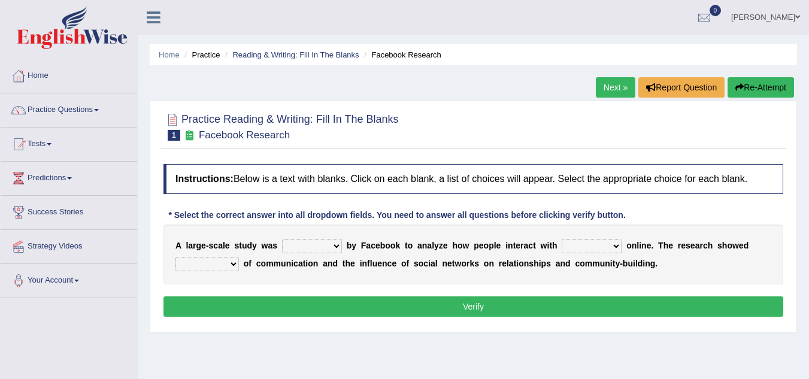
click at [334, 244] on select "surveyed had asked made" at bounding box center [312, 246] width 60 height 14
select select "surveyed"
click at [282, 239] on select "surveyed had asked made" at bounding box center [312, 246] width 60 height 14
click at [614, 246] on select "together all each other another" at bounding box center [592, 246] width 60 height 14
select select "each other"
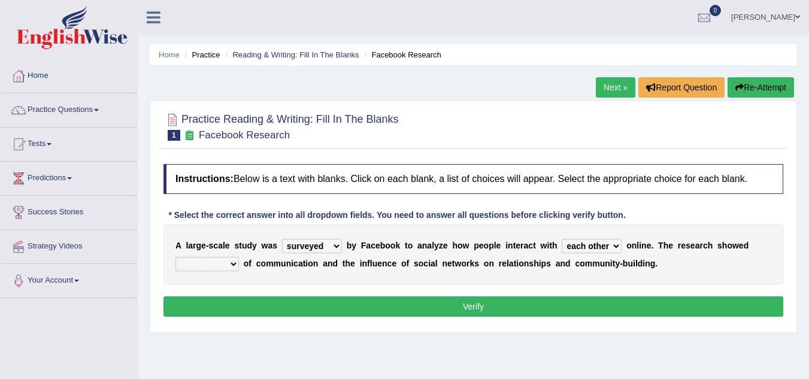
click at [562, 239] on select "together all each other another" at bounding box center [592, 246] width 60 height 14
click at [240, 262] on b at bounding box center [241, 264] width 5 height 10
click at [234, 263] on select "advantages standards fellowships patterns" at bounding box center [208, 264] width 64 height 14
select select "patterns"
click at [176, 257] on select "advantages standards fellowships patterns" at bounding box center [208, 264] width 64 height 14
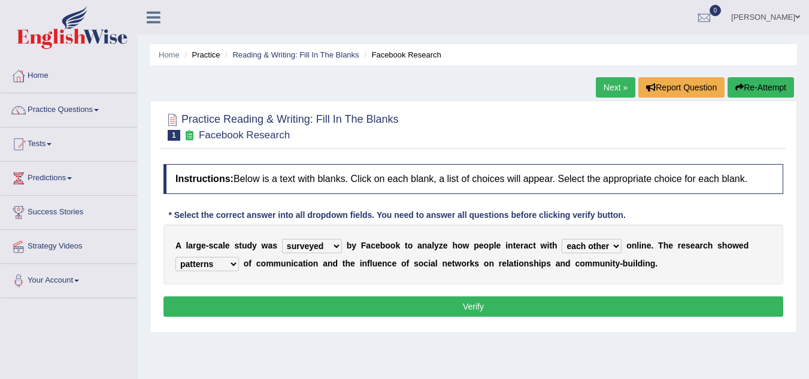
click at [461, 308] on button "Verify" at bounding box center [474, 307] width 620 height 20
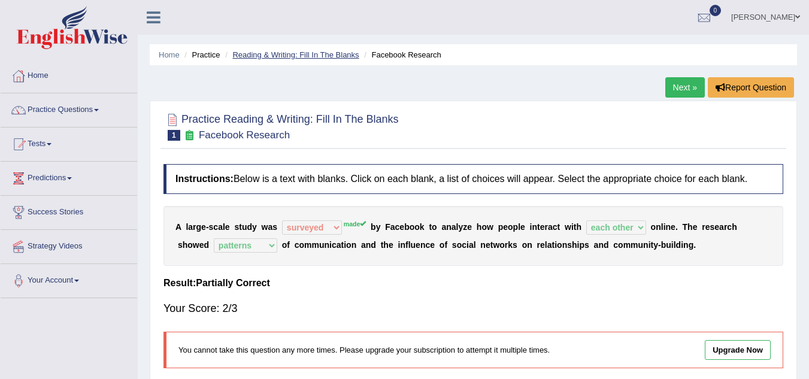
click at [300, 52] on link "Reading & Writing: Fill In The Blanks" at bounding box center [295, 54] width 126 height 9
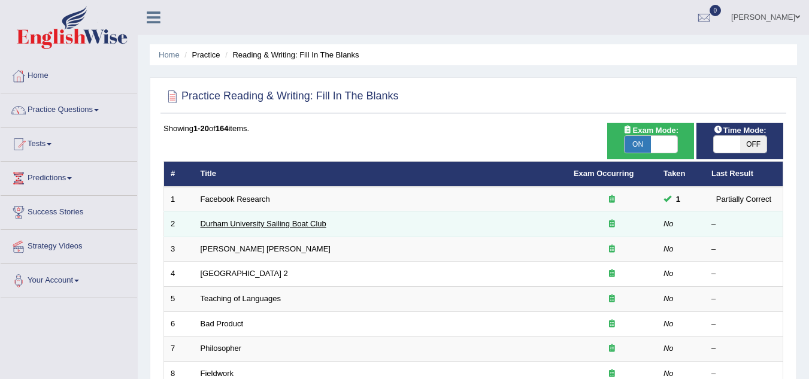
click at [244, 225] on link "Durham University Sailing Boat Club" at bounding box center [264, 223] width 126 height 9
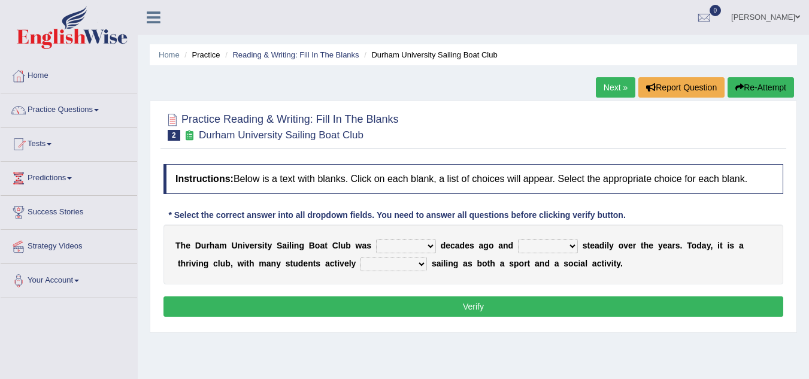
click at [433, 247] on select "found fund founded find" at bounding box center [406, 246] width 60 height 14
select select "found"
click at [376, 239] on select "found fund founded find" at bounding box center [406, 246] width 60 height 14
click at [572, 244] on select "grow growing has grown grown" at bounding box center [548, 246] width 60 height 14
select select "has grown"
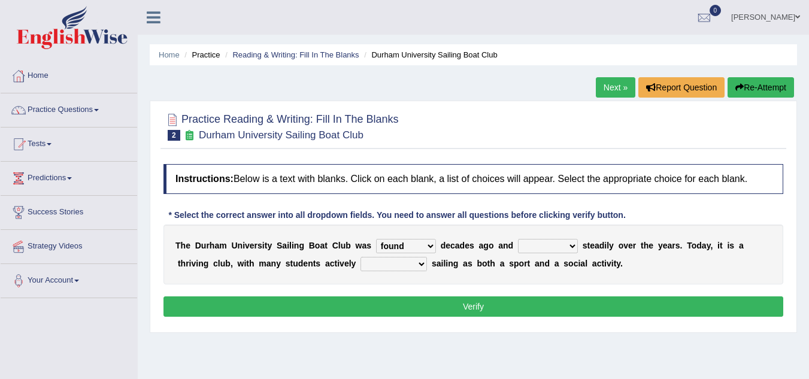
click at [518, 239] on select "grow growing has grown grown" at bounding box center [548, 246] width 60 height 14
click at [421, 265] on select "enjoy enjoyed are enjoying enjoying" at bounding box center [394, 264] width 66 height 14
select select "enjoying"
click at [361, 257] on select "enjoy enjoyed are enjoying enjoying" at bounding box center [394, 264] width 66 height 14
click at [454, 306] on button "Verify" at bounding box center [474, 307] width 620 height 20
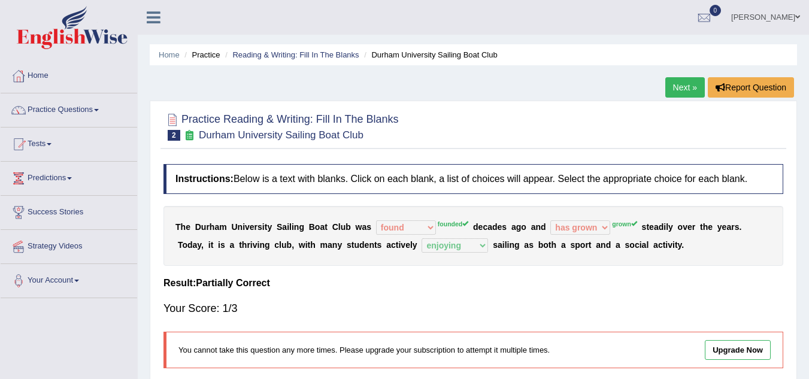
click at [329, 49] on li "Reading & Writing: Fill In The Blanks" at bounding box center [290, 54] width 137 height 11
click at [328, 56] on link "Reading & Writing: Fill In The Blanks" at bounding box center [295, 54] width 126 height 9
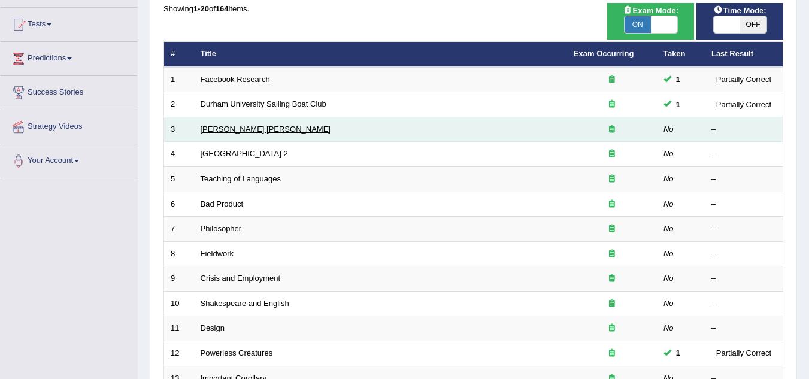
click at [236, 128] on link "[PERSON_NAME] [PERSON_NAME]" at bounding box center [266, 129] width 130 height 9
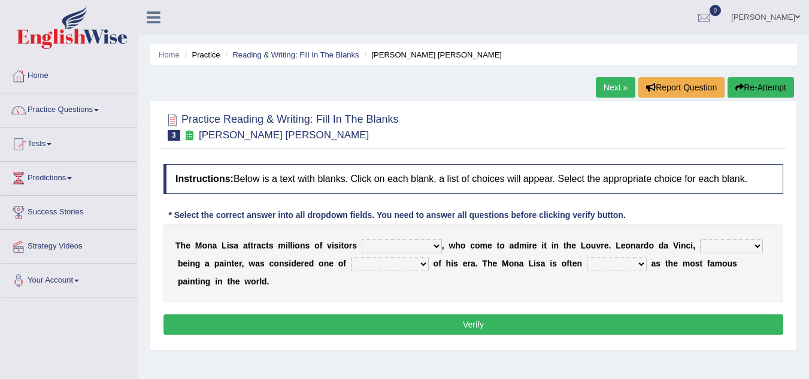
click at [435, 247] on select "around the year the all year all year round per year" at bounding box center [402, 246] width 80 height 14
select select "all year round"
click at [362, 239] on select "around the year the all year all year round per year" at bounding box center [402, 246] width 80 height 14
click at [756, 246] on select "rather than as much as as well as as long as" at bounding box center [731, 246] width 63 height 14
select select "rather than"
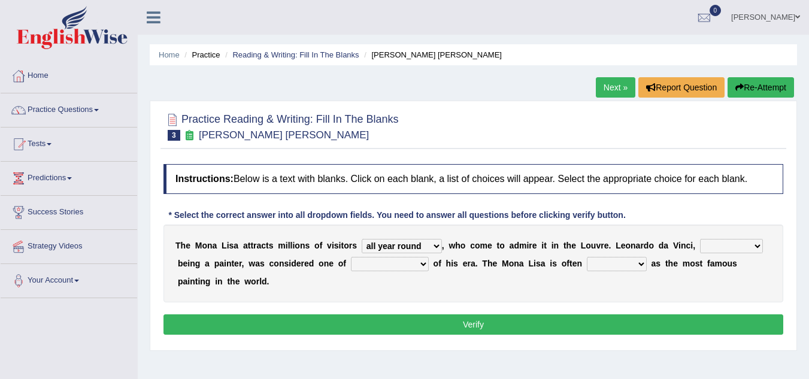
click at [700, 239] on select "rather than as much as as well as as long as" at bounding box center [731, 246] width 63 height 14
click at [422, 263] on select "better artists artist the better artist the best artists" at bounding box center [390, 264] width 78 height 14
select select "the best artists"
click at [351, 257] on select "better artists artist the better artist the best artists" at bounding box center [390, 264] width 78 height 14
click at [638, 262] on select "classified suggested predicted described" at bounding box center [617, 264] width 60 height 14
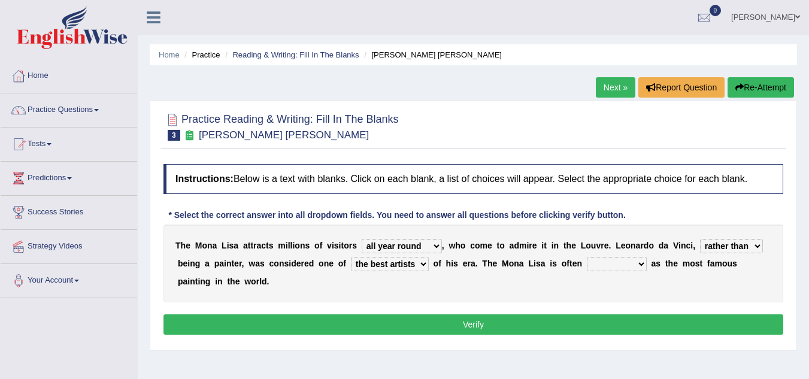
select select "described"
click at [587, 257] on select "classified suggested predicted described" at bounding box center [617, 264] width 60 height 14
click at [761, 246] on select "rather than as much as as well as as long as" at bounding box center [731, 246] width 63 height 14
select select "as well as"
click at [700, 239] on select "rather than as much as as well as as long as" at bounding box center [731, 246] width 63 height 14
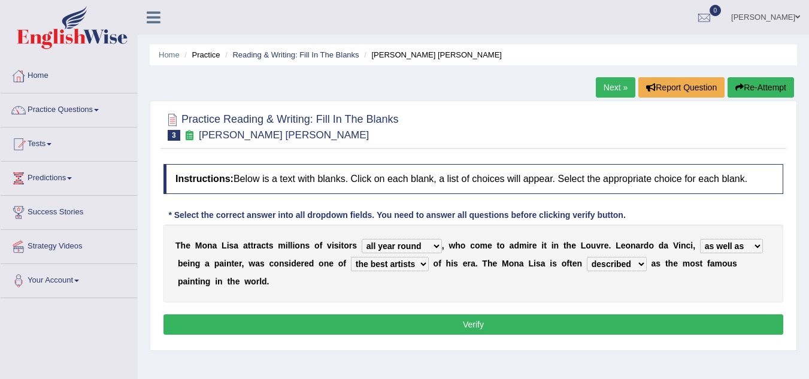
click at [572, 323] on button "Verify" at bounding box center [474, 325] width 620 height 20
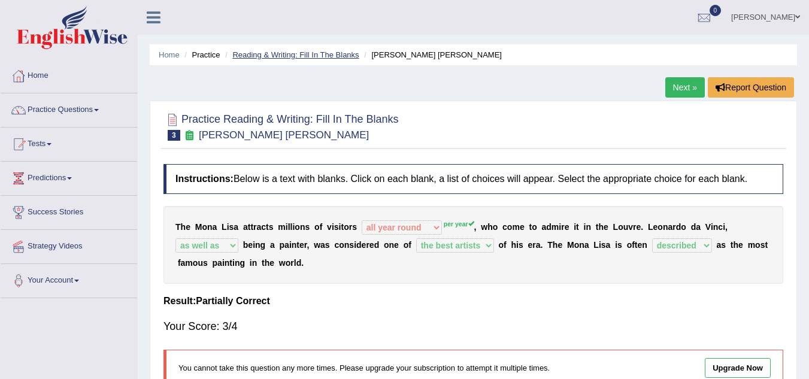
click at [282, 53] on link "Reading & Writing: Fill In The Blanks" at bounding box center [295, 54] width 126 height 9
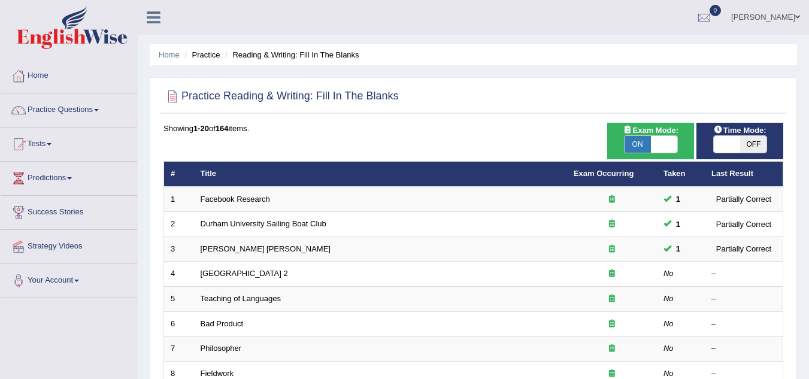
scroll to position [60, 0]
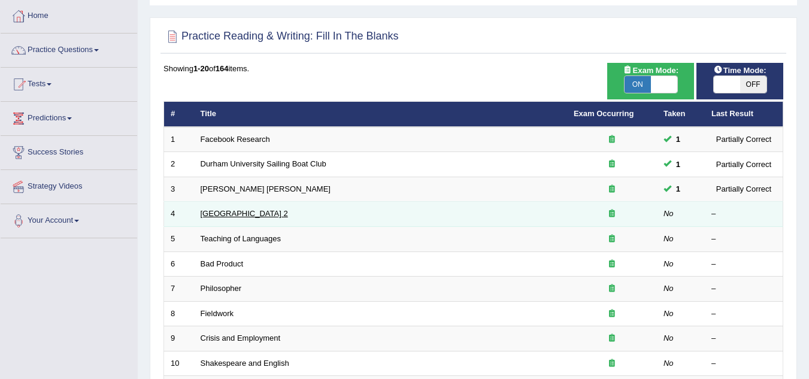
click at [223, 213] on link "[GEOGRAPHIC_DATA] 2" at bounding box center [244, 213] width 87 height 9
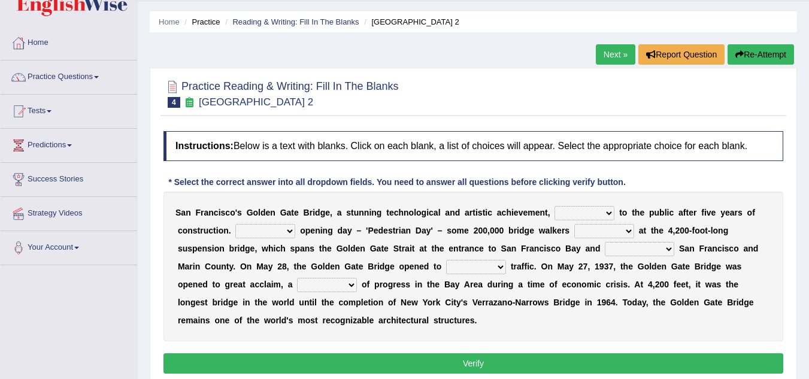
scroll to position [60, 0]
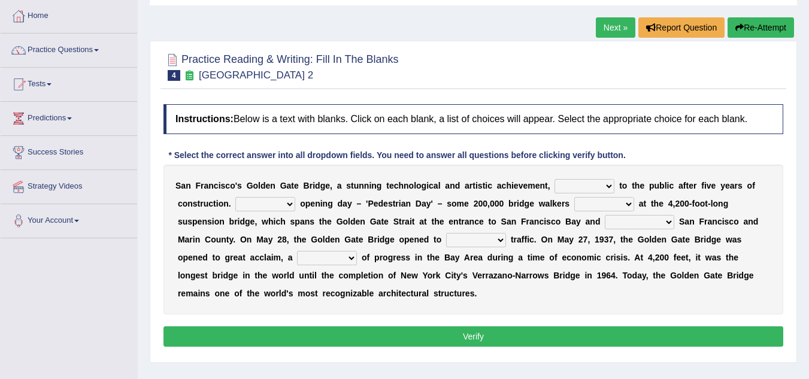
click at [610, 186] on select "opens closes appears equals" at bounding box center [585, 186] width 60 height 14
select select "opens"
click at [555, 179] on select "opens closes appears equals" at bounding box center [585, 186] width 60 height 14
click at [294, 203] on select "On During Since When" at bounding box center [265, 204] width 60 height 14
select select "On"
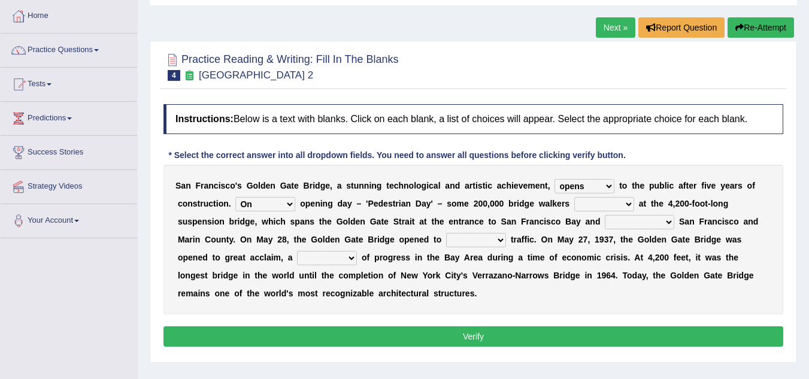
click at [235, 197] on select "On During Since When" at bounding box center [265, 204] width 60 height 14
click at [625, 203] on select "stationed looked marveled laughed" at bounding box center [605, 204] width 60 height 14
select select "stationed"
click at [575, 197] on select "stationed looked marveled laughed" at bounding box center [605, 204] width 60 height 14
click at [633, 205] on select "stationed looked marveled laughed" at bounding box center [605, 204] width 60 height 14
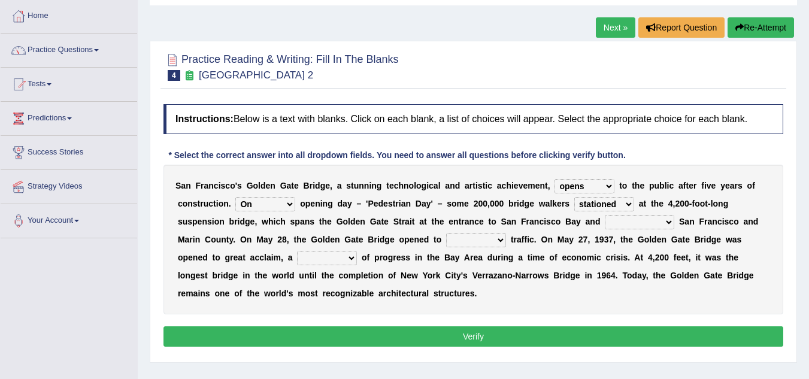
click at [631, 204] on select "stationed looked marveled laughed" at bounding box center [605, 204] width 60 height 14
click at [668, 223] on select "separates connects channels differentiates" at bounding box center [639, 222] width 69 height 14
select select "connects"
click at [605, 215] on select "separates connects channels differentiates" at bounding box center [639, 222] width 69 height 14
click at [502, 240] on select "aquatic vehicular airborne watertight" at bounding box center [476, 240] width 60 height 14
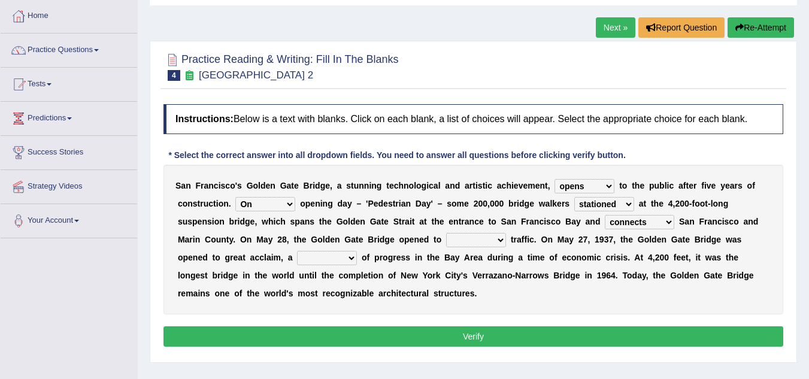
select select "vehicular"
click at [446, 233] on select "aquatic vehicular airborne watertight" at bounding box center [476, 240] width 60 height 14
click at [347, 258] on select "denial symbol technique yield" at bounding box center [327, 258] width 60 height 14
select select "symbol"
click at [297, 251] on select "denial symbol technique yield" at bounding box center [327, 258] width 60 height 14
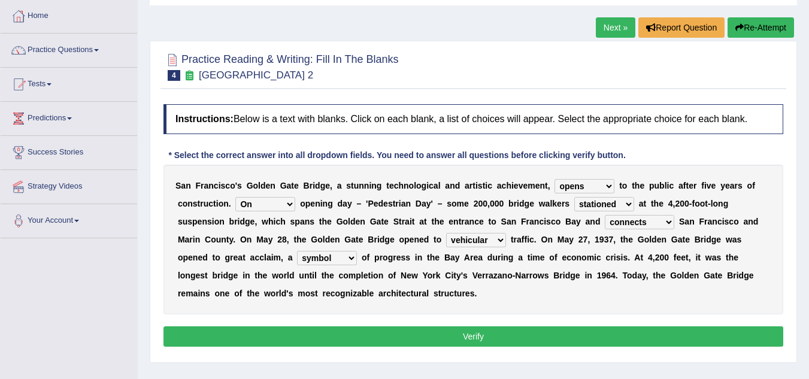
click at [474, 338] on button "Verify" at bounding box center [474, 336] width 620 height 20
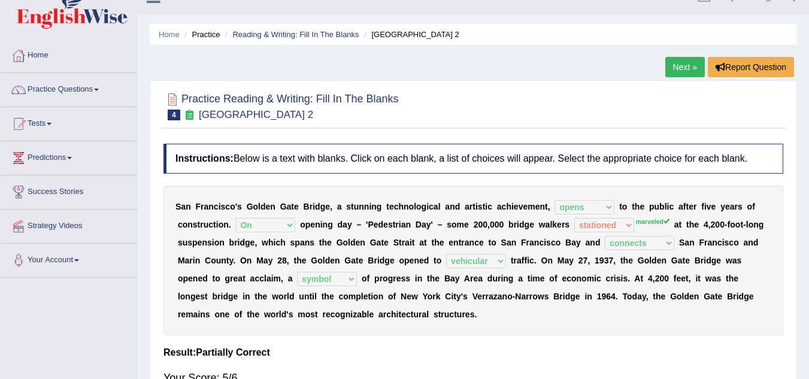
scroll to position [0, 0]
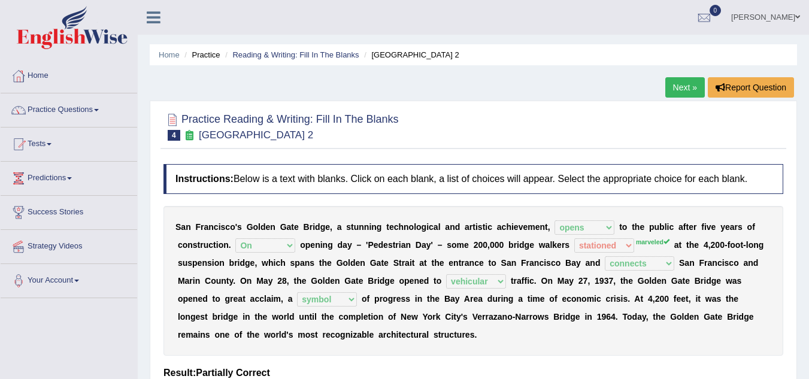
click at [327, 59] on li "Reading & Writing: Fill In The Blanks" at bounding box center [290, 54] width 137 height 11
click at [329, 55] on link "Reading & Writing: Fill In The Blanks" at bounding box center [295, 54] width 126 height 9
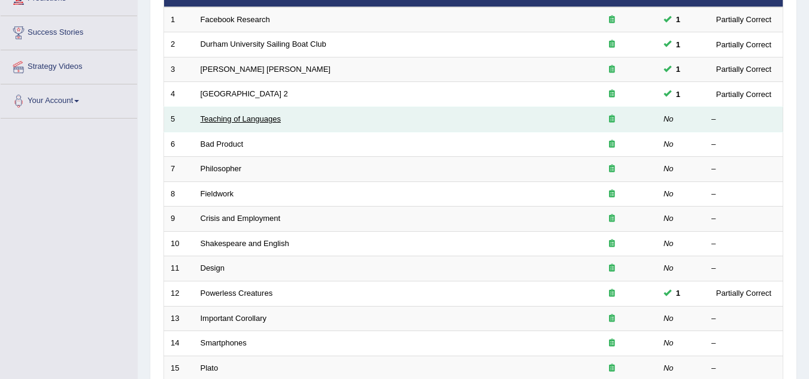
click at [222, 114] on link "Teaching of Languages" at bounding box center [241, 118] width 80 height 9
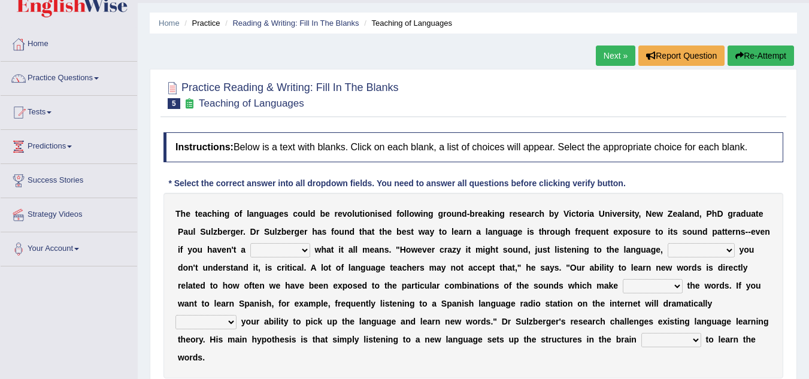
scroll to position [60, 0]
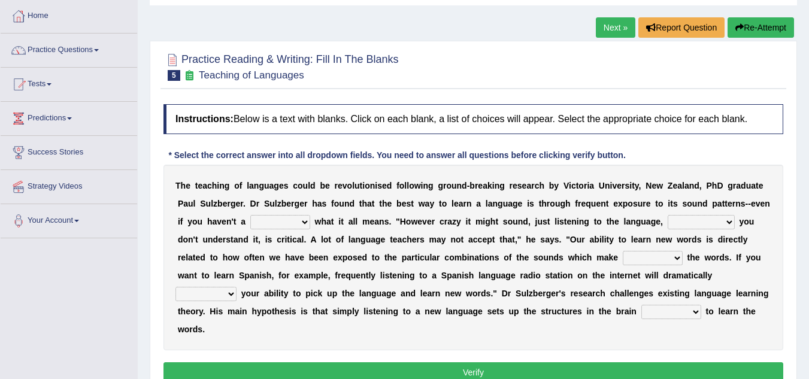
click at [307, 224] on select "dew claw clue due" at bounding box center [280, 222] width 60 height 14
select select "clue"
click at [250, 215] on select "dew claw clue due" at bounding box center [280, 222] width 60 height 14
click at [727, 222] on select "but also all together even though if so" at bounding box center [701, 222] width 67 height 14
select select "even though"
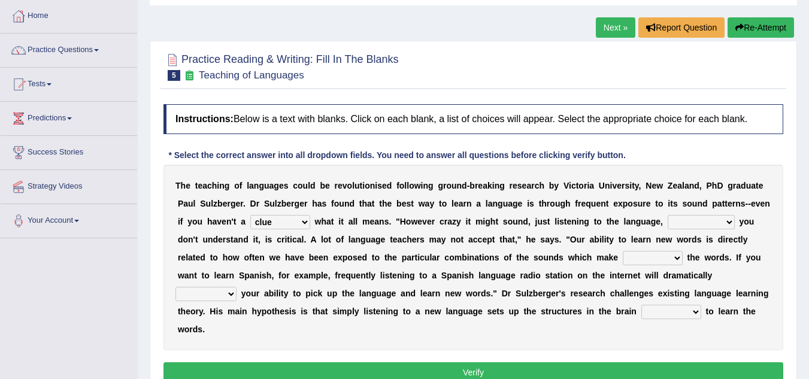
click at [668, 215] on select "but also all together even though if so" at bounding box center [701, 222] width 67 height 14
click at [678, 259] on select "down up of on" at bounding box center [653, 258] width 60 height 14
select select "up"
click at [623, 251] on select "down up of on" at bounding box center [653, 258] width 60 height 14
click at [242, 292] on b "y" at bounding box center [243, 294] width 5 height 10
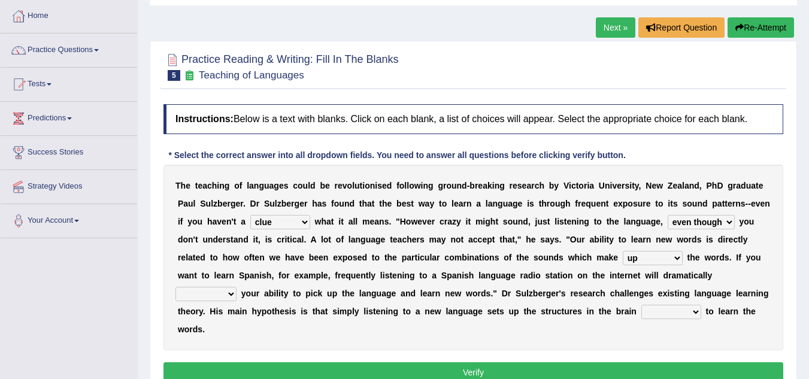
click at [232, 295] on select "evaluate exaggerate describe boost" at bounding box center [206, 294] width 61 height 14
select select "boost"
click at [176, 287] on select "evaluate exaggerate describe boost" at bounding box center [206, 294] width 61 height 14
click at [697, 315] on select "requiring required directed to require" at bounding box center [672, 312] width 60 height 14
click at [640, 325] on div "T h e t e a c h i n g o f l a n g u a g e s c o u l d b e r e v o l u t i o n i…" at bounding box center [474, 258] width 620 height 186
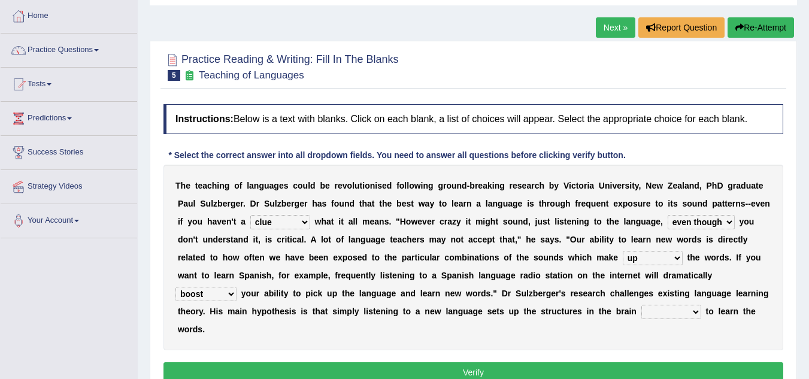
click at [696, 312] on select "requiring required directed to require" at bounding box center [672, 312] width 60 height 14
select select "directed"
click at [642, 305] on select "requiring required directed to require" at bounding box center [672, 312] width 60 height 14
click at [477, 365] on button "Verify" at bounding box center [474, 372] width 620 height 20
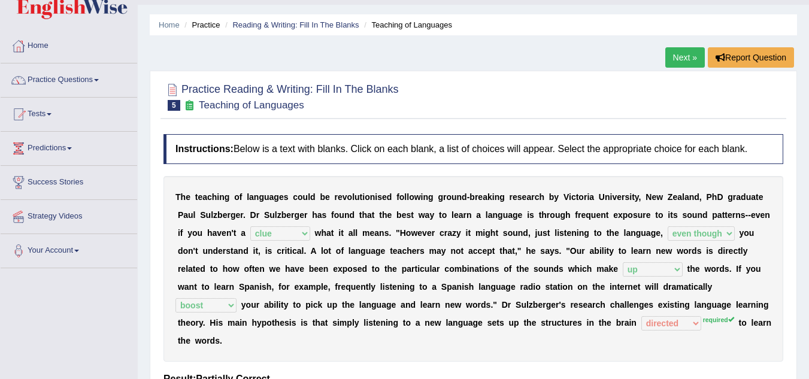
scroll to position [0, 0]
